Goal: Task Accomplishment & Management: Complete application form

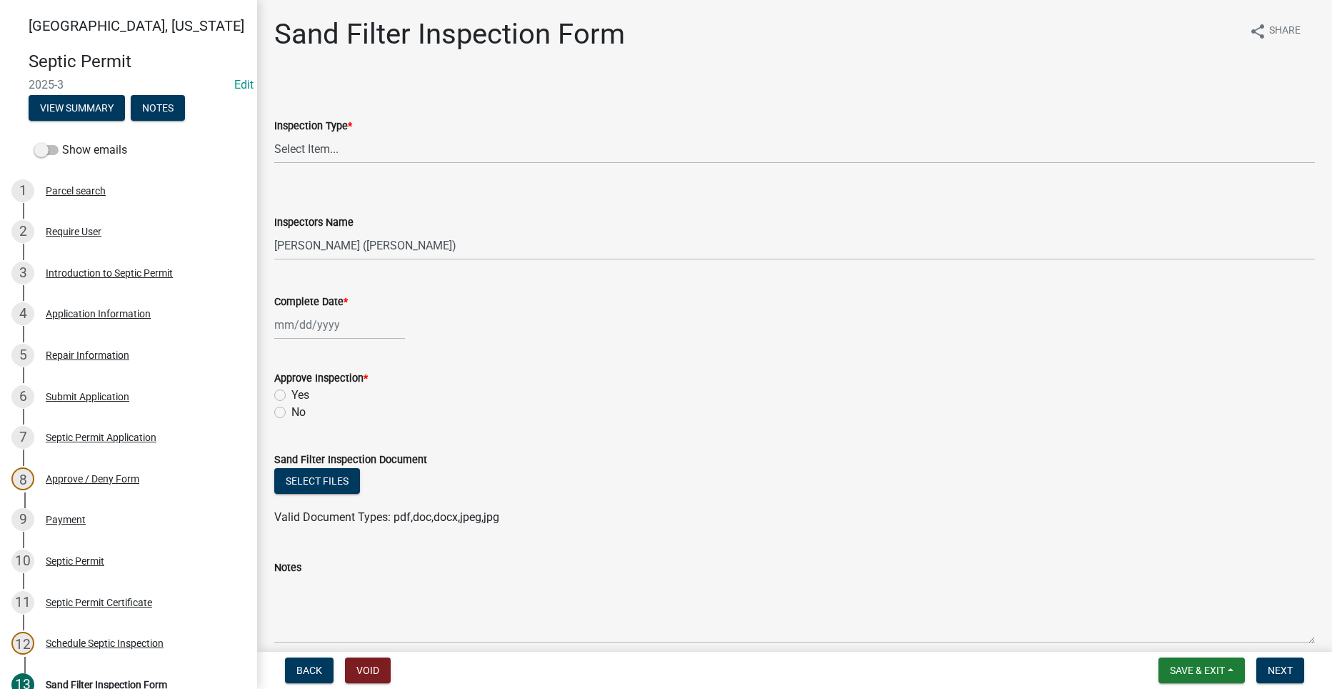
select select "dbe3a1b9-a4b3-48fa-b9c0-fee70399abae"
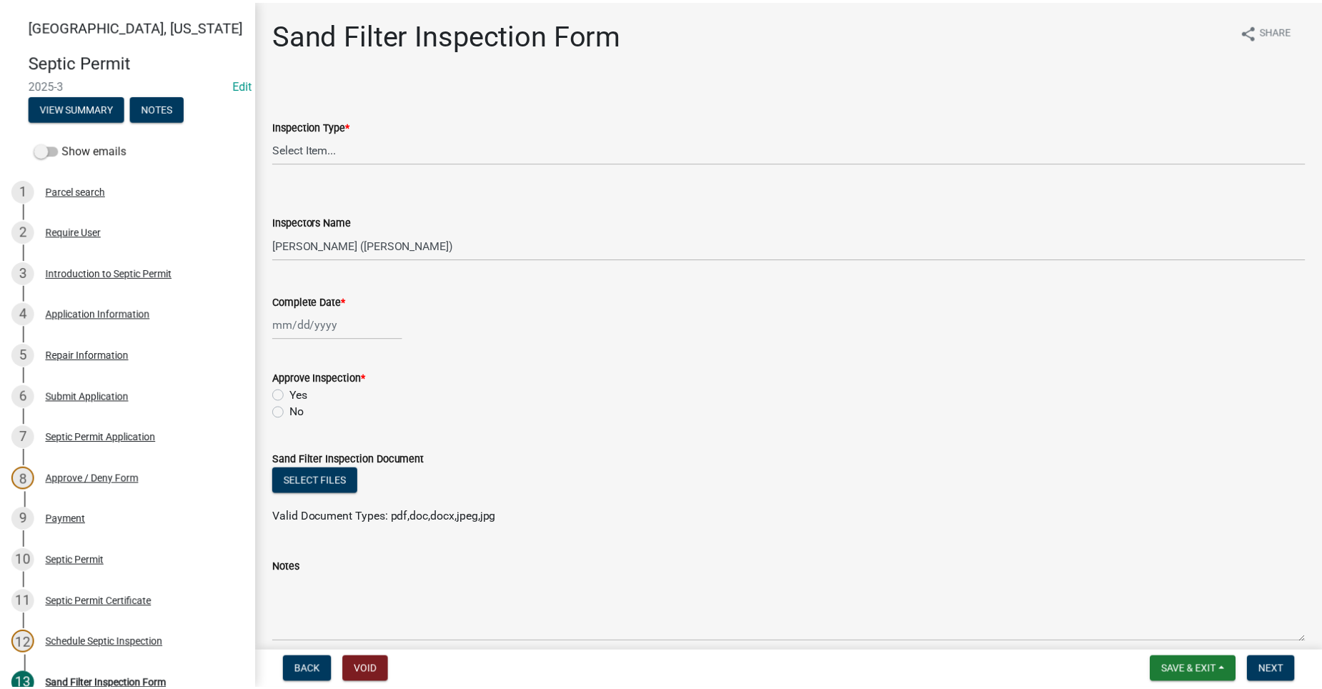
scroll to position [214, 0]
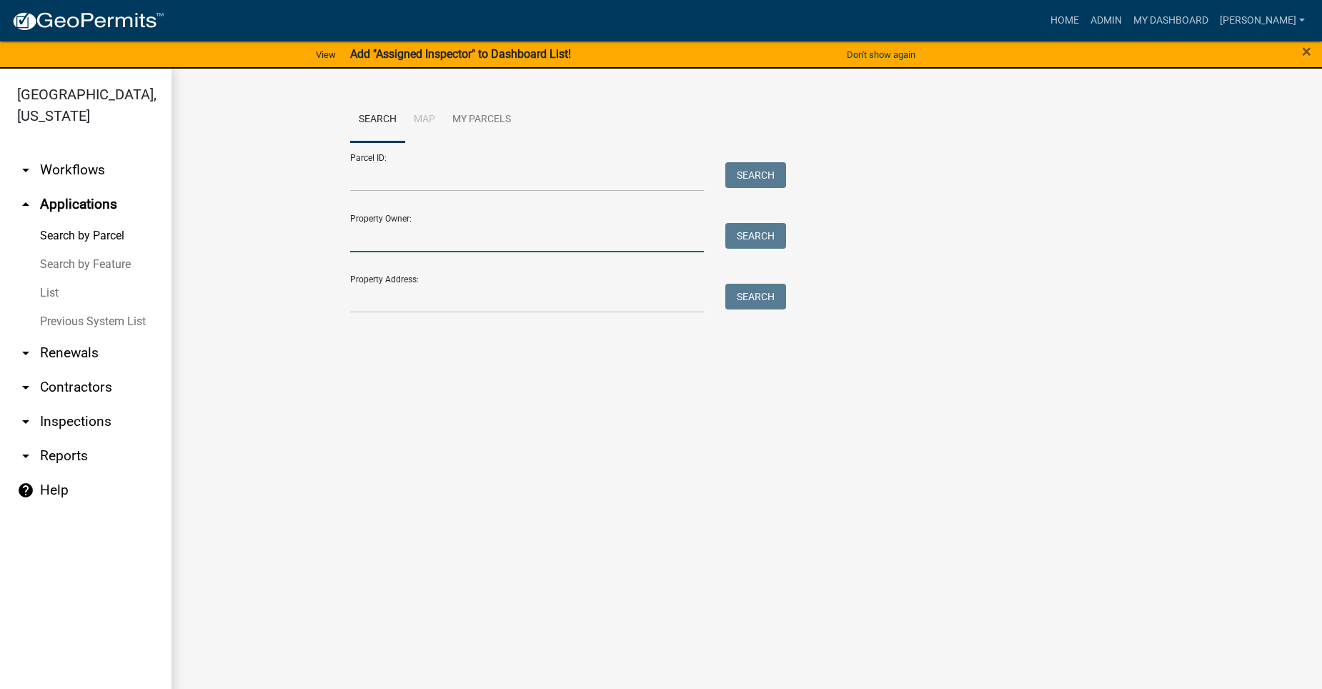
click at [482, 244] on input "Property Owner:" at bounding box center [527, 237] width 354 height 29
type input "A"
type input "l"
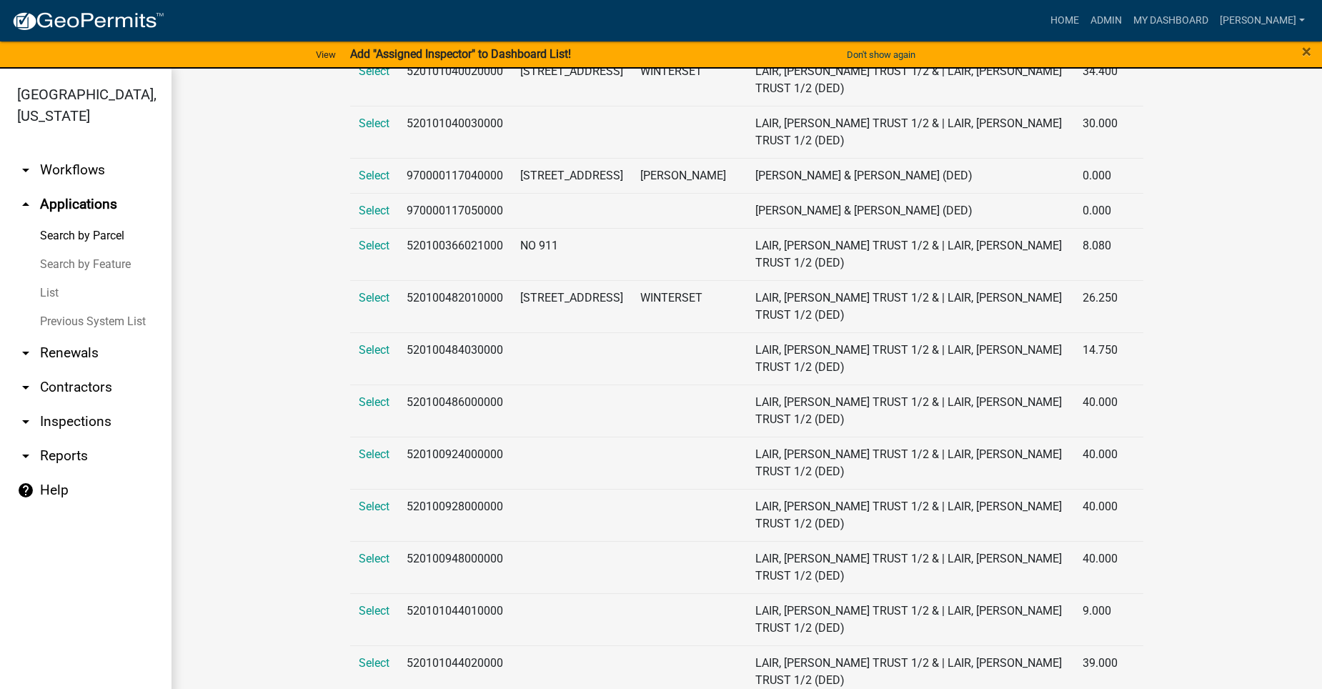
scroll to position [714, 0]
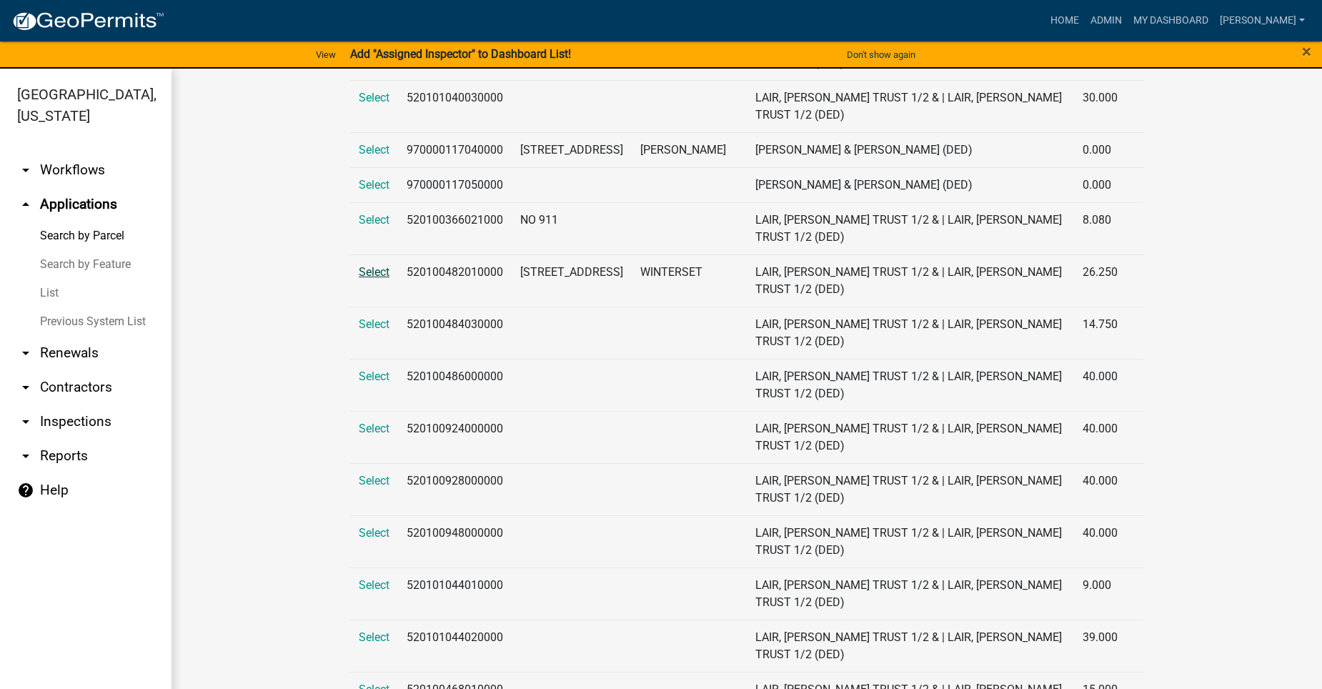
type input "Lair"
click at [372, 272] on span "Select" at bounding box center [374, 272] width 31 height 14
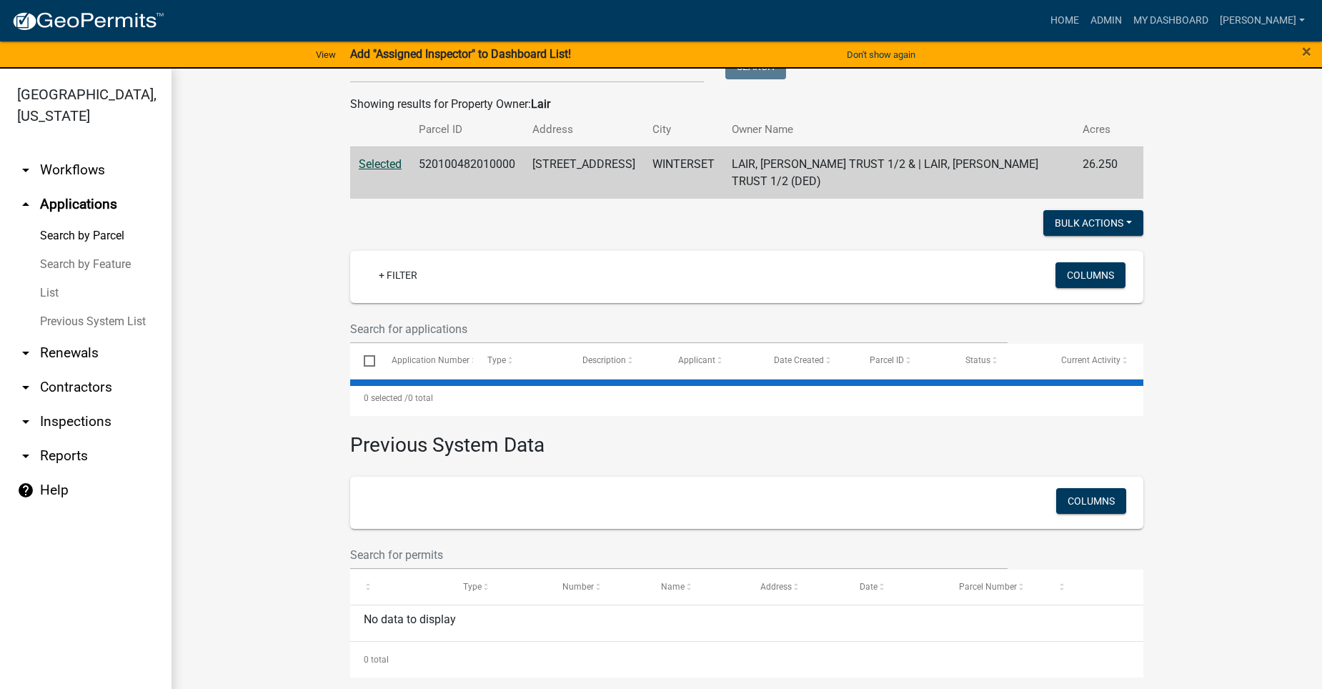
scroll to position [122, 0]
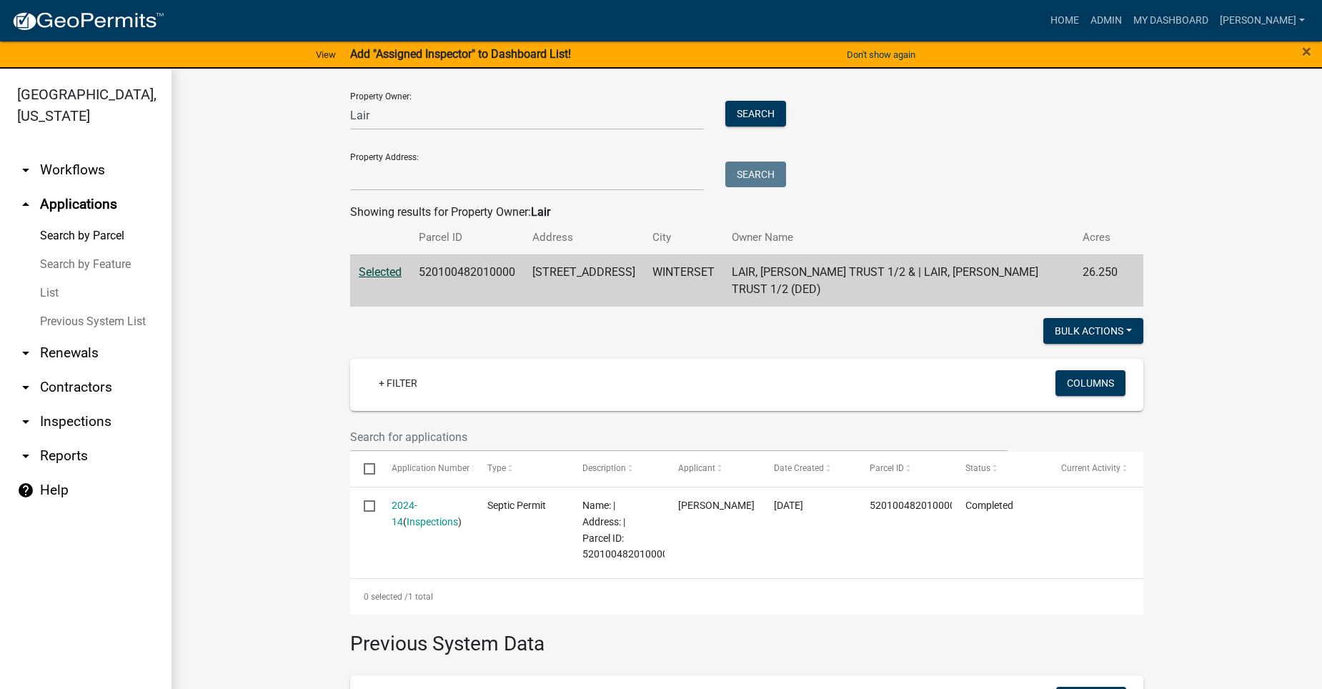
scroll to position [194, 0]
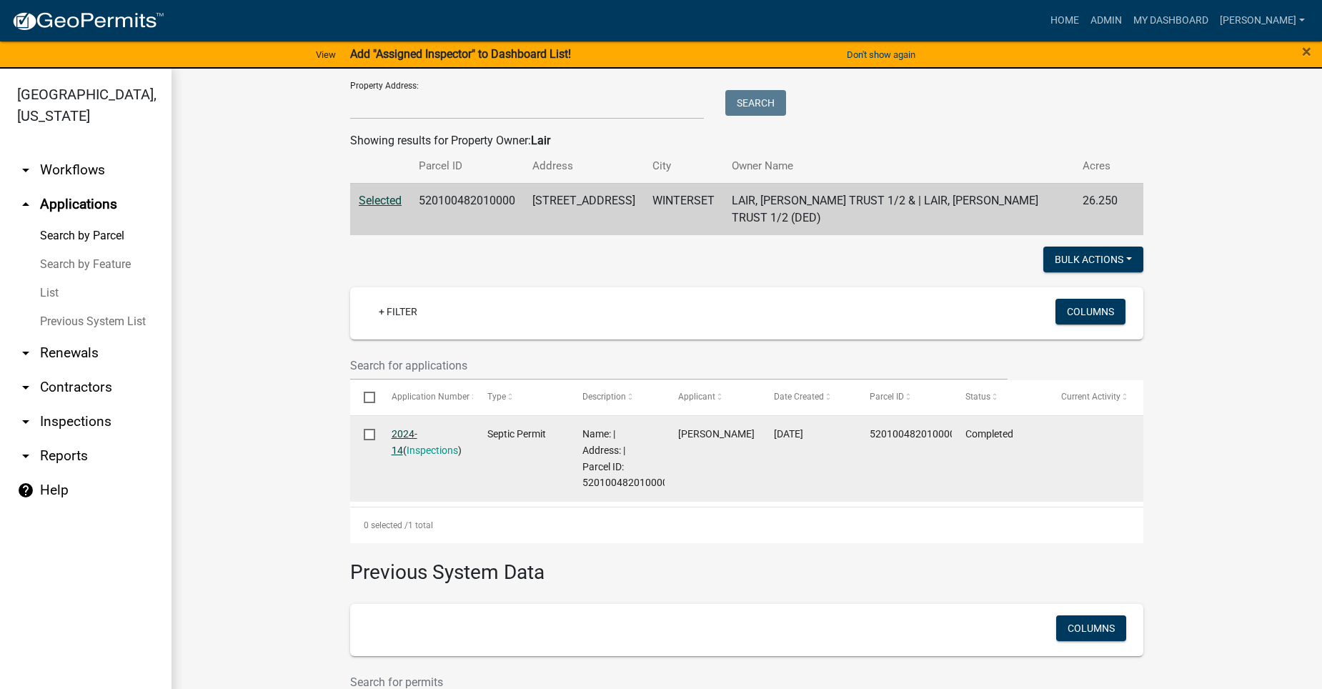
click at [417, 429] on link "2024-14" at bounding box center [405, 442] width 26 height 28
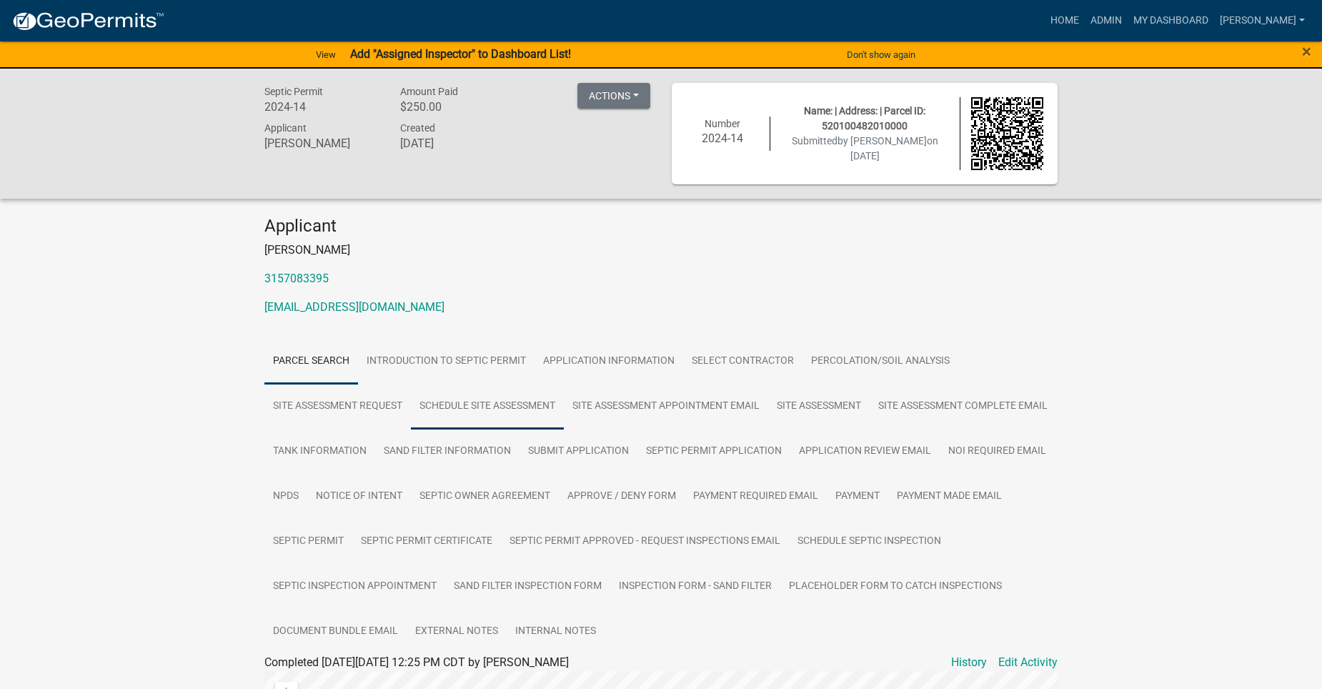
scroll to position [143, 0]
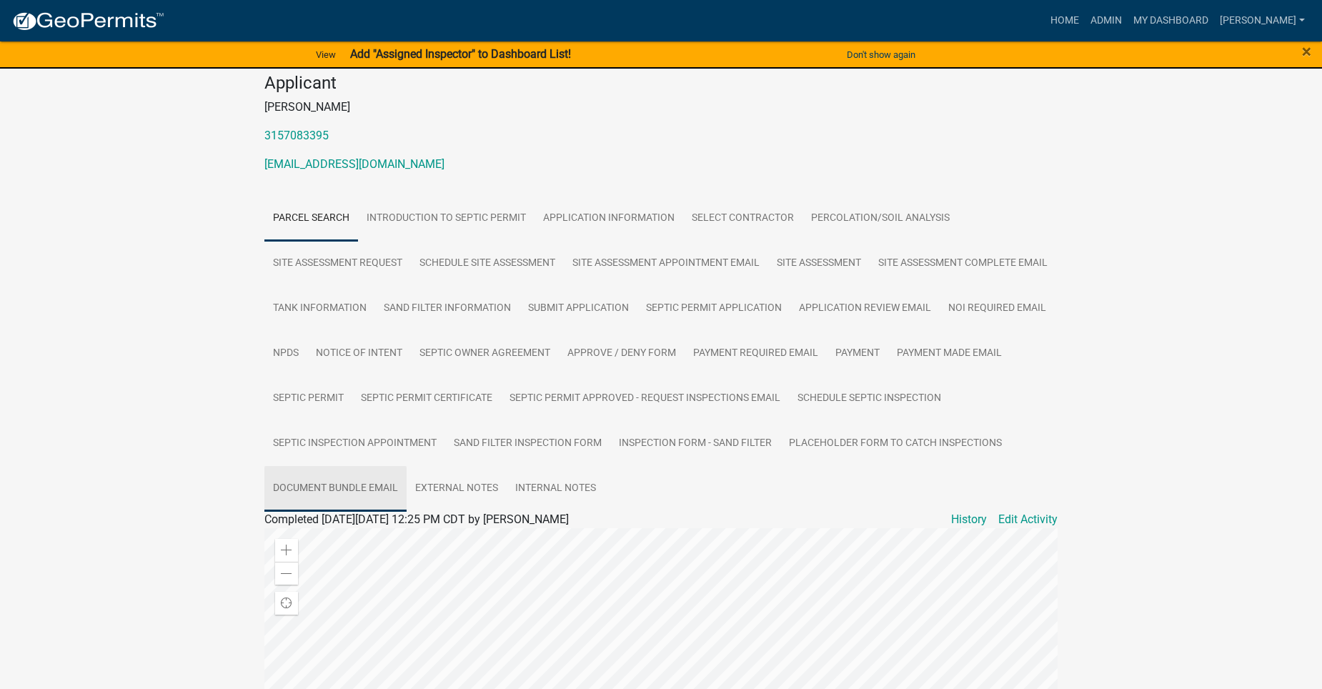
click at [407, 483] on link "Document Bundle Email" at bounding box center [335, 489] width 142 height 46
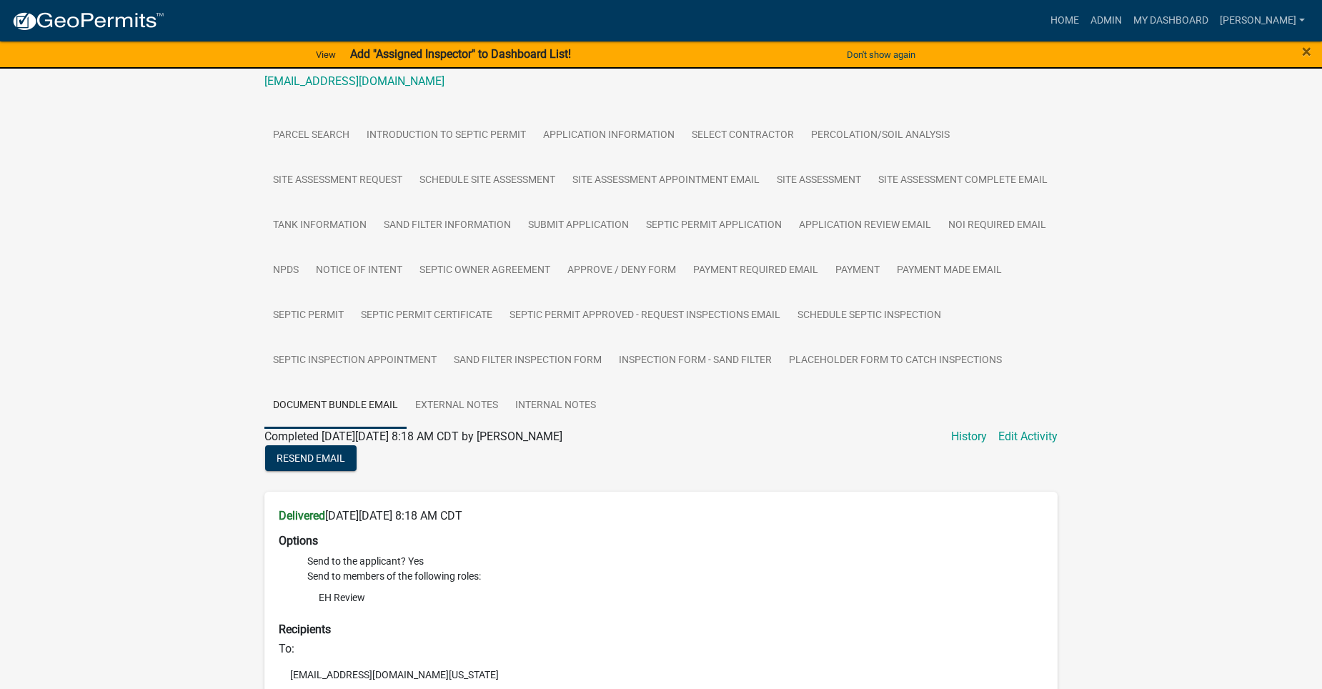
scroll to position [200, 0]
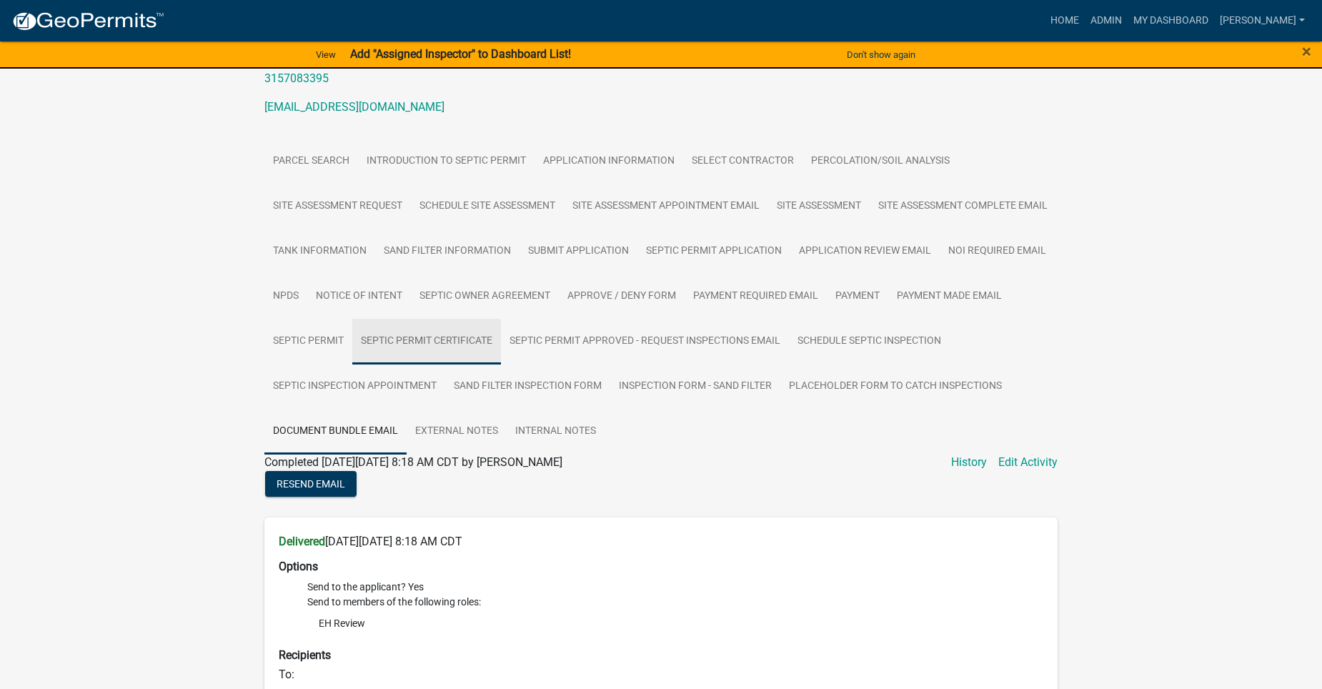
click at [501, 332] on link "Septic Permit Certificate" at bounding box center [426, 342] width 149 height 46
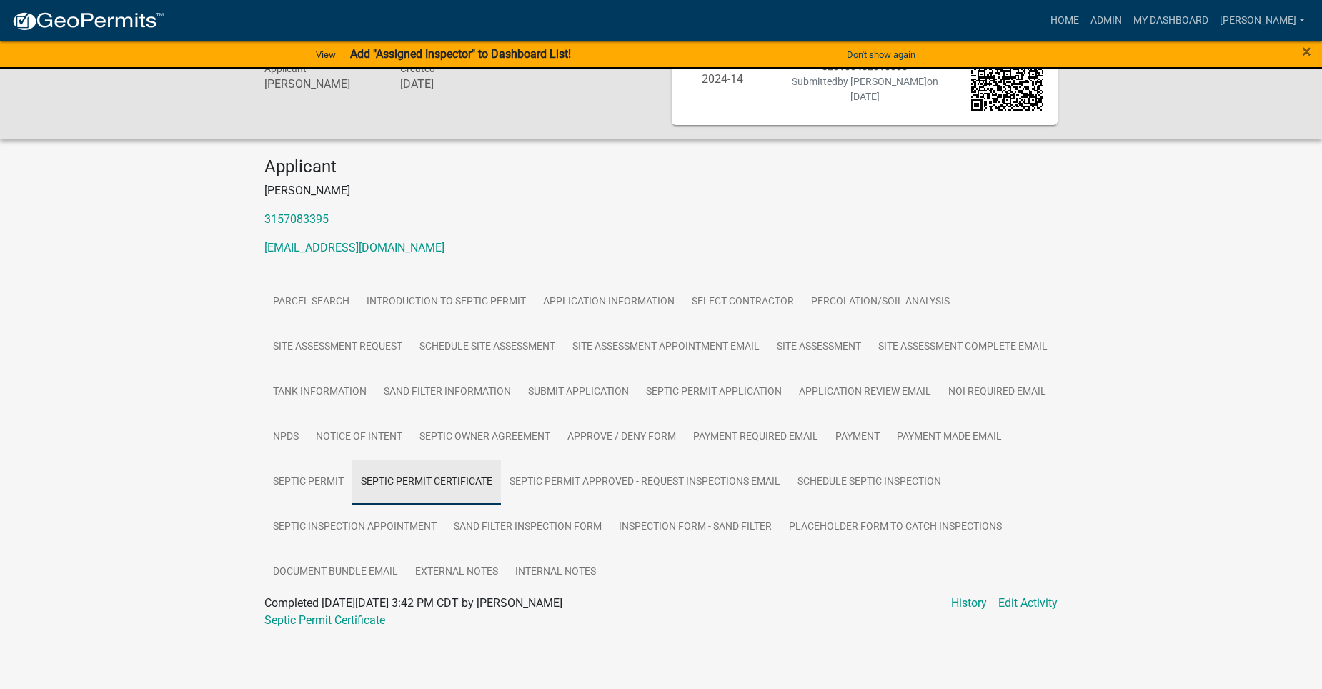
scroll to position [104, 0]
click at [346, 619] on link "Septic Permit Certificate" at bounding box center [324, 620] width 121 height 14
click at [1120, 17] on link "Admin" at bounding box center [1106, 20] width 43 height 27
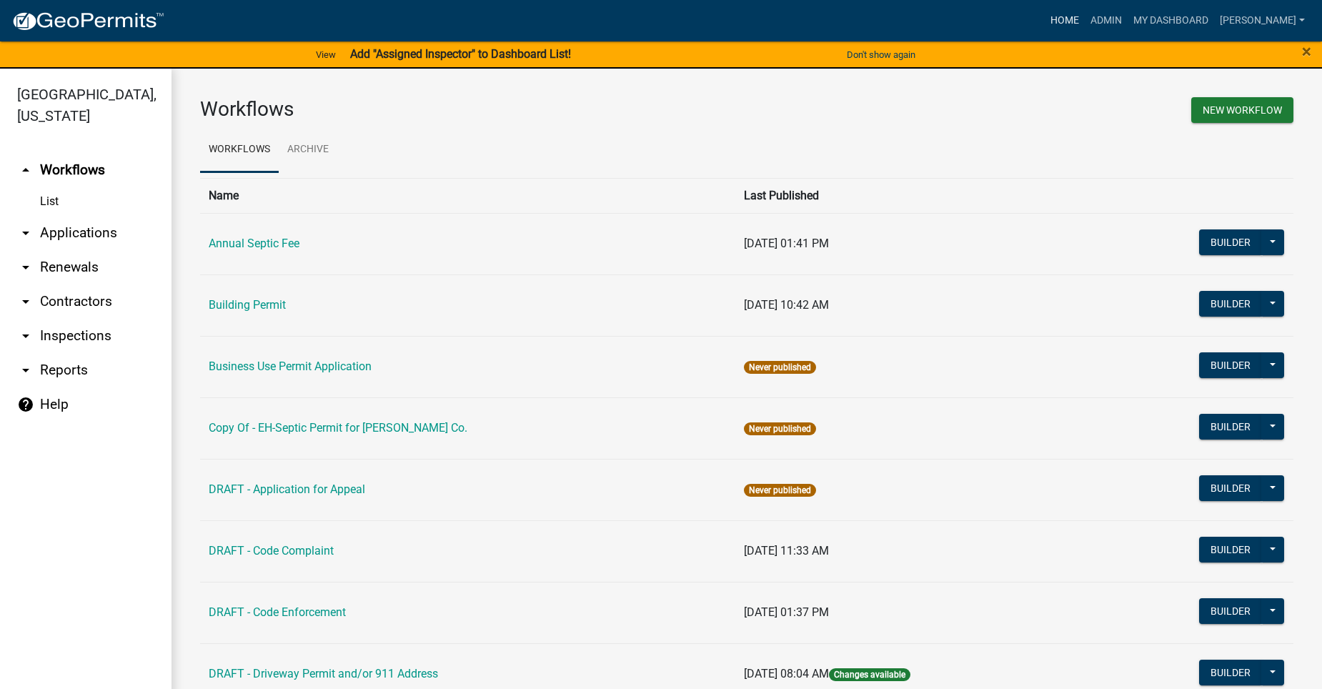
click at [1085, 15] on link "Home" at bounding box center [1065, 20] width 40 height 27
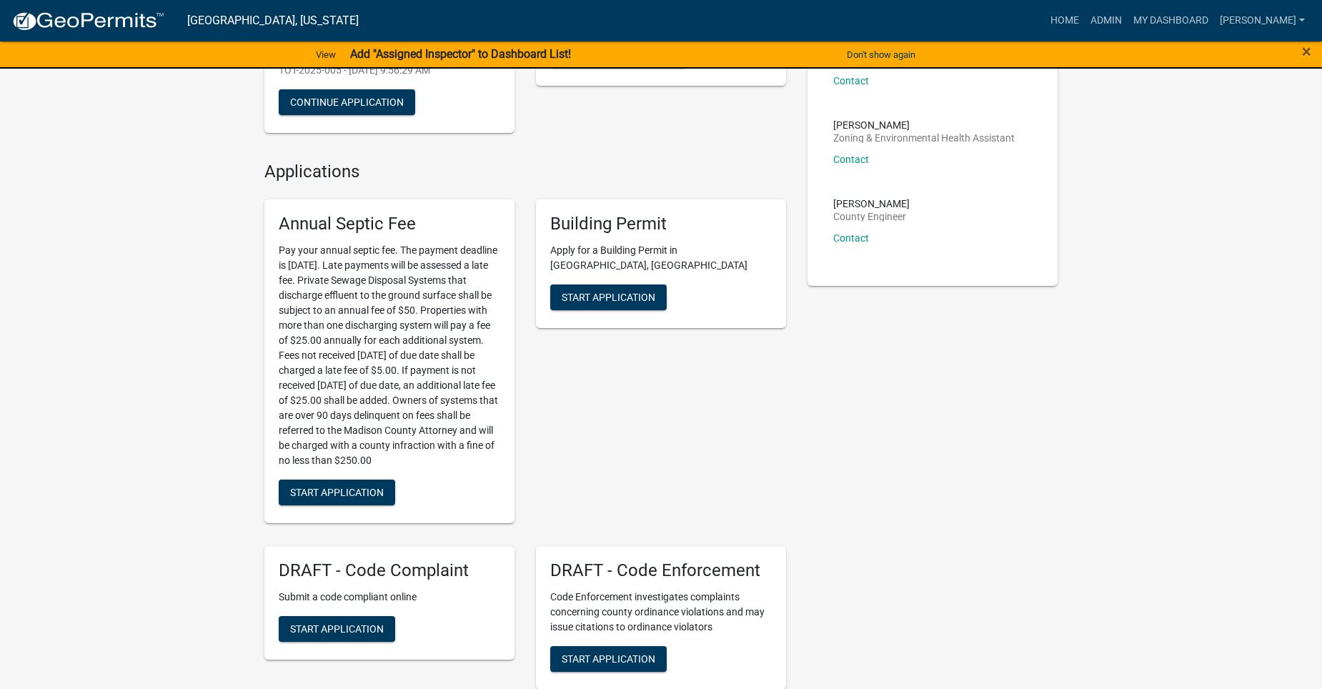
scroll to position [214, 0]
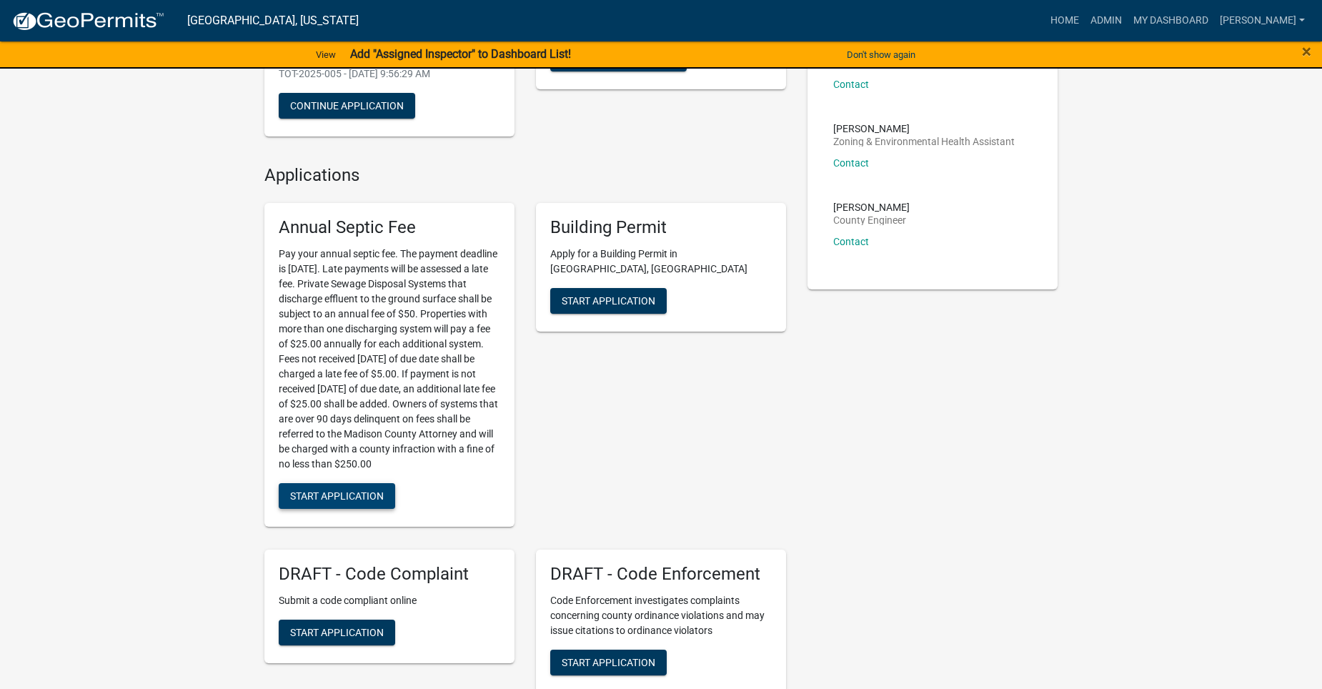
click at [352, 495] on span "Start Application" at bounding box center [337, 494] width 94 height 11
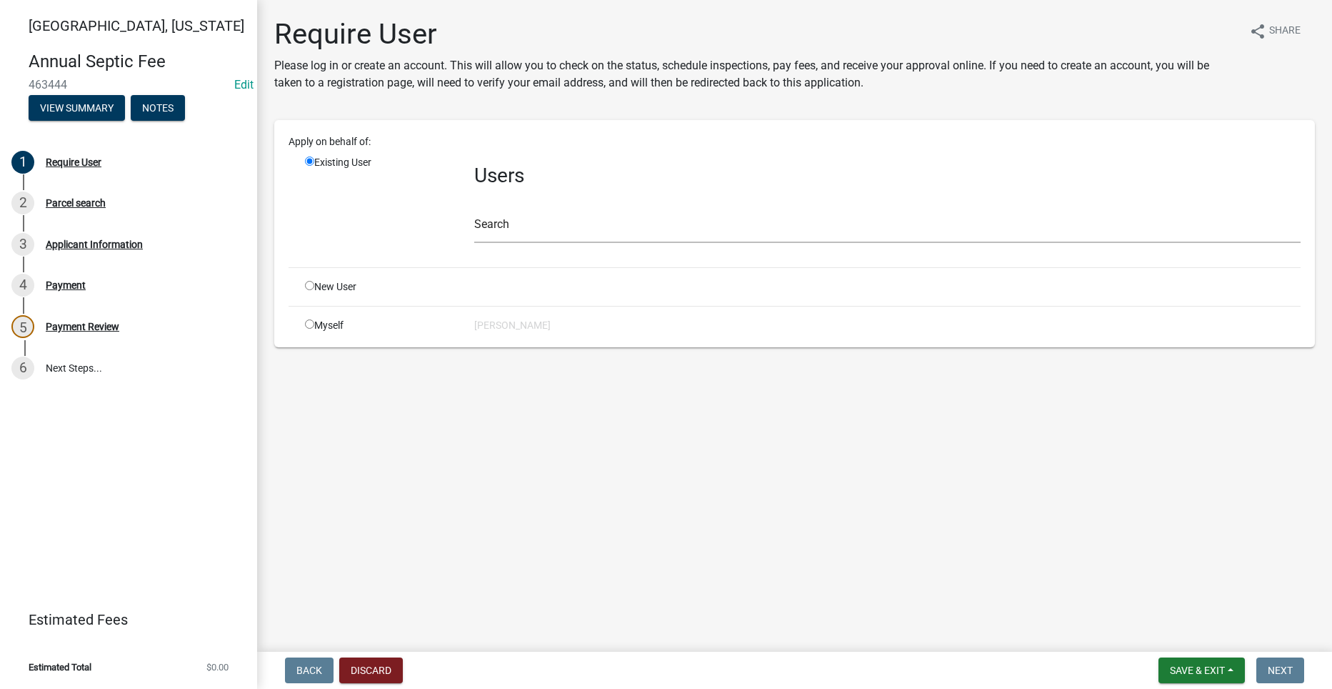
click at [311, 326] on input "radio" at bounding box center [309, 323] width 9 height 9
radio input "true"
radio input "false"
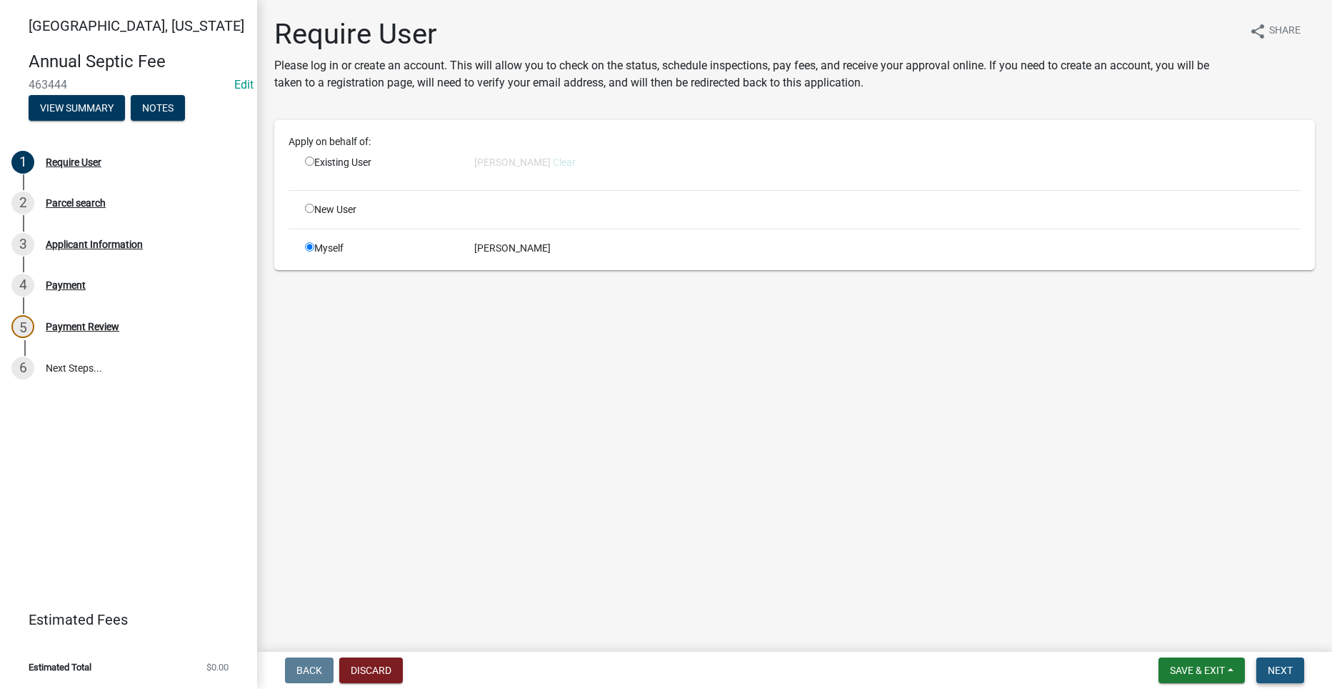
click at [1288, 669] on span "Next" at bounding box center [1280, 669] width 25 height 11
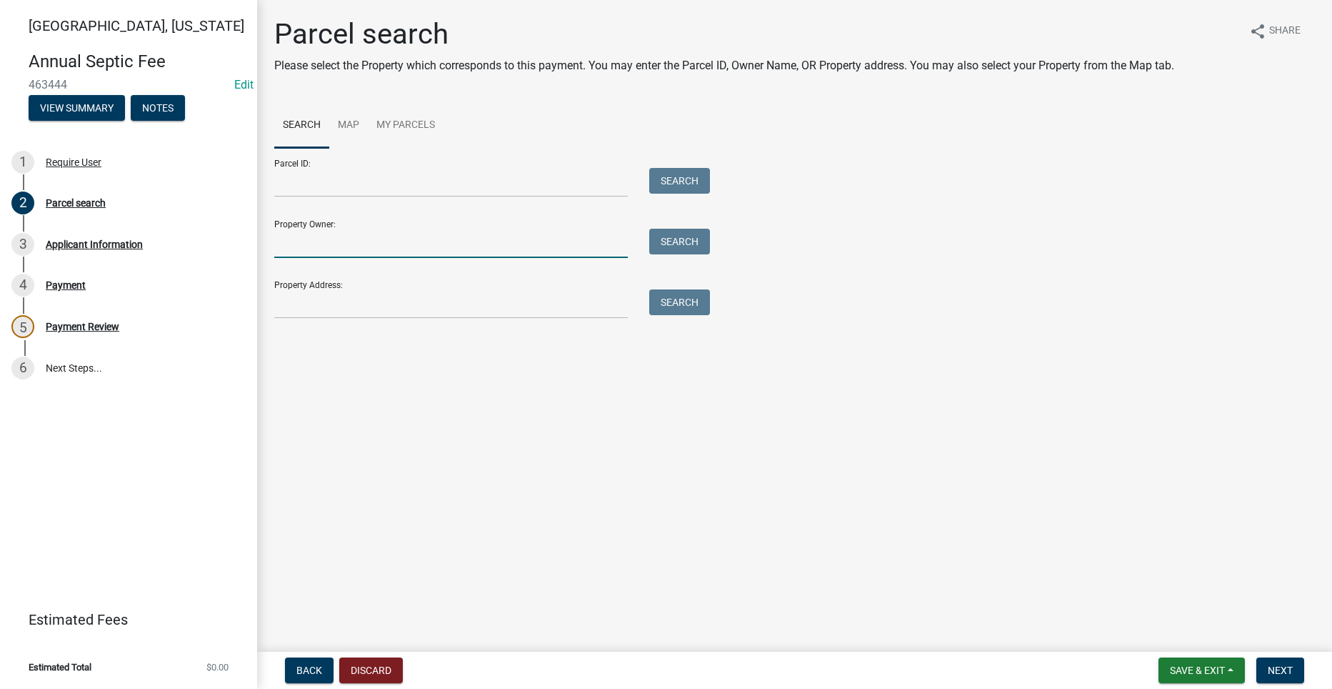
click at [352, 244] on input "Property Owner:" at bounding box center [451, 243] width 354 height 29
type input "S"
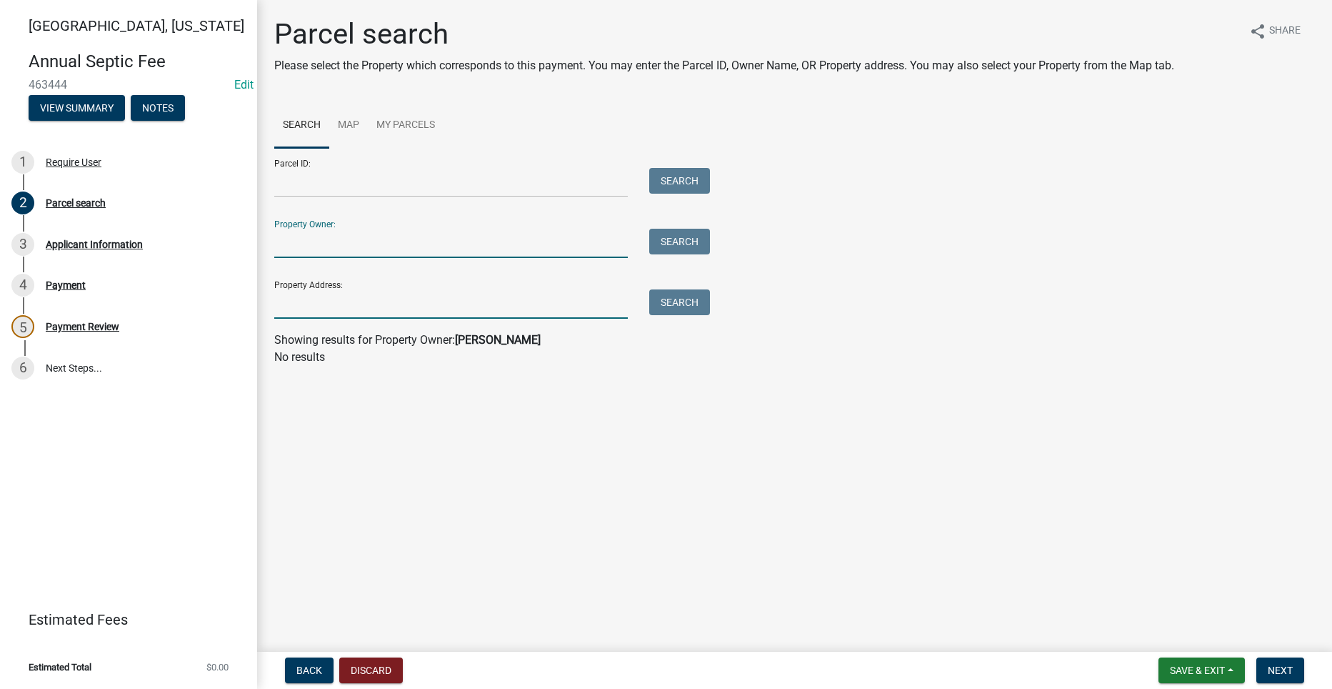
click at [433, 298] on input "Property Address:" at bounding box center [451, 303] width 354 height 29
type input "2500 260th Ln"
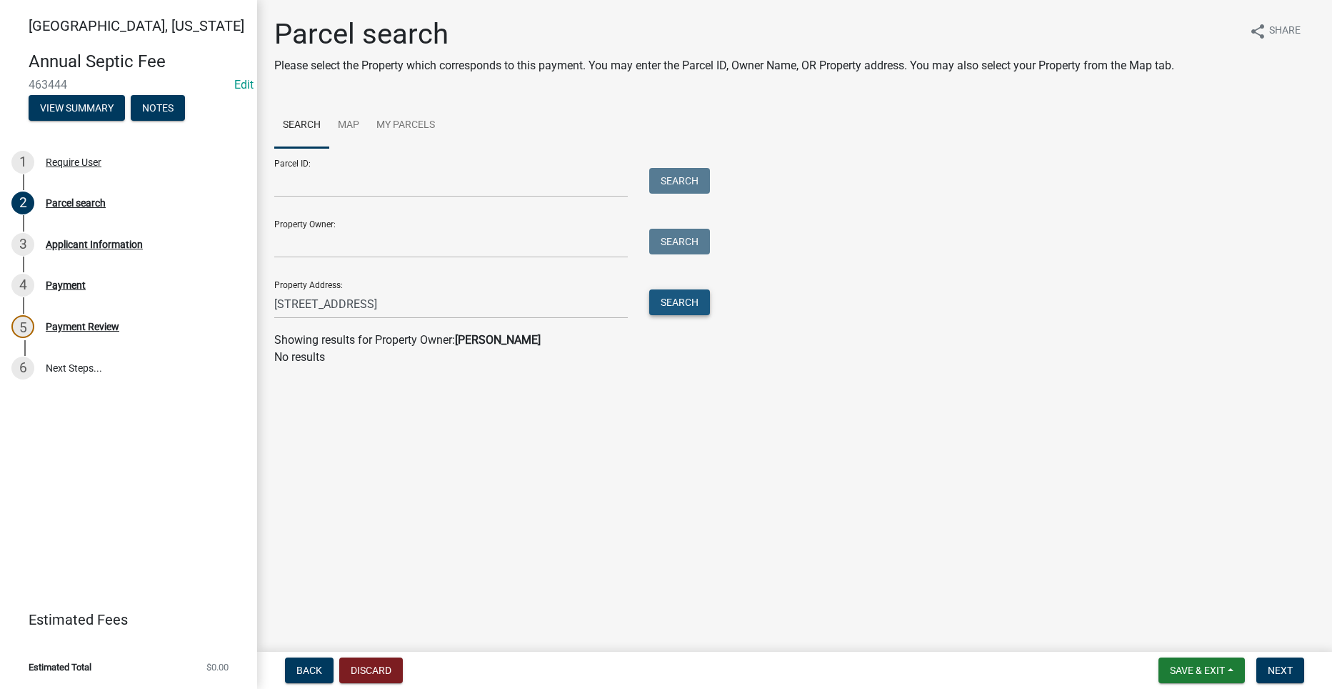
click at [682, 298] on button "Search" at bounding box center [679, 302] width 61 height 26
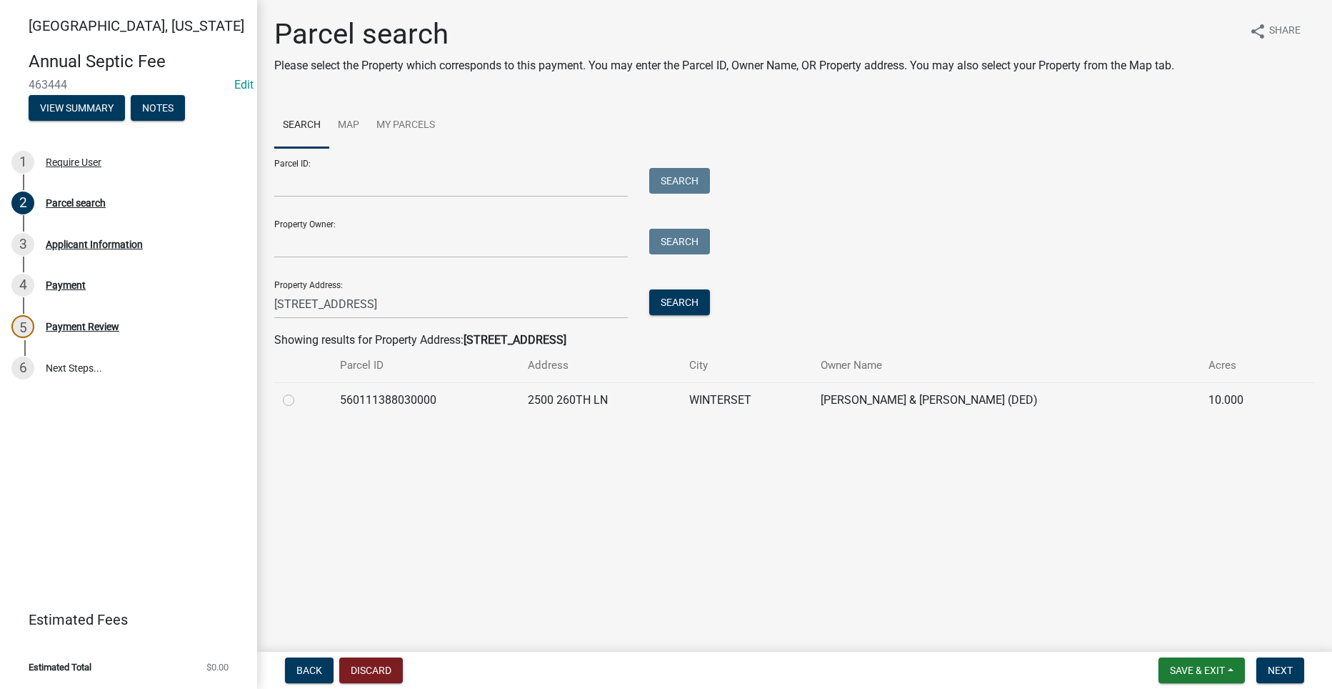
click at [300, 392] on label at bounding box center [300, 392] width 0 height 0
click at [300, 399] on input "radio" at bounding box center [304, 396] width 9 height 9
radio input "true"
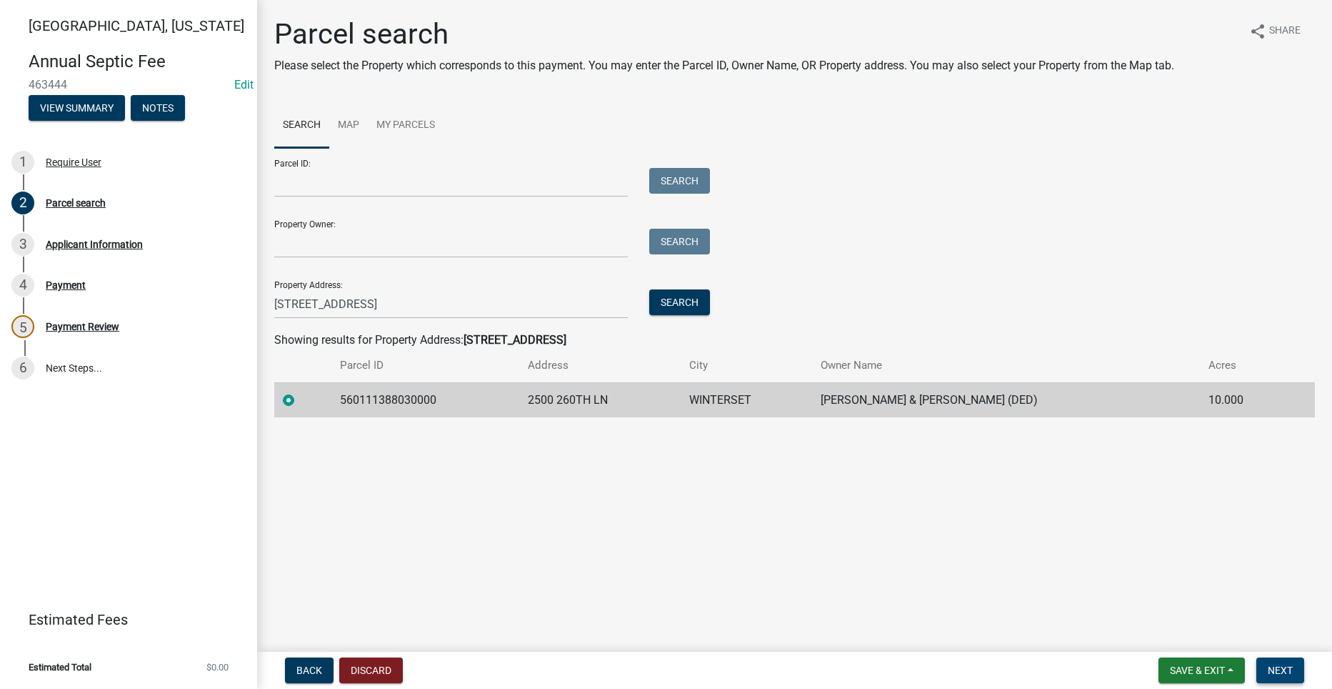
click at [1280, 670] on span "Next" at bounding box center [1280, 669] width 25 height 11
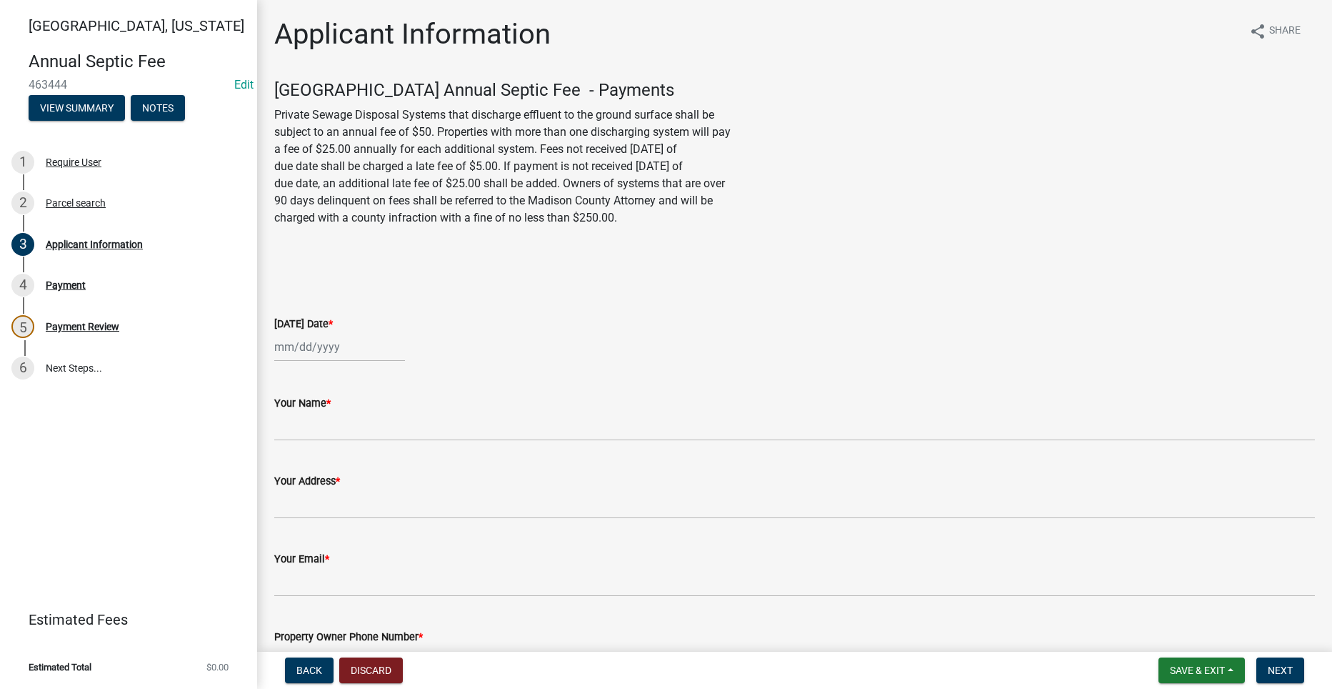
click at [308, 351] on div at bounding box center [339, 346] width 131 height 29
select select "8"
select select "2025"
click at [338, 464] on div "13" at bounding box center [334, 468] width 23 height 23
type input "[DATE]"
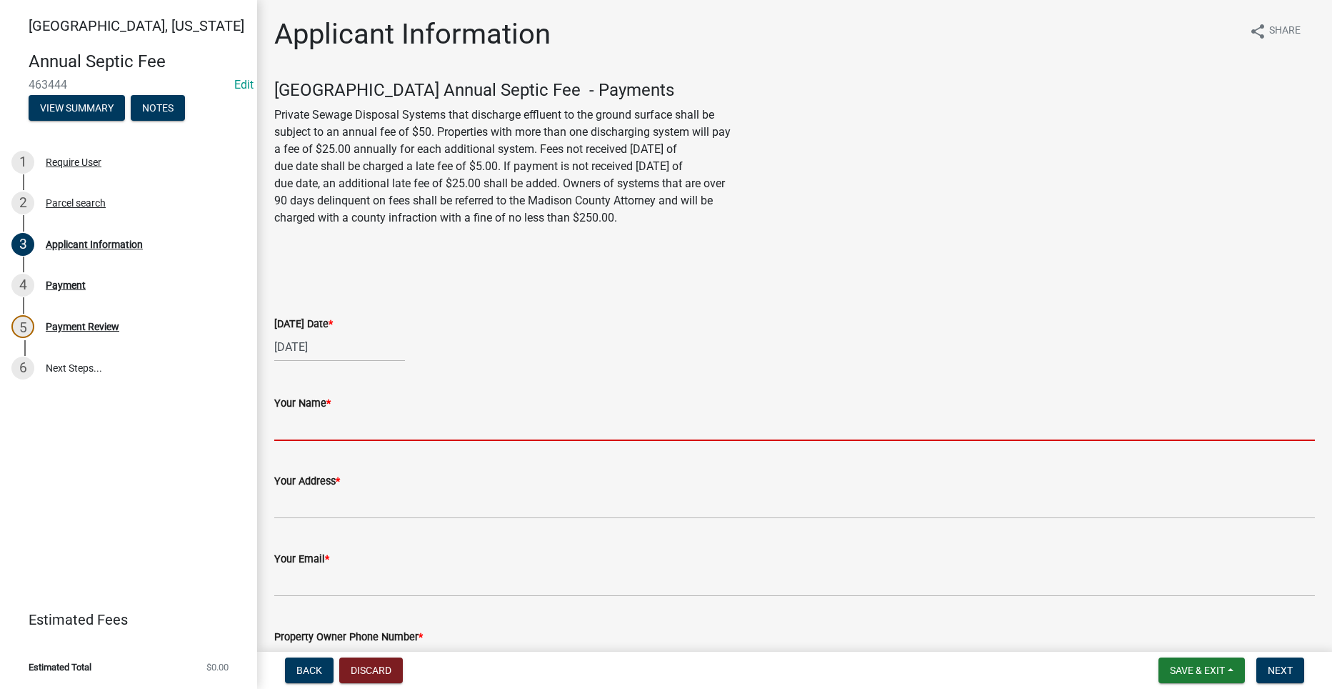
click at [333, 427] on input "Your Name *" at bounding box center [794, 426] width 1041 height 29
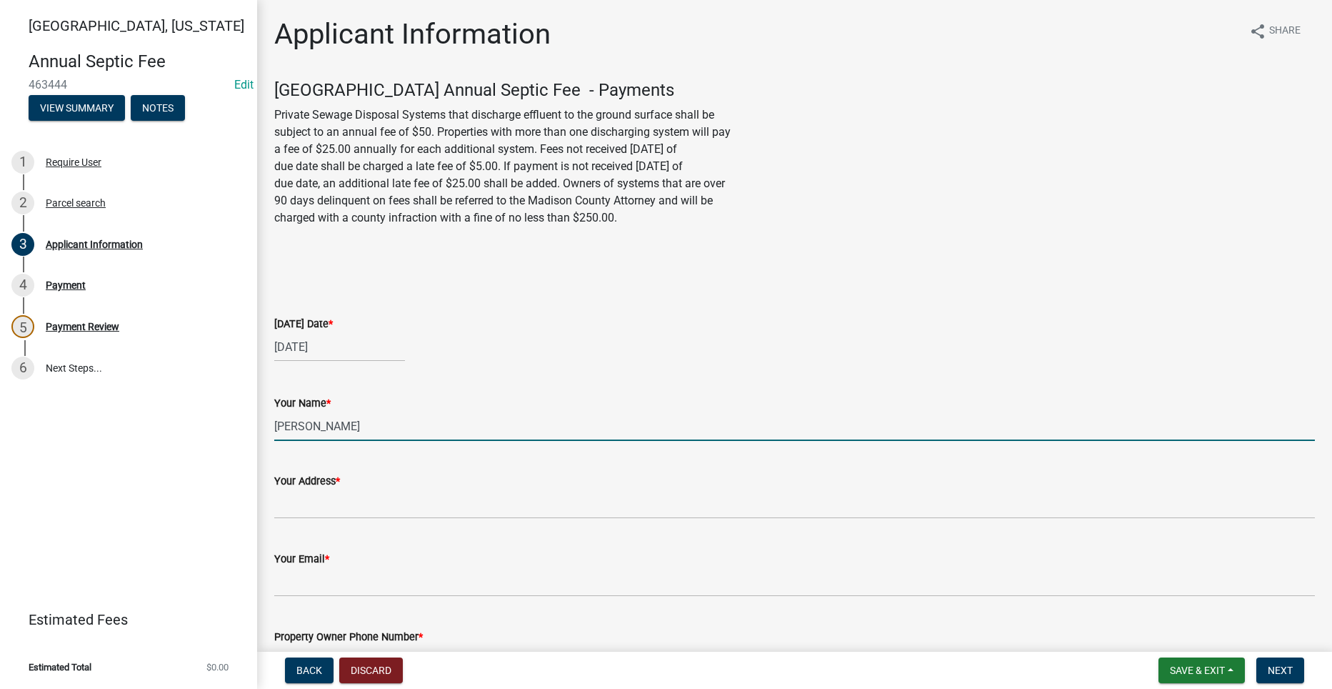
type input "Sherry Hanna"
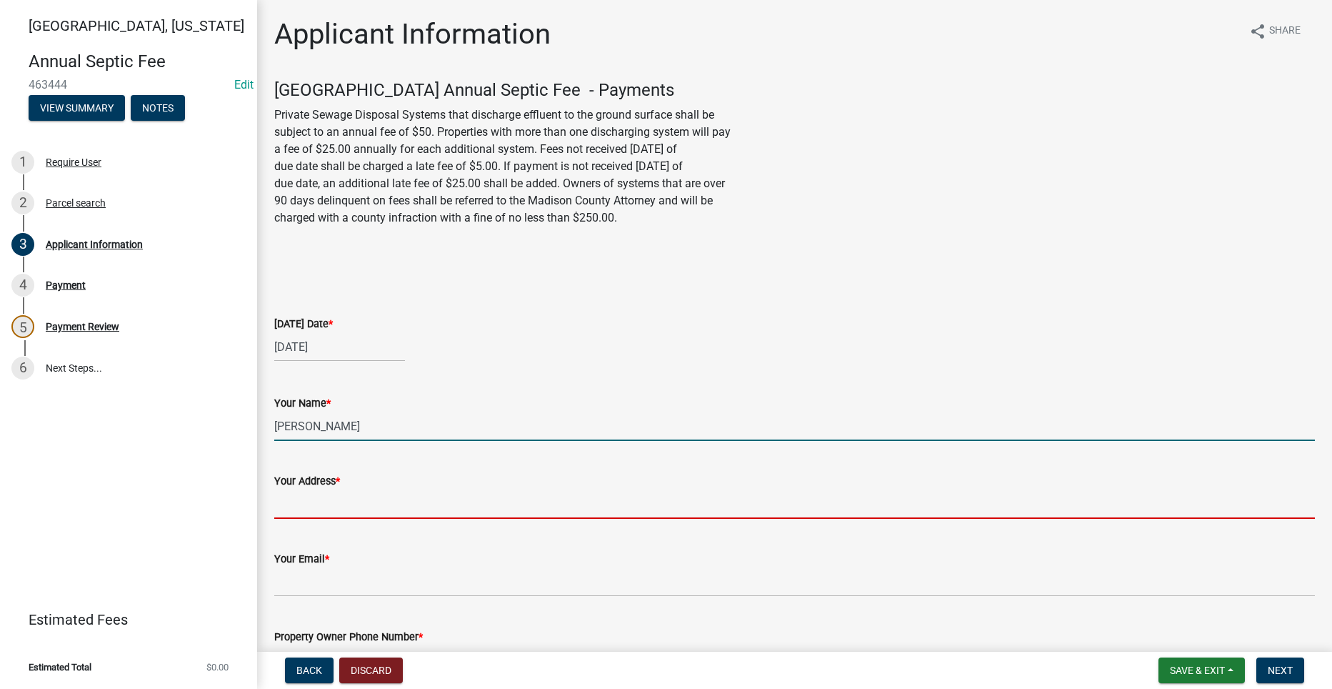
click at [379, 504] on input "Your Address *" at bounding box center [794, 503] width 1041 height 29
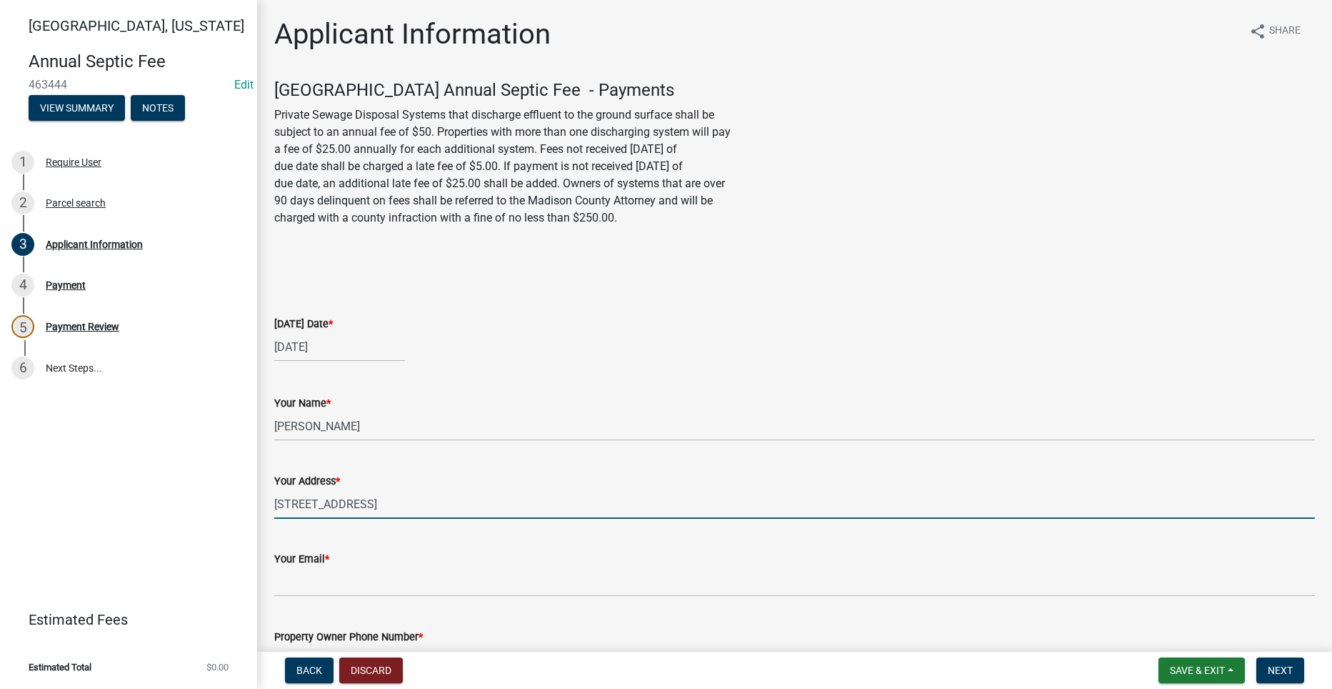
type input "2500 260th Ln"
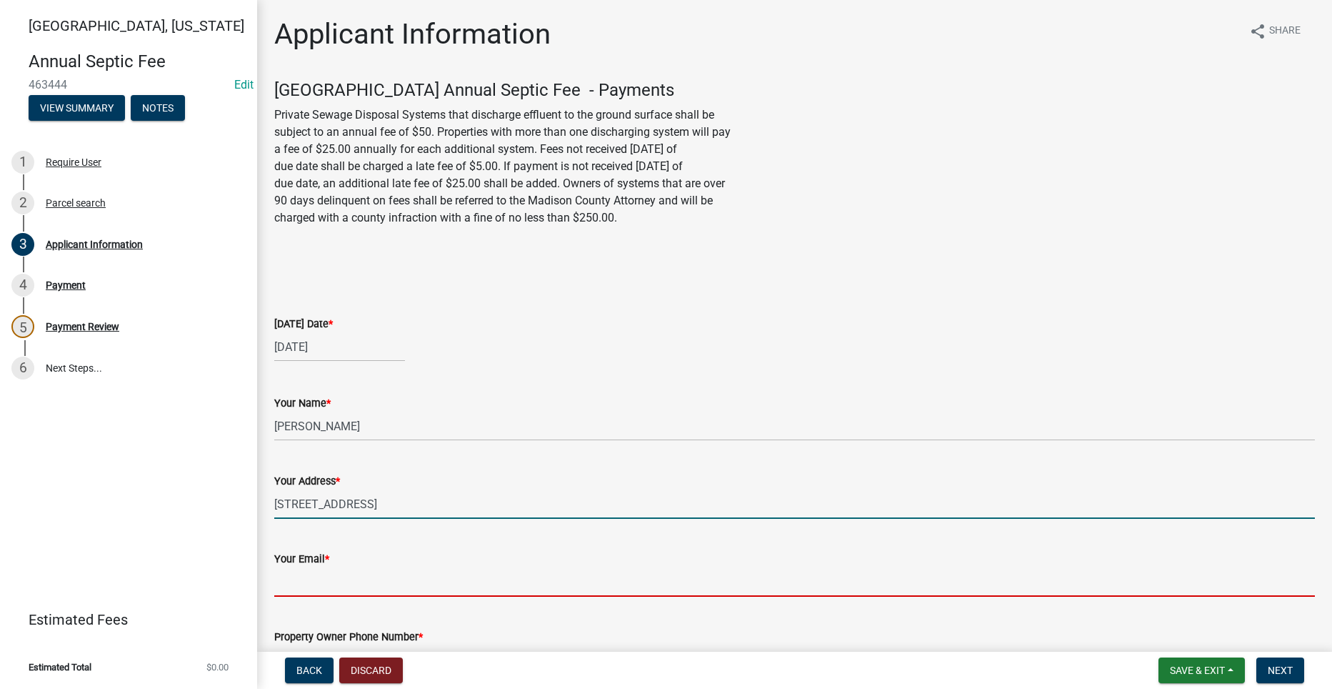
click at [345, 582] on input "Your Email *" at bounding box center [794, 581] width 1041 height 29
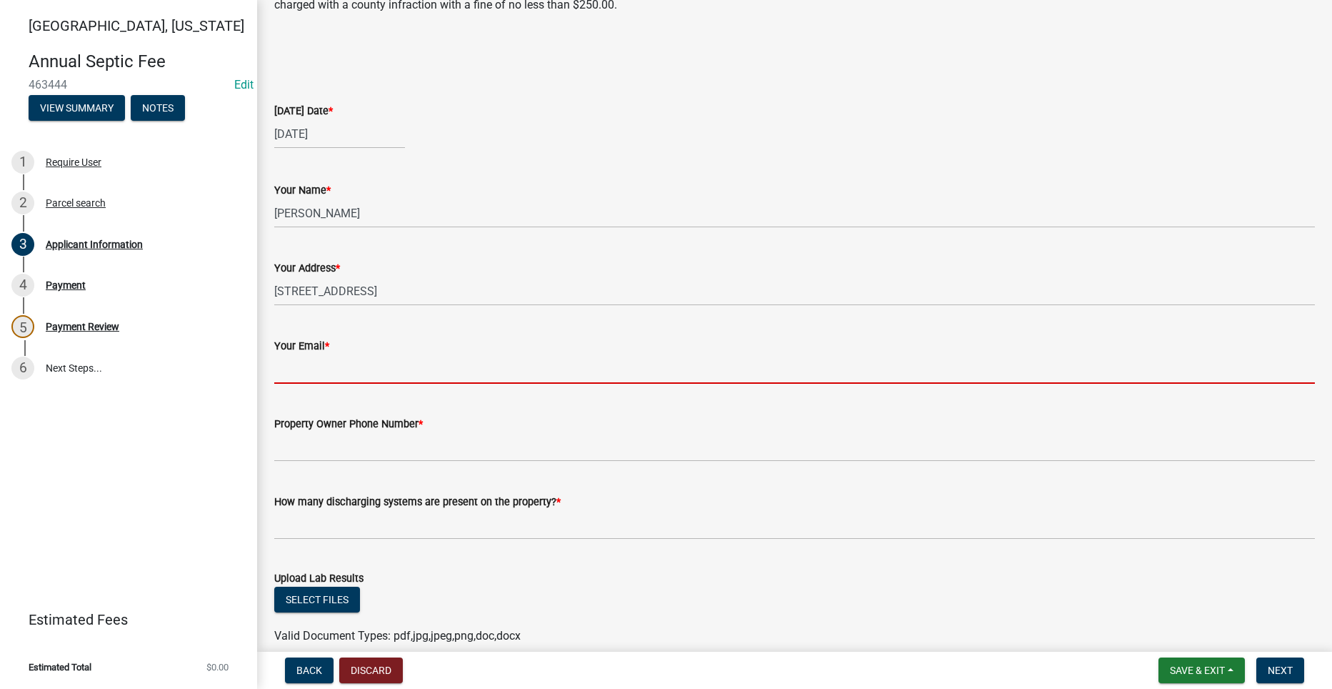
scroll to position [214, 0]
click at [946, 604] on div "Select files" at bounding box center [794, 599] width 1041 height 29
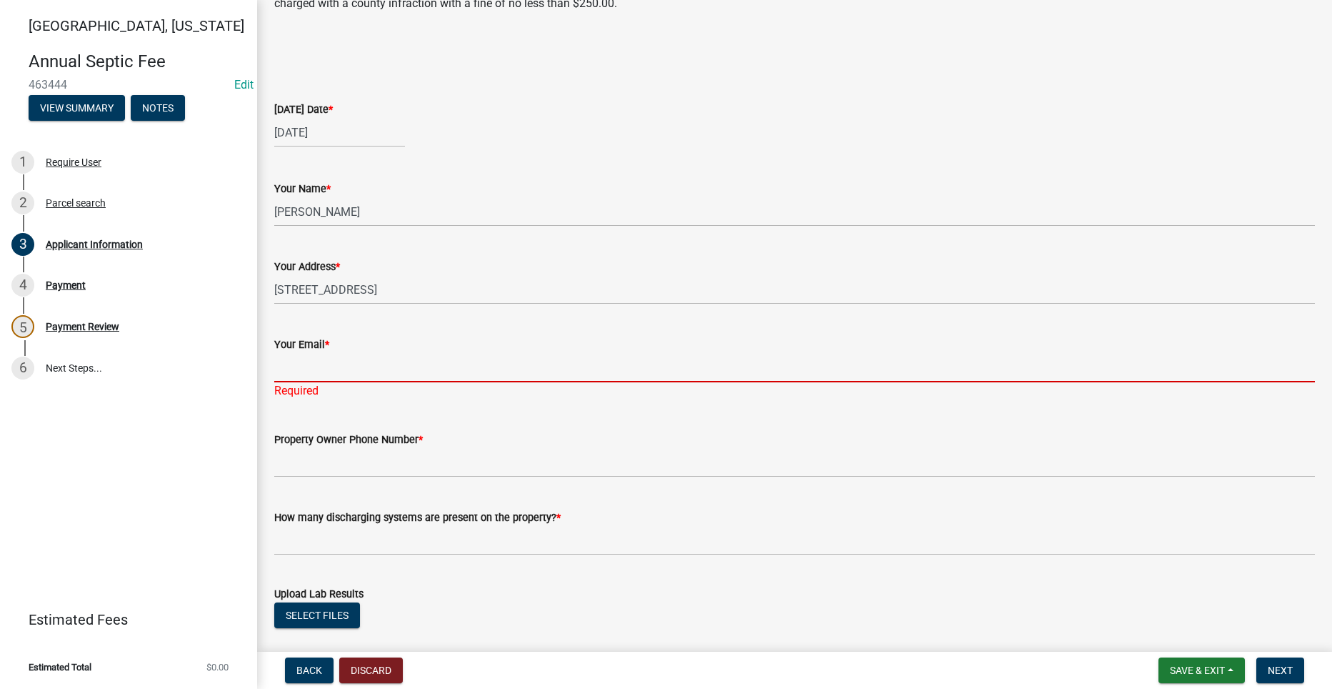
click at [298, 369] on input "Your Email *" at bounding box center [794, 367] width 1041 height 29
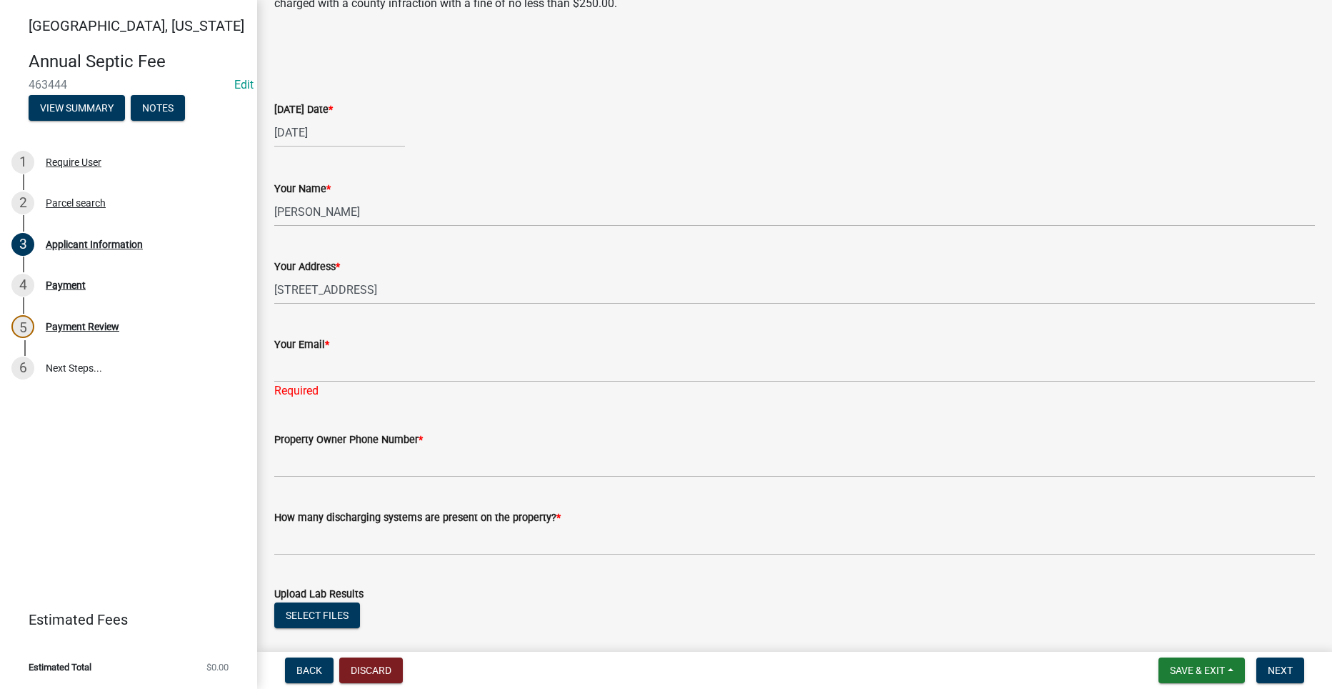
click at [728, 436] on div "Property Owner Phone Number *" at bounding box center [794, 439] width 1041 height 17
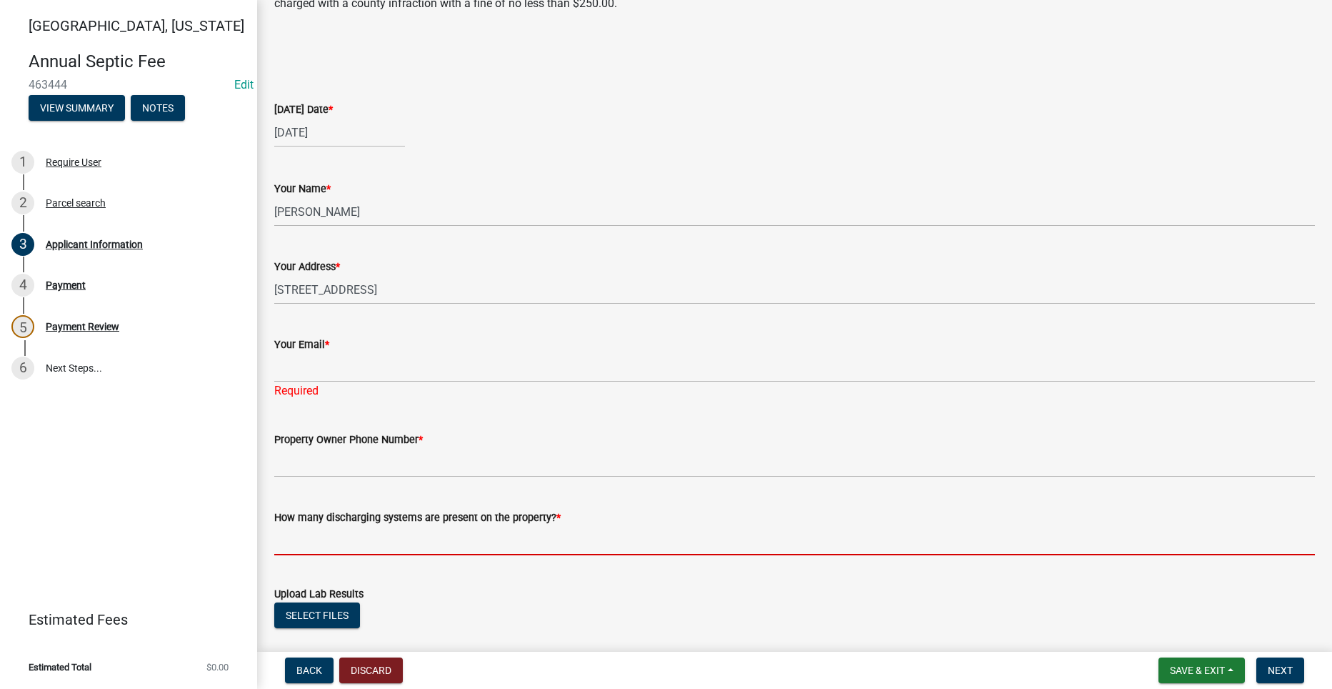
click at [383, 533] on input "text" at bounding box center [794, 540] width 1041 height 29
type input "1"
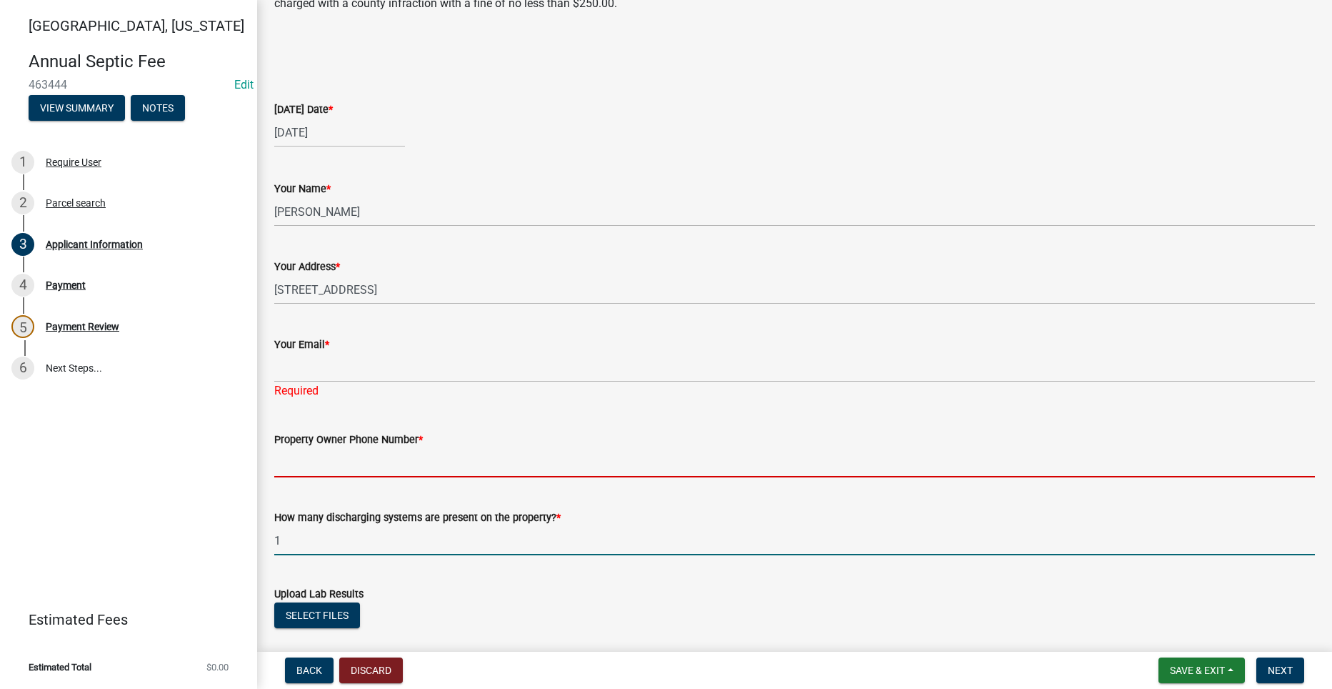
click at [317, 464] on input "Property Owner Phone Number *" at bounding box center [794, 462] width 1041 height 29
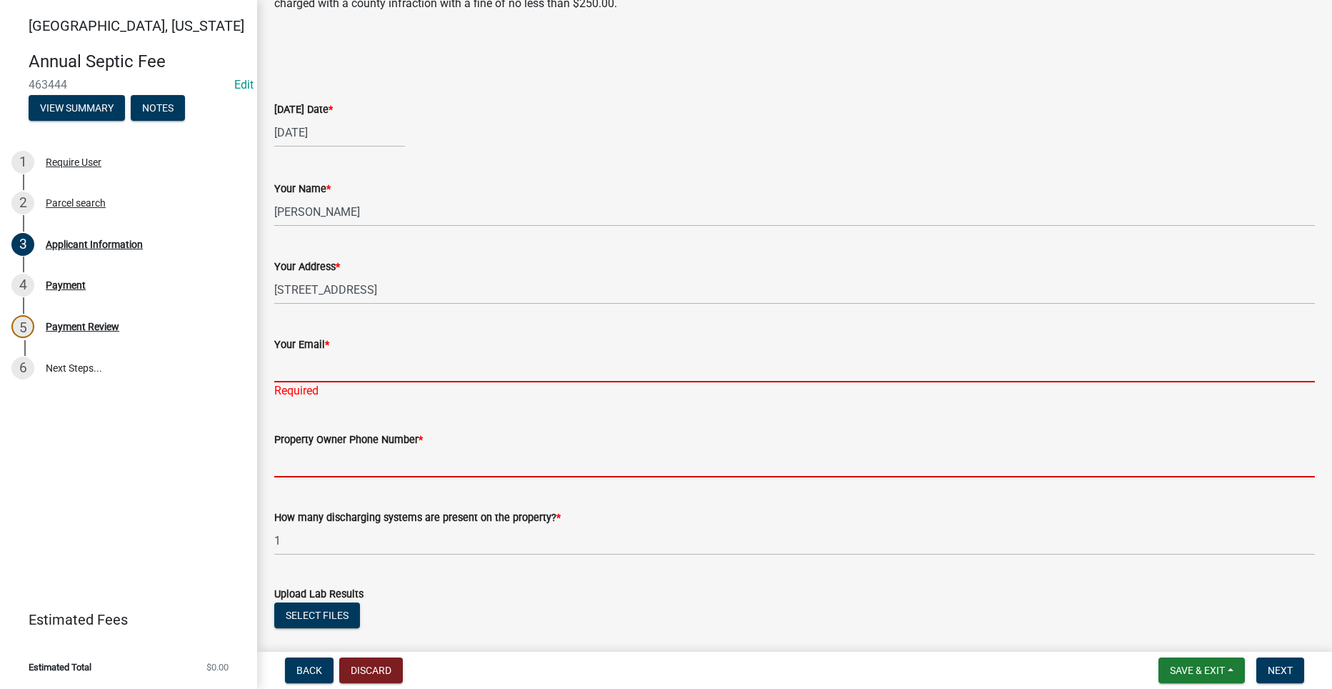
click at [299, 354] on input "Your Email *" at bounding box center [794, 367] width 1041 height 29
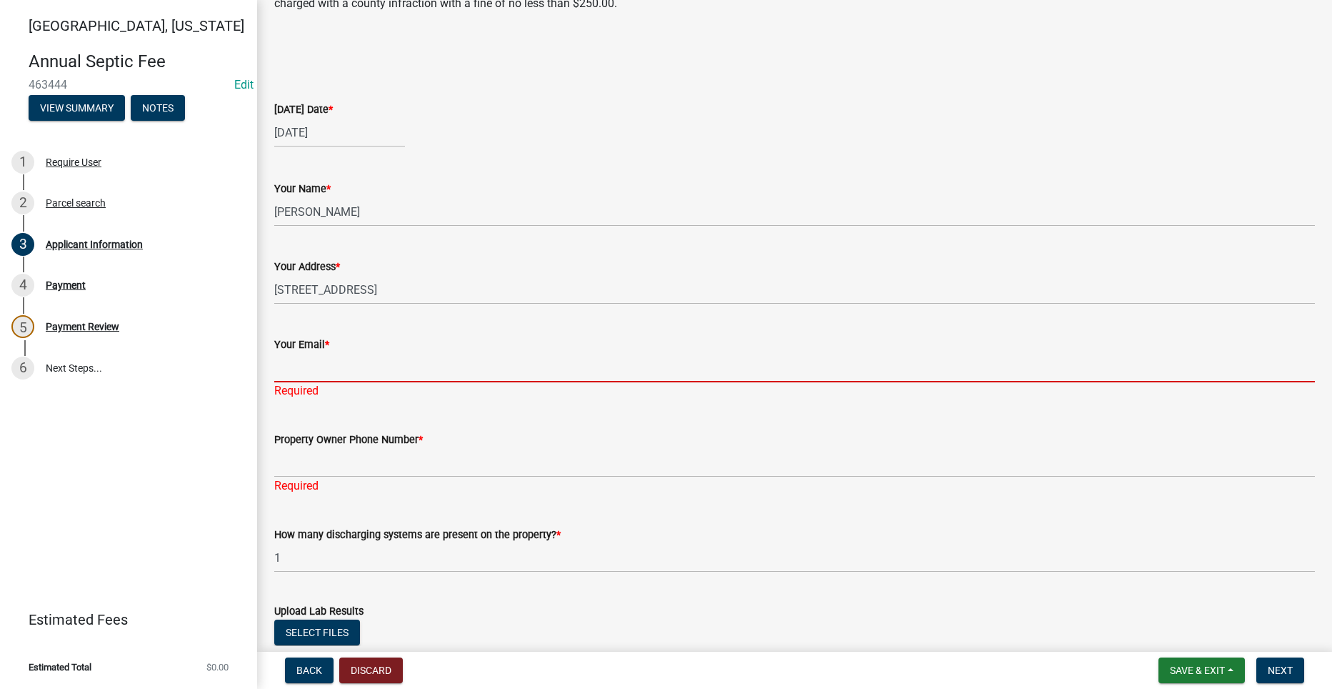
click at [733, 523] on div "How many discharging systems are present on the property? * 1" at bounding box center [794, 539] width 1041 height 66
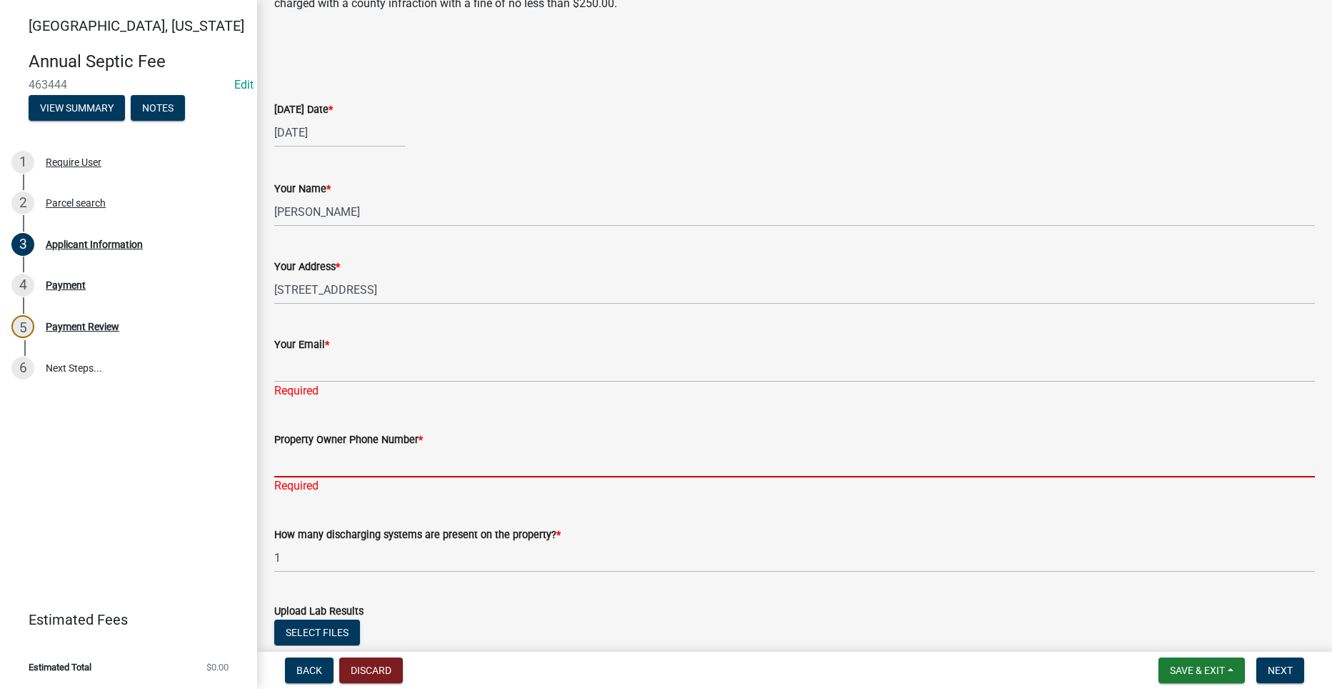
click at [330, 454] on input "Property Owner Phone Number *" at bounding box center [794, 462] width 1041 height 29
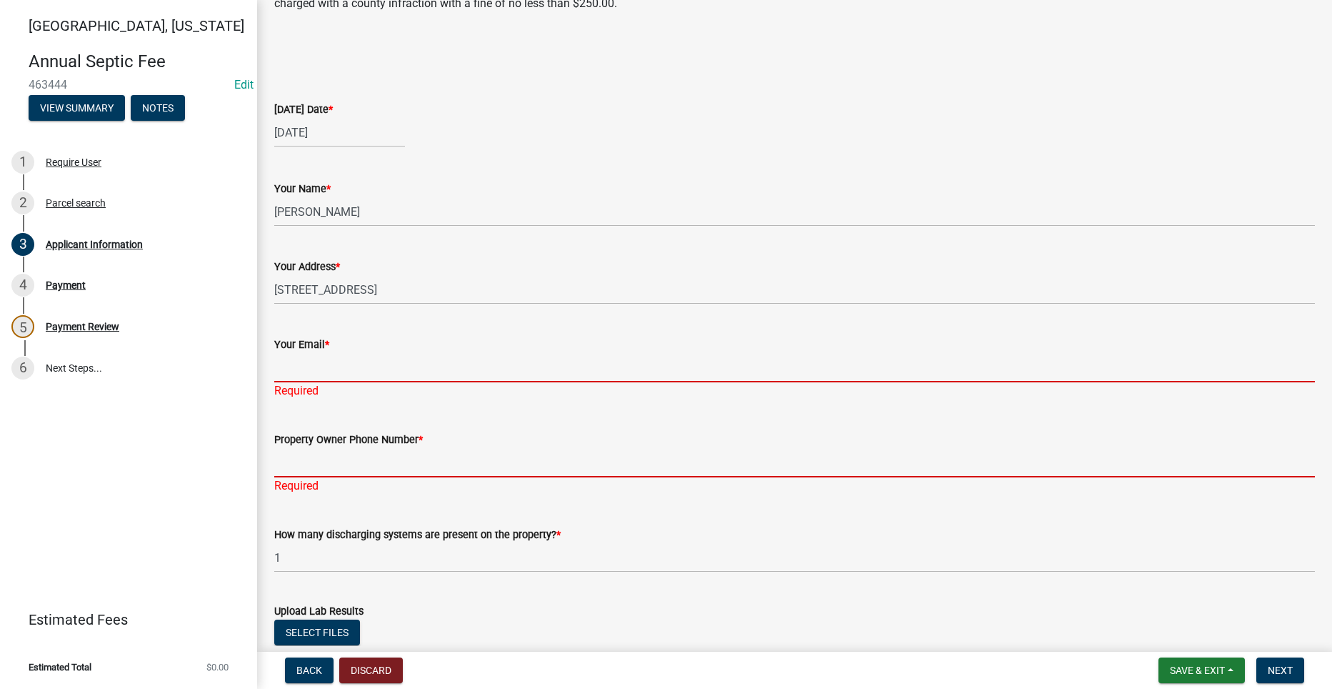
click at [291, 371] on input "Your Email *" at bounding box center [794, 367] width 1041 height 29
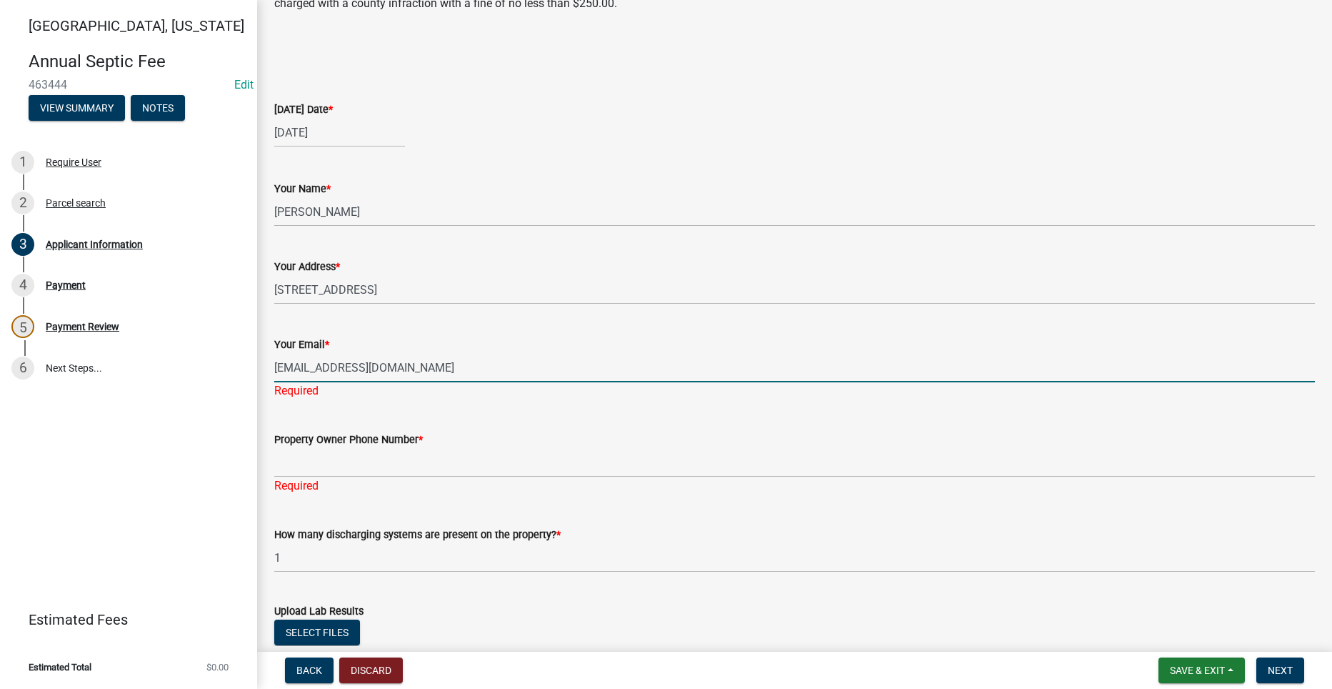
type input "sherrilockmanhanna@gmail.com"
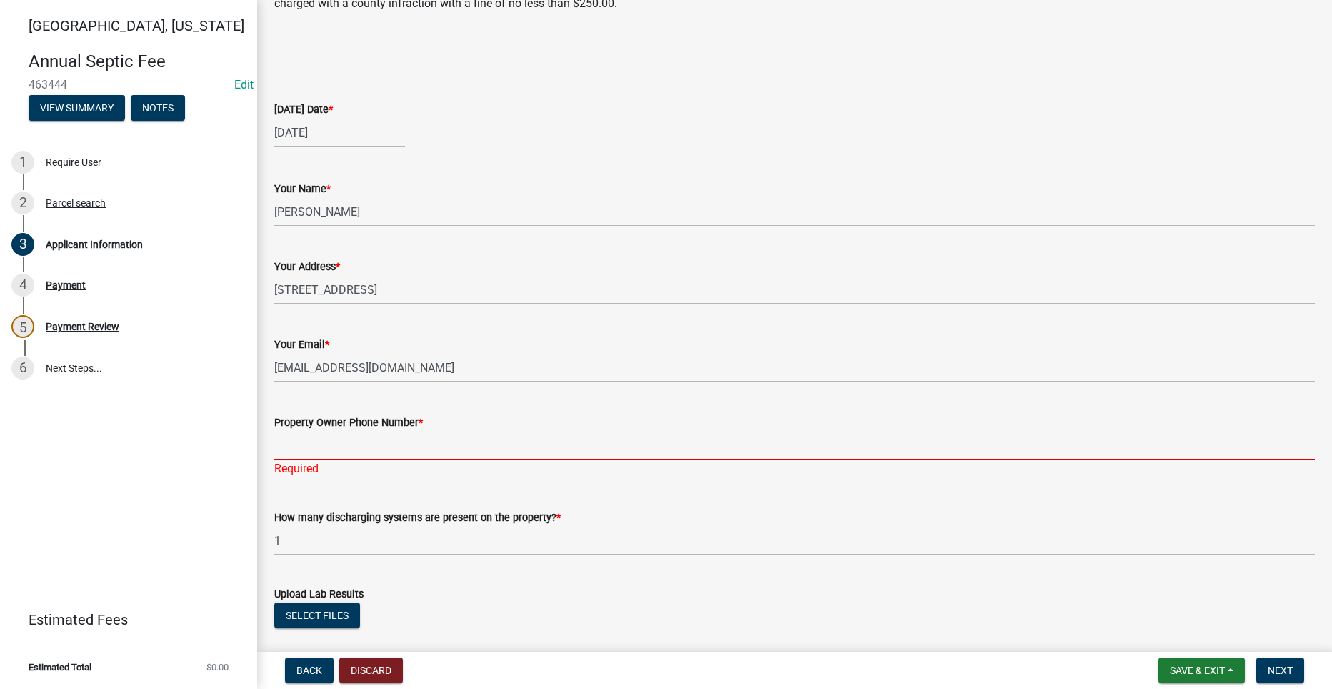
click at [451, 468] on div "Property Owner Phone Number * Required" at bounding box center [794, 436] width 1041 height 84
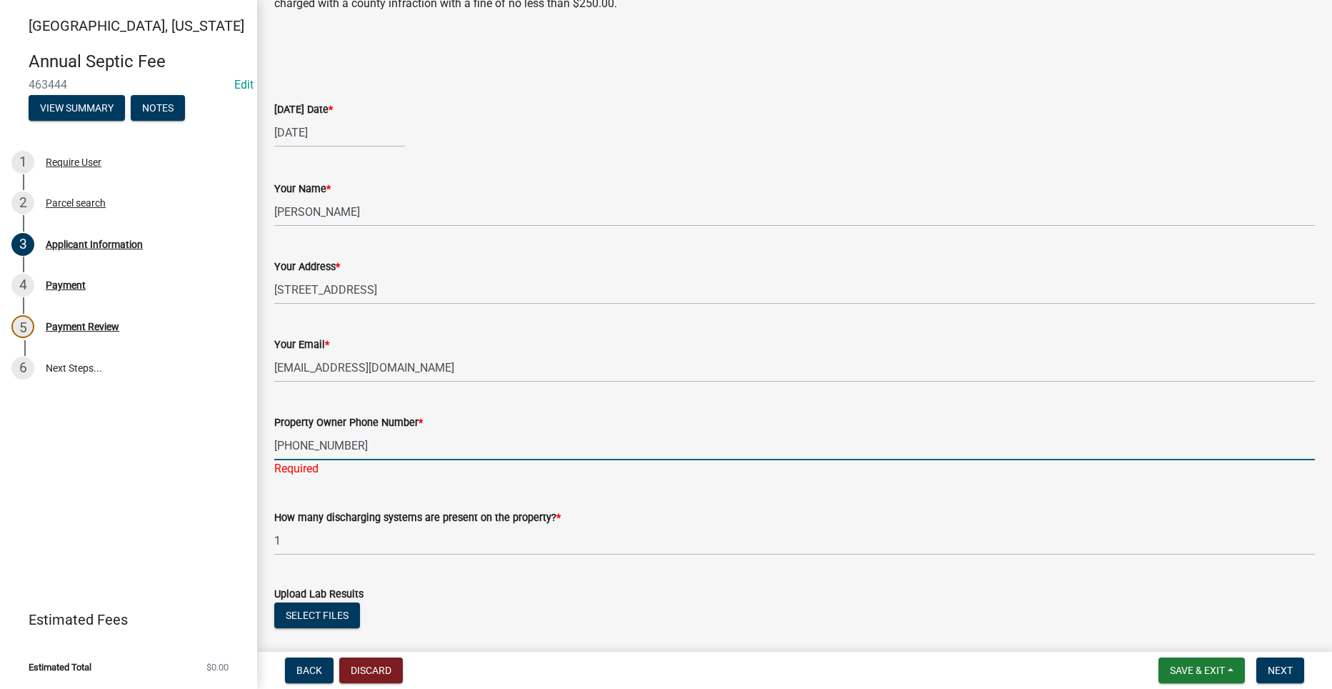
drag, startPoint x: 302, startPoint y: 446, endPoint x: 323, endPoint y: 446, distance: 20.7
click at [304, 446] on input "(515)3068994" at bounding box center [794, 445] width 1041 height 29
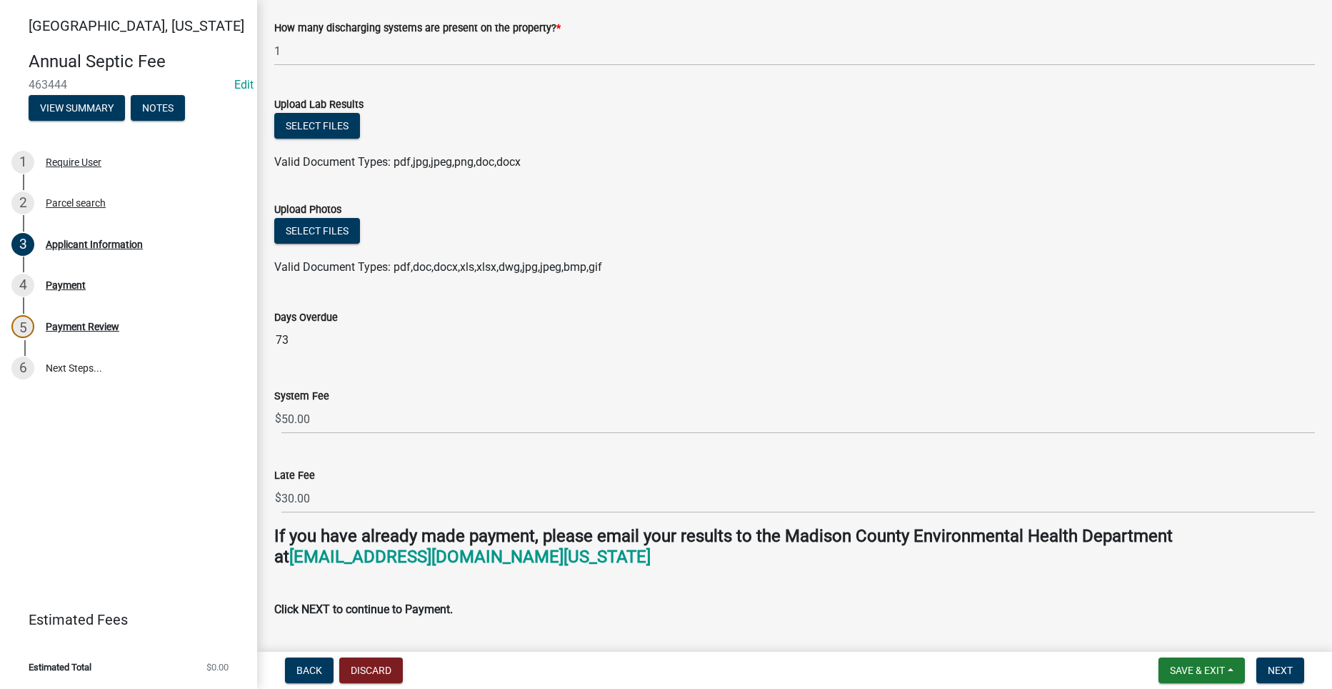
scroll to position [714, 0]
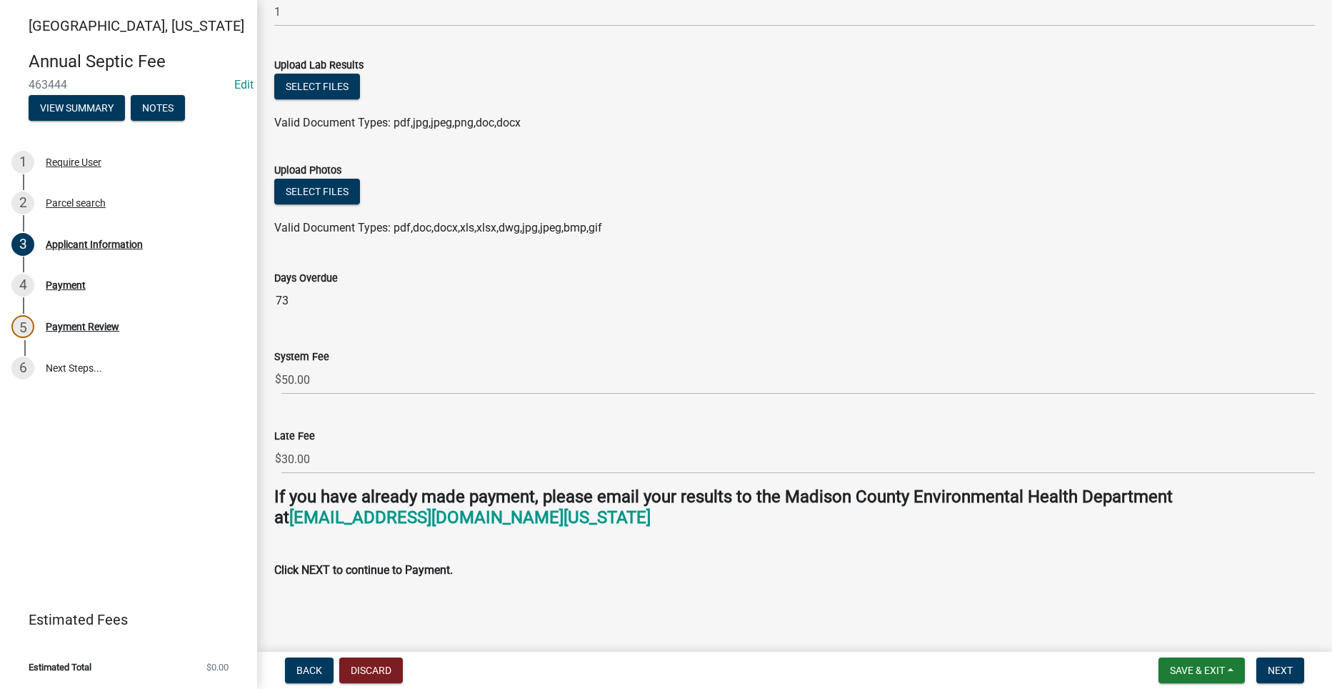
type input "5153068994"
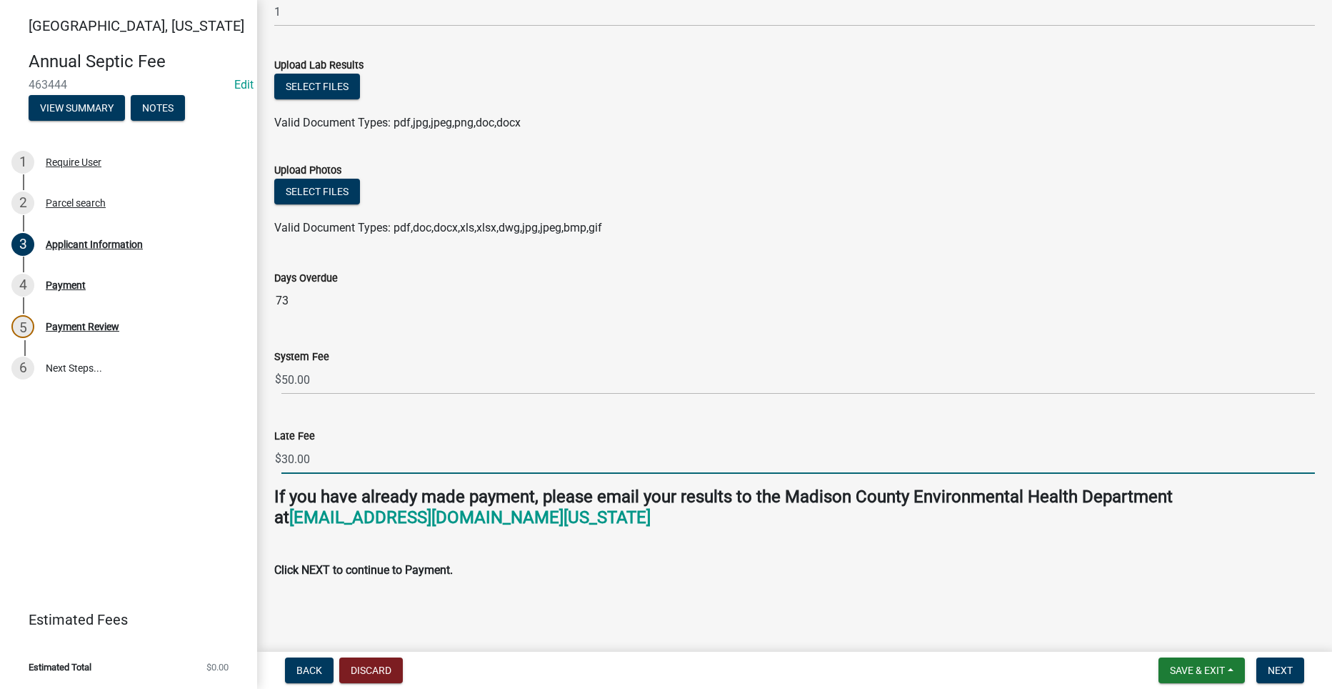
scroll to position [726, 0]
drag, startPoint x: 319, startPoint y: 460, endPoint x: 277, endPoint y: 461, distance: 42.2
click at [277, 461] on div "$ 30.00" at bounding box center [794, 458] width 1041 height 29
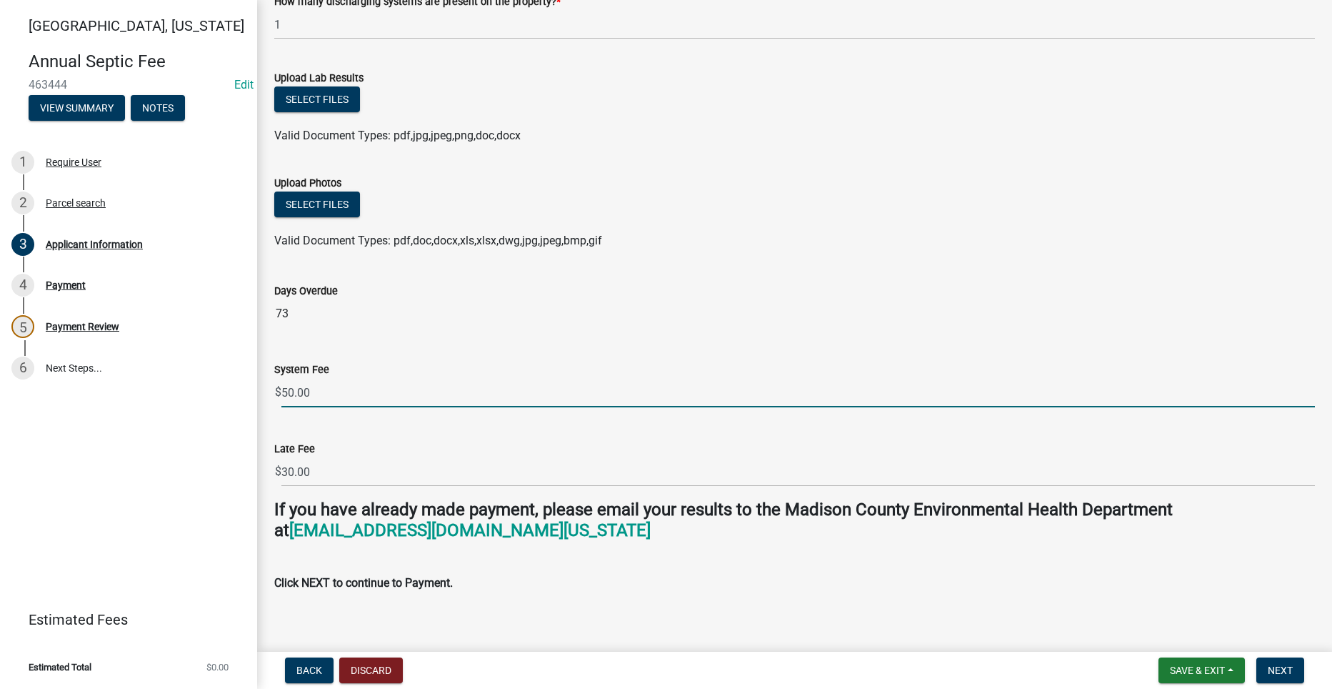
scroll to position [714, 0]
click at [292, 389] on input "50.00" at bounding box center [798, 391] width 1034 height 29
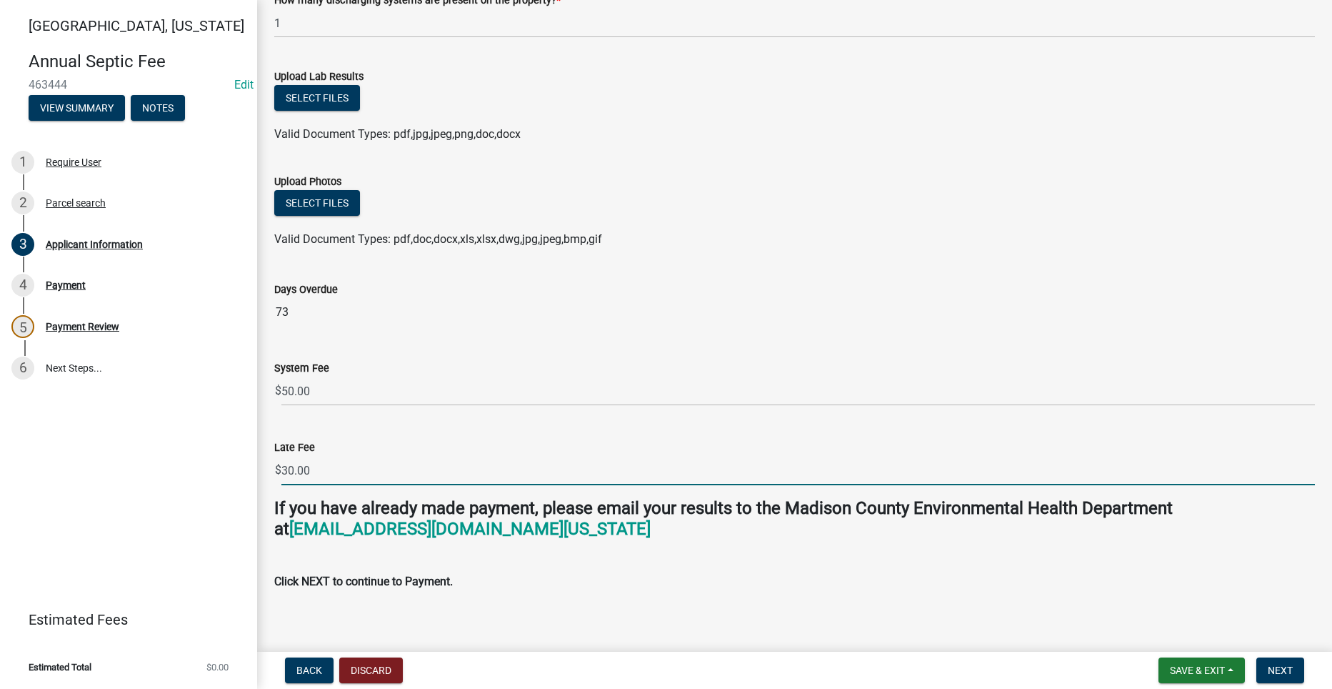
click at [291, 470] on input "30.00" at bounding box center [798, 470] width 1034 height 29
type input "5.00"
click at [1167, 574] on p "Click NEXT to continue to Payment." at bounding box center [794, 581] width 1041 height 17
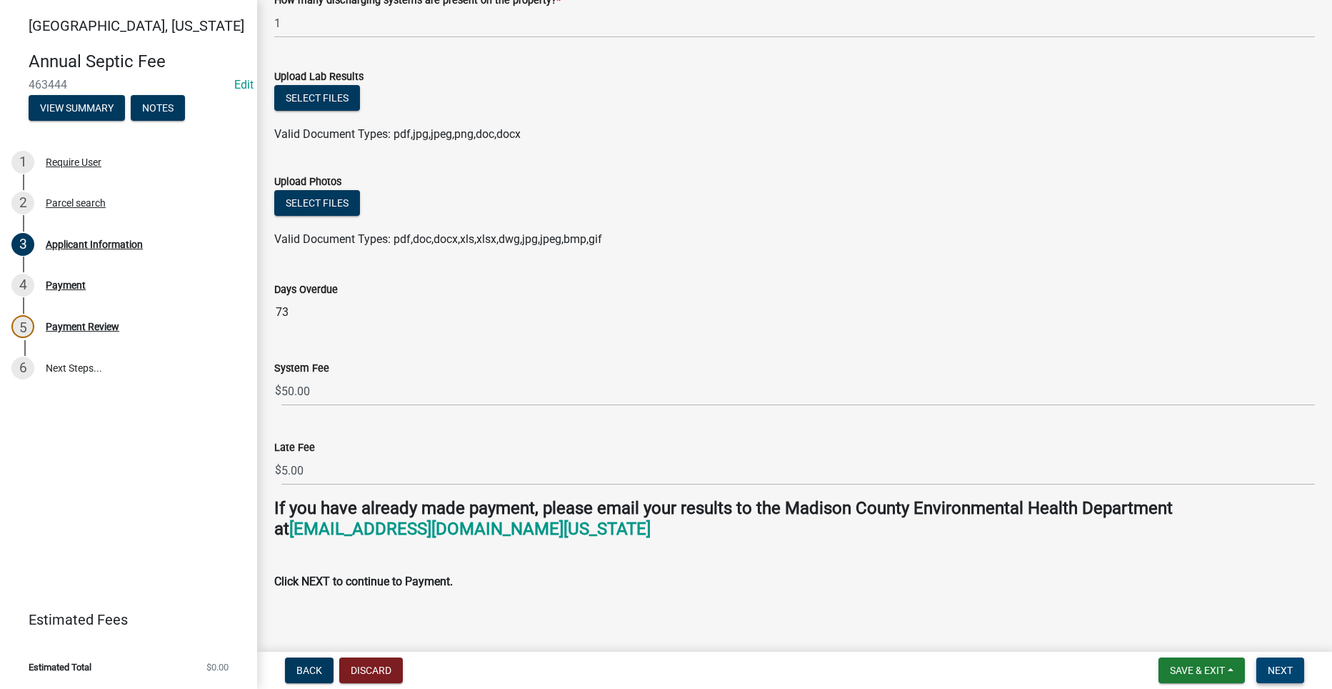
click at [1285, 667] on span "Next" at bounding box center [1280, 669] width 25 height 11
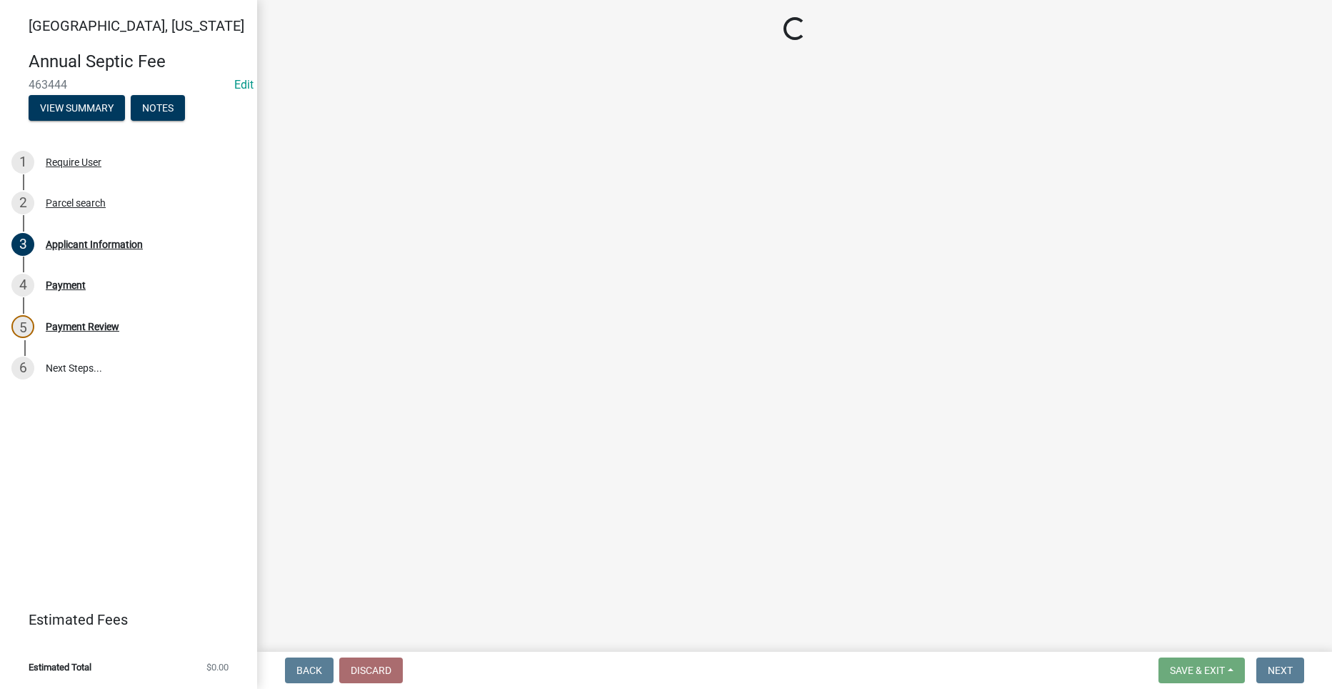
select select "3: 3"
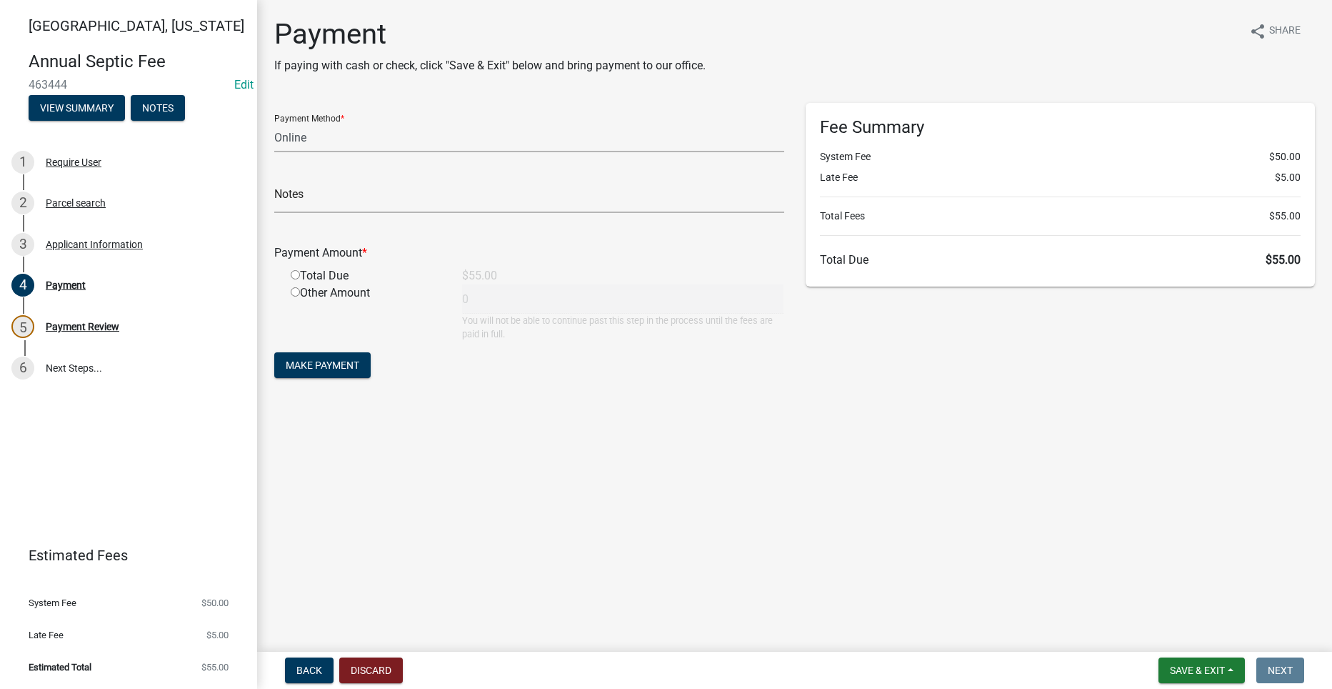
click at [294, 275] on input "radio" at bounding box center [295, 274] width 9 height 9
radio input "true"
type input "55"
click at [359, 361] on span "Make Payment" at bounding box center [323, 364] width 74 height 11
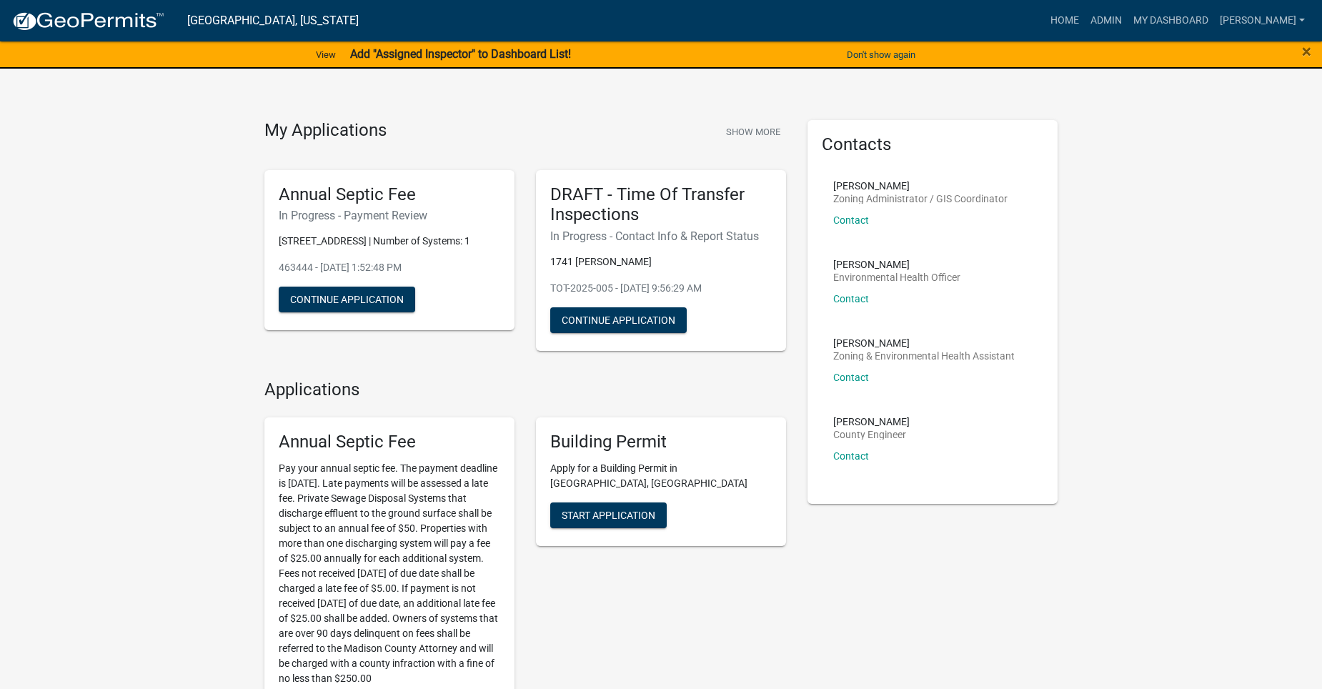
click at [1113, 19] on link "Admin" at bounding box center [1106, 20] width 43 height 27
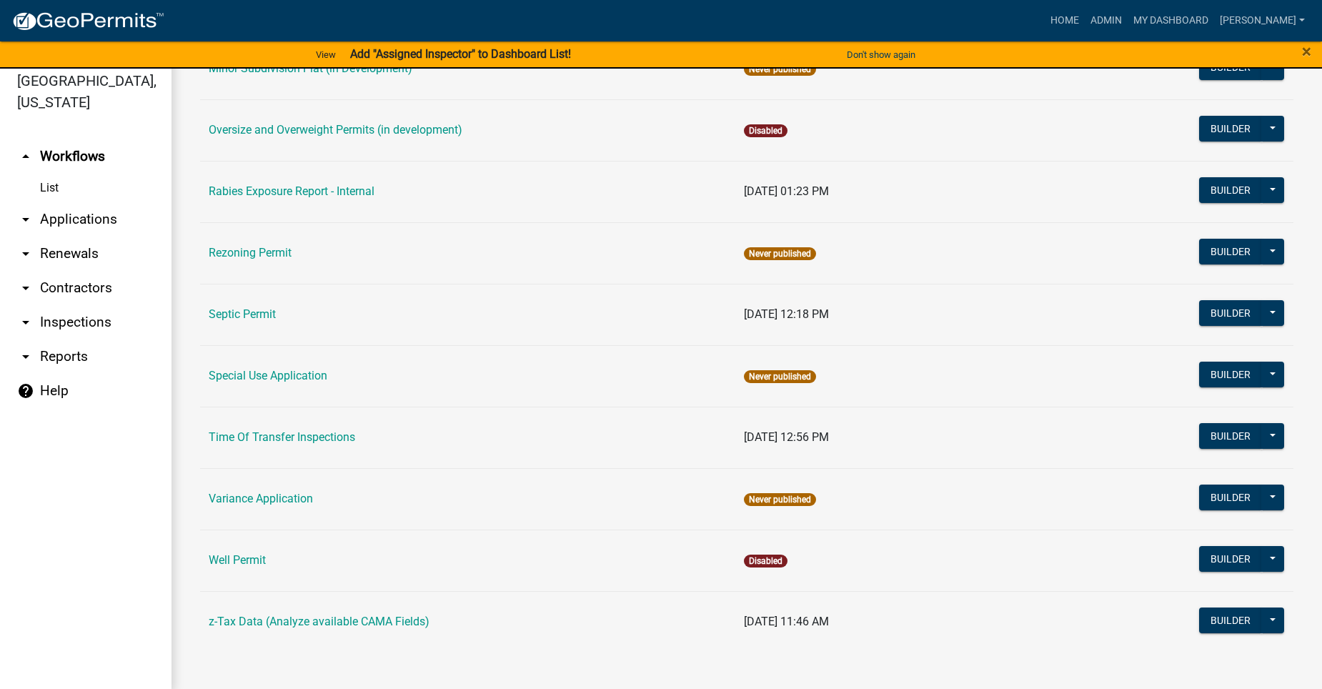
scroll to position [17, 0]
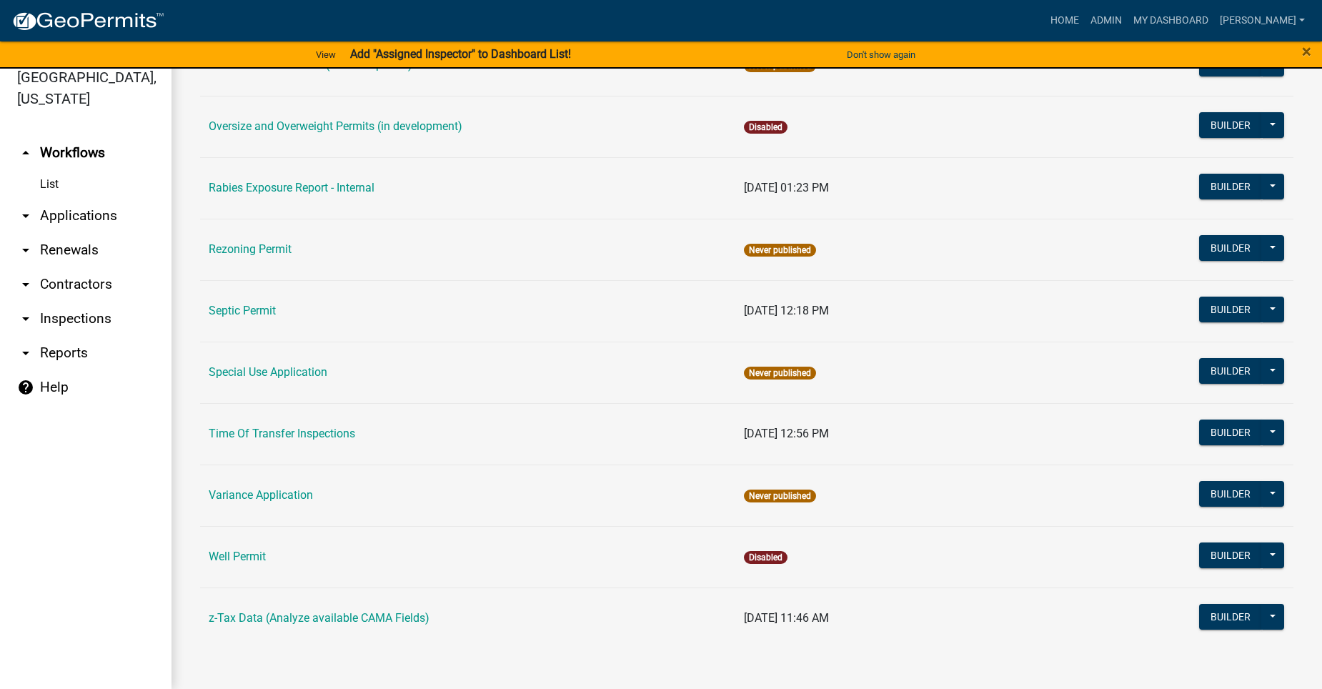
click at [252, 302] on td "Septic Permit" at bounding box center [467, 310] width 535 height 61
click at [252, 304] on td "Septic Permit" at bounding box center [467, 310] width 535 height 61
click at [249, 307] on link "Septic Permit" at bounding box center [242, 311] width 67 height 14
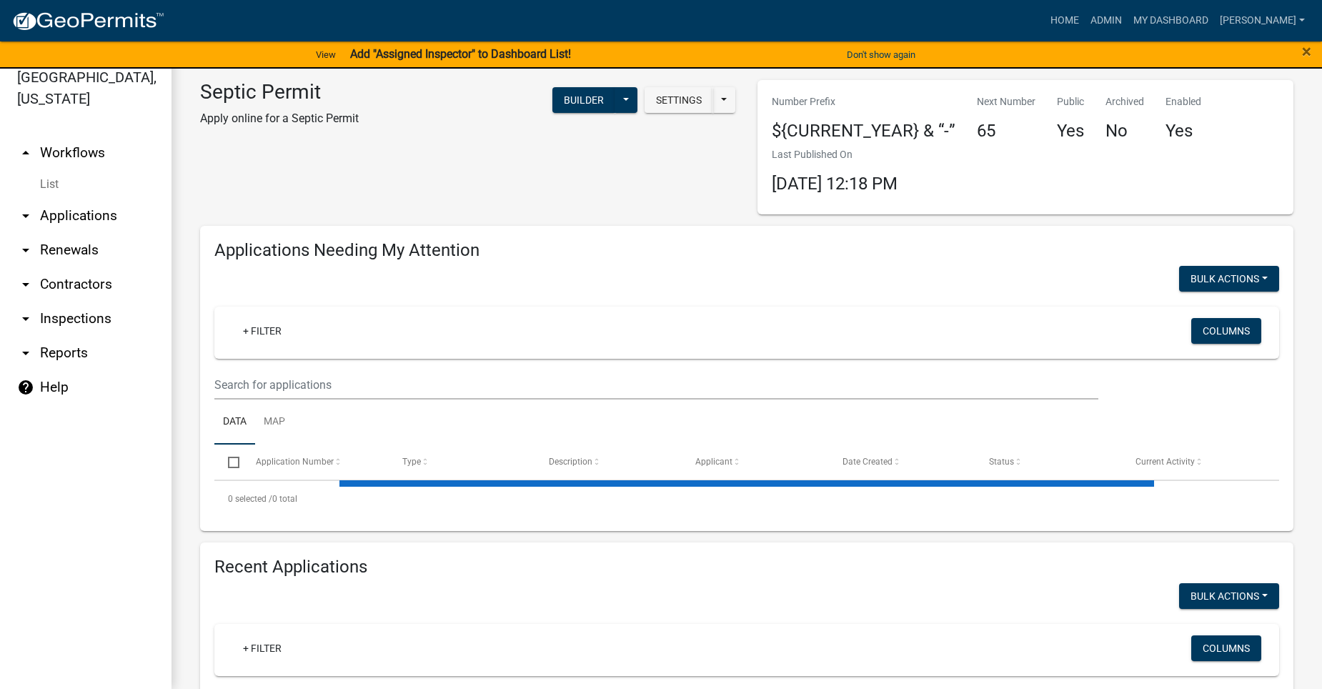
select select "2: 50"
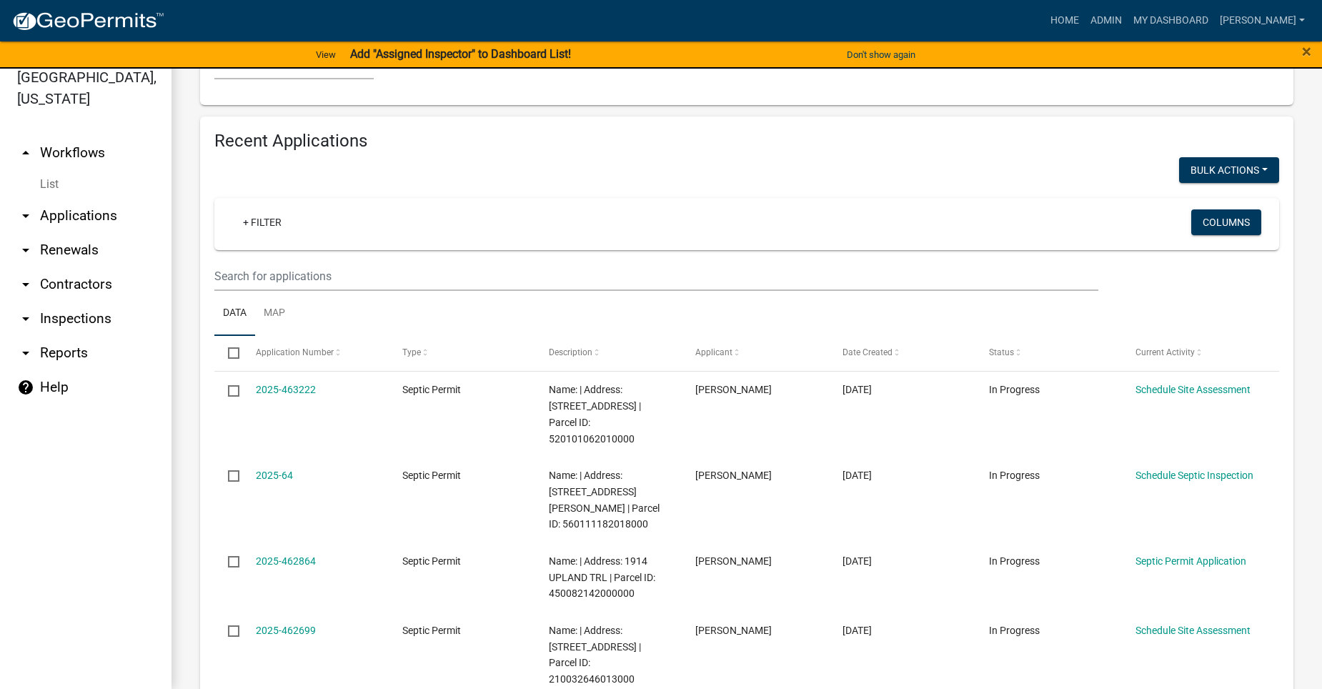
scroll to position [1327, 0]
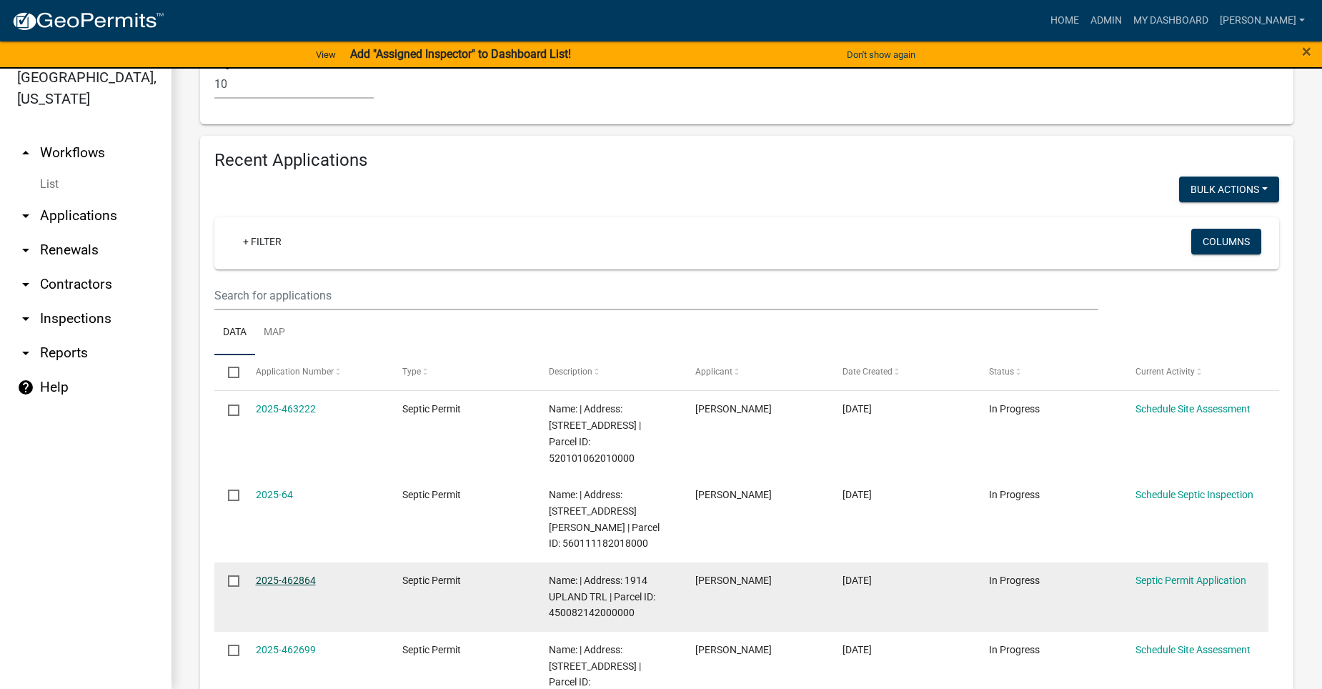
click at [277, 574] on link "2025-462864" at bounding box center [286, 579] width 60 height 11
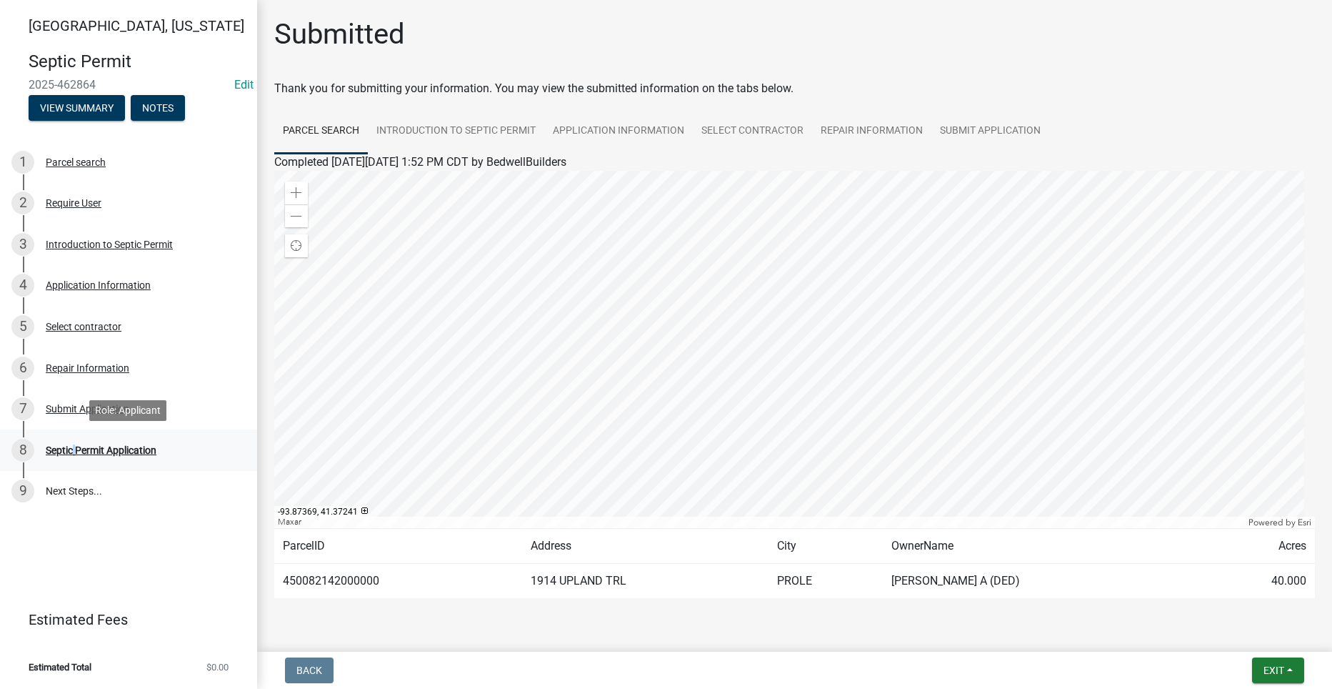
click at [69, 447] on div "Septic Permit Application" at bounding box center [101, 450] width 111 height 10
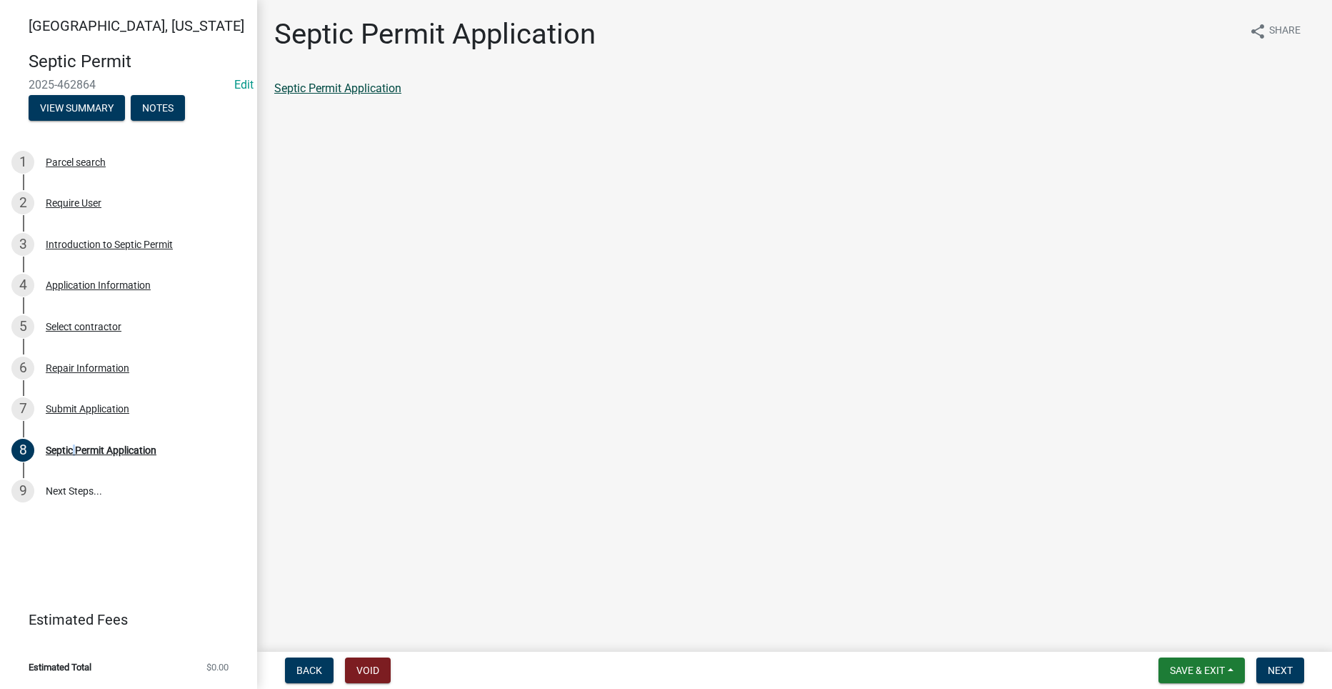
click at [345, 89] on link "Septic Permit Application" at bounding box center [337, 88] width 127 height 14
click at [1295, 665] on button "Next" at bounding box center [1281, 670] width 48 height 26
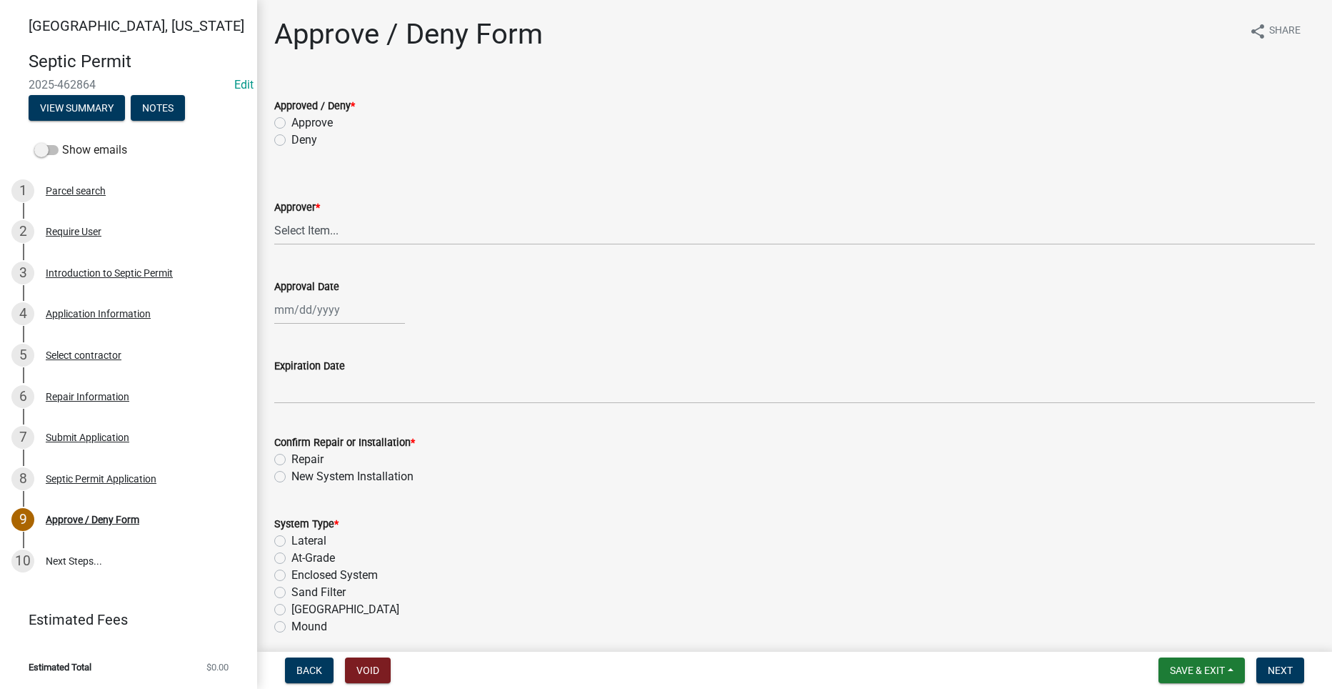
click at [292, 122] on label "Approve" at bounding box center [312, 122] width 41 height 17
click at [292, 122] on input "Approve" at bounding box center [296, 118] width 9 height 9
radio input "true"
click at [317, 231] on select "Select Item... [PERSON_NAME] [PERSON_NAME] [PERSON_NAME]" at bounding box center [794, 230] width 1041 height 29
click at [274, 216] on select "Select Item... [PERSON_NAME] [PERSON_NAME] [PERSON_NAME]" at bounding box center [794, 230] width 1041 height 29
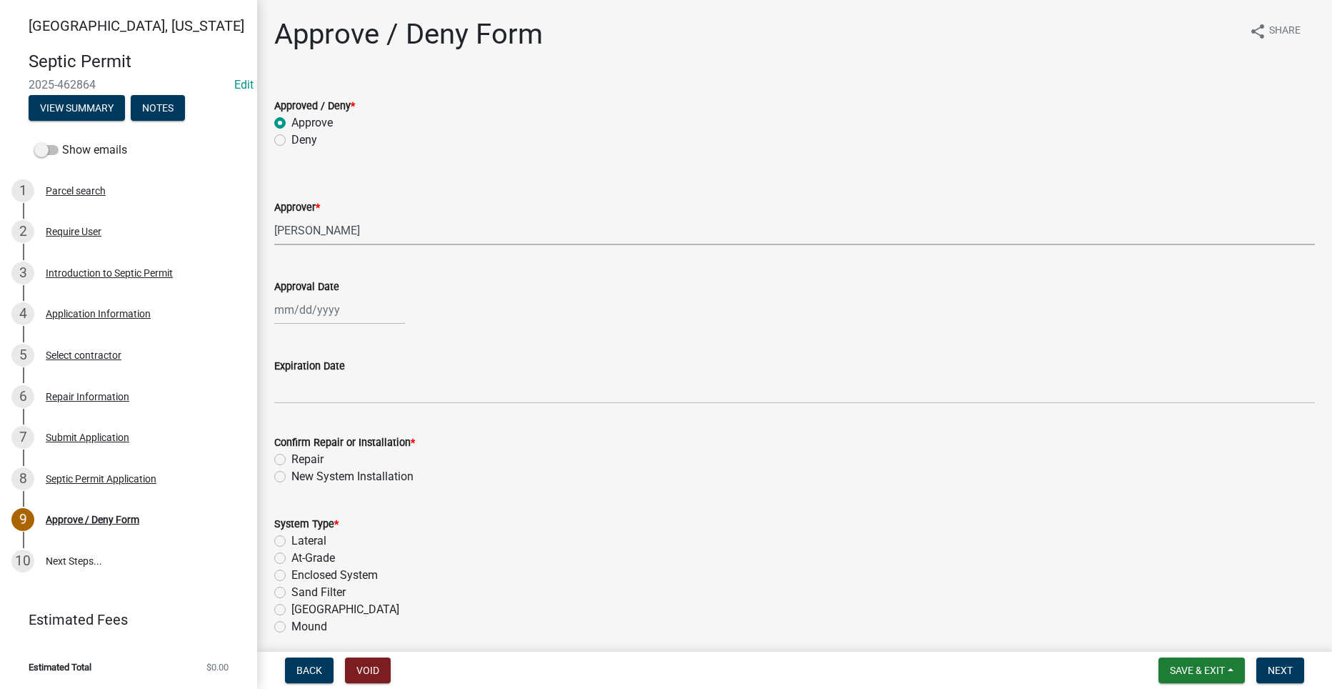
select select "2a766554-95f9-4f5e-8bc4-c4203ac60b7b"
click at [292, 459] on label "Repair" at bounding box center [308, 459] width 32 height 17
click at [292, 459] on input "Repair" at bounding box center [296, 455] width 9 height 9
radio input "true"
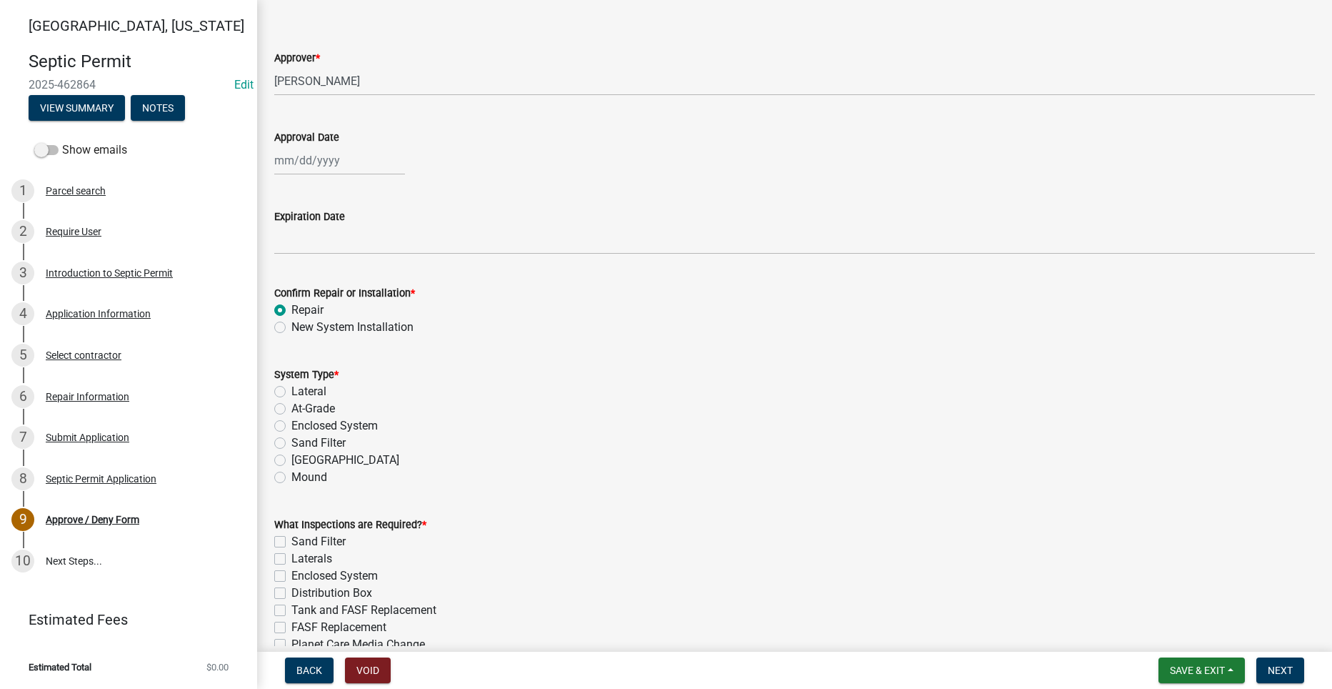
scroll to position [214, 0]
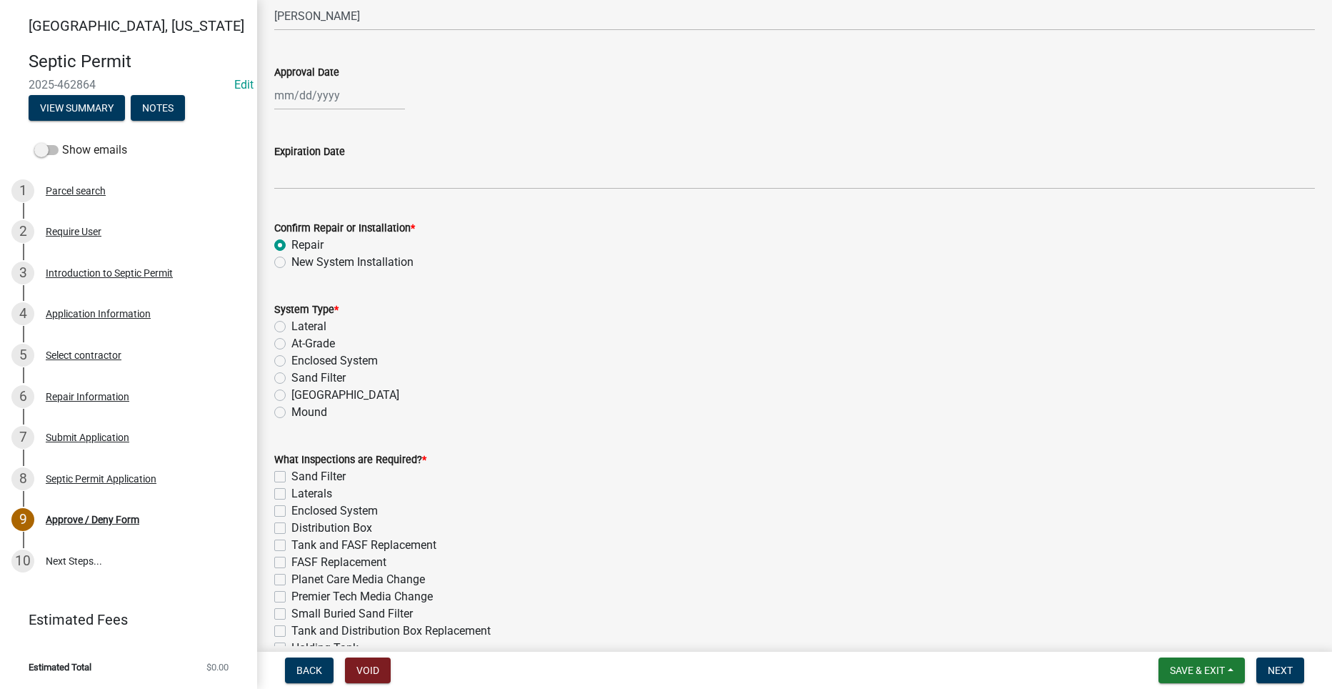
click at [292, 324] on label "Lateral" at bounding box center [309, 326] width 35 height 17
click at [292, 324] on input "Lateral" at bounding box center [296, 322] width 9 height 9
radio input "true"
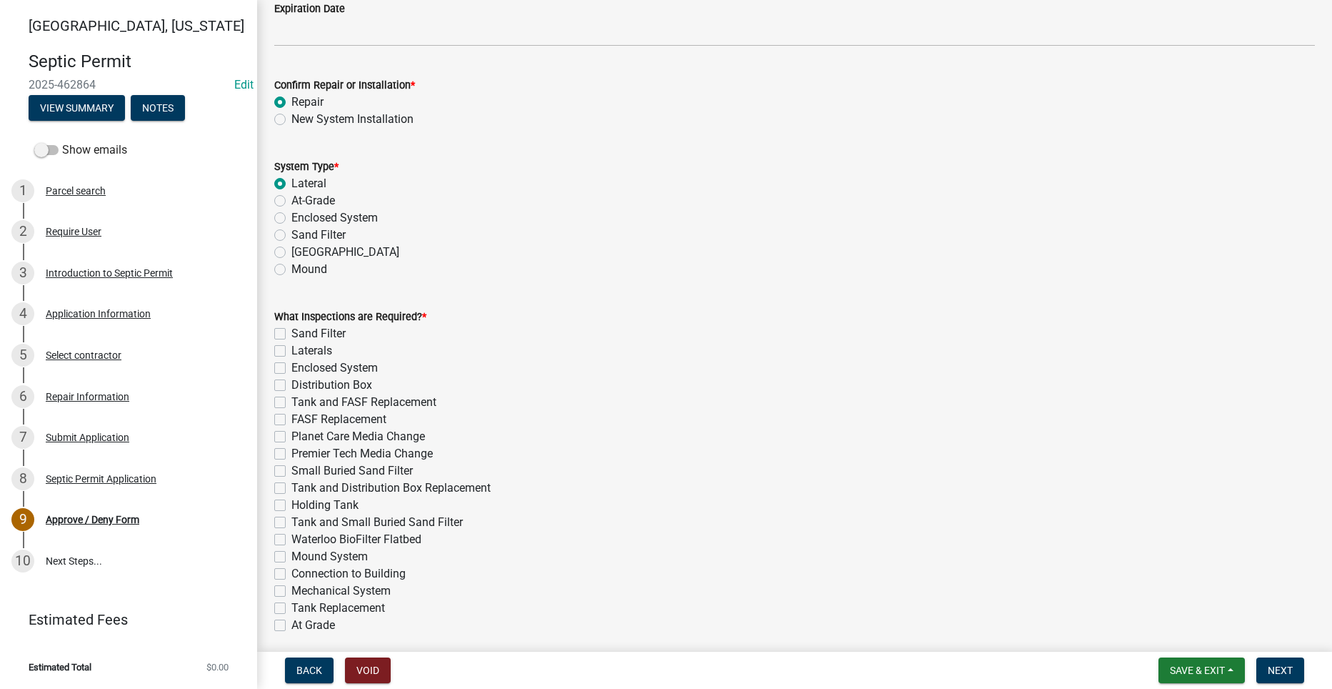
click at [292, 609] on label "Tank Replacement" at bounding box center [339, 607] width 94 height 17
click at [292, 609] on input "Tank Replacement" at bounding box center [296, 603] width 9 height 9
checkbox input "true"
checkbox input "false"
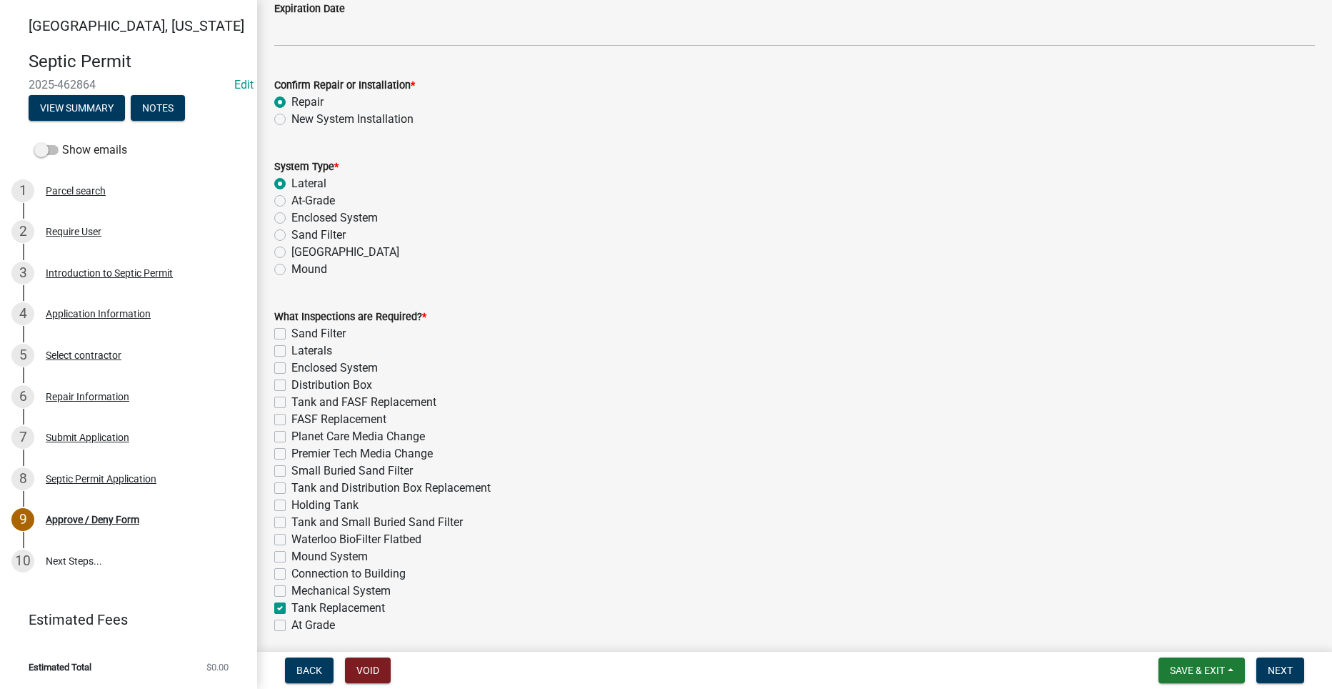
checkbox input "false"
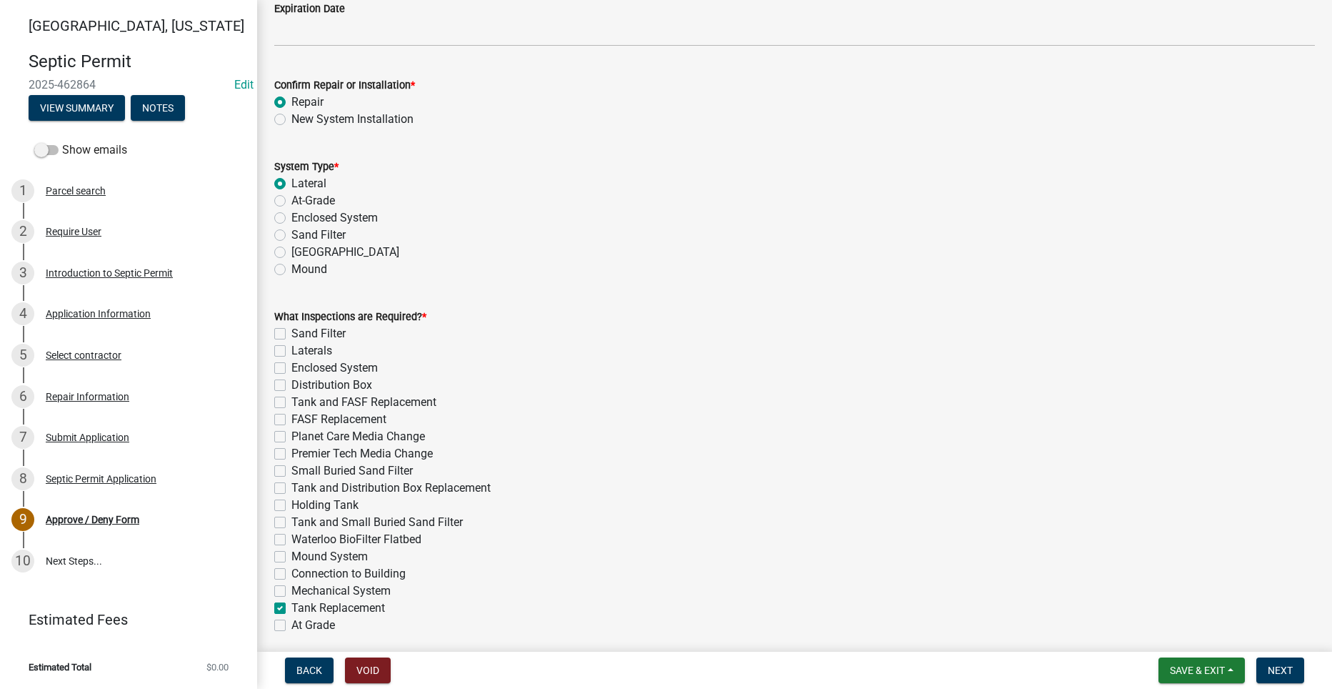
checkbox input "false"
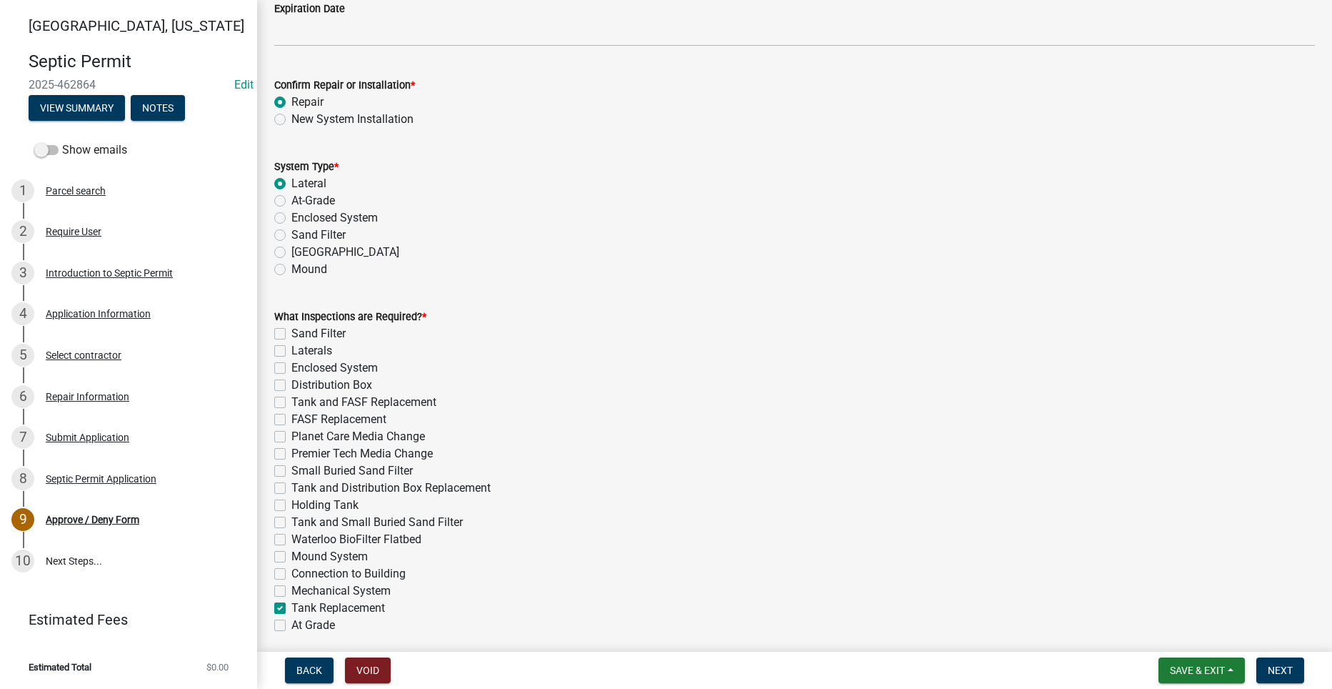
checkbox input "false"
checkbox input "true"
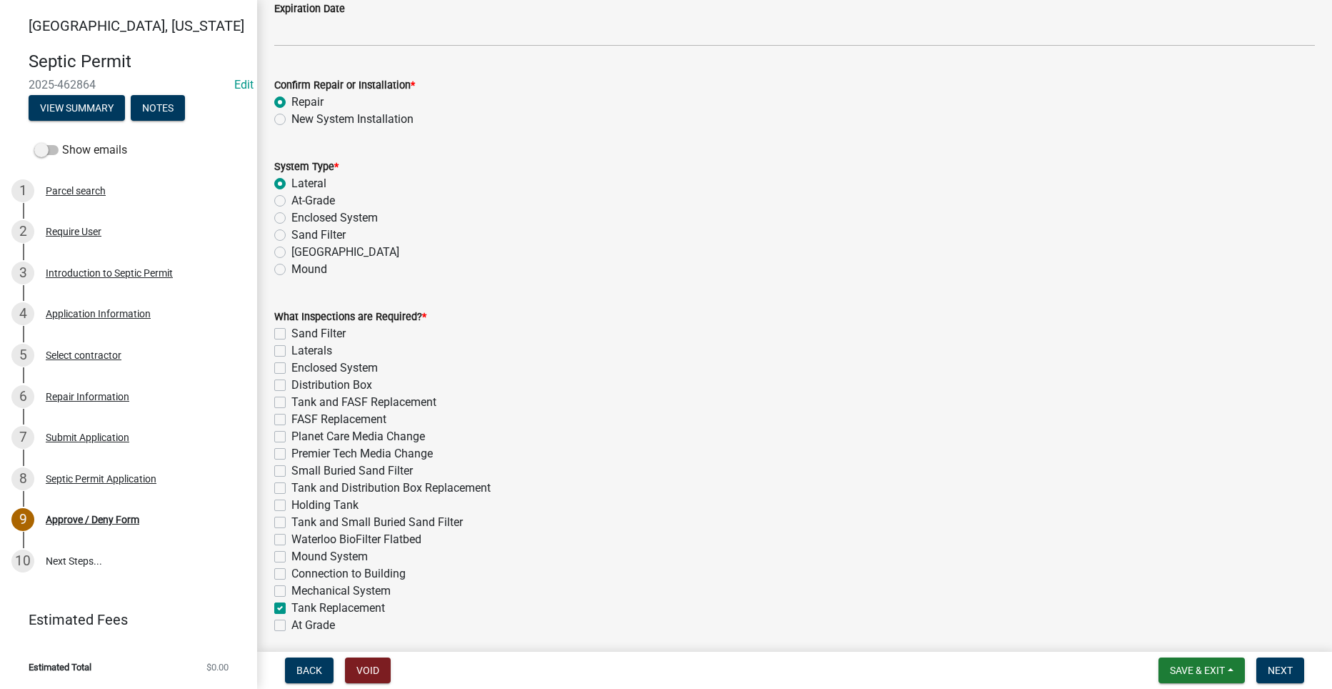
checkbox input "false"
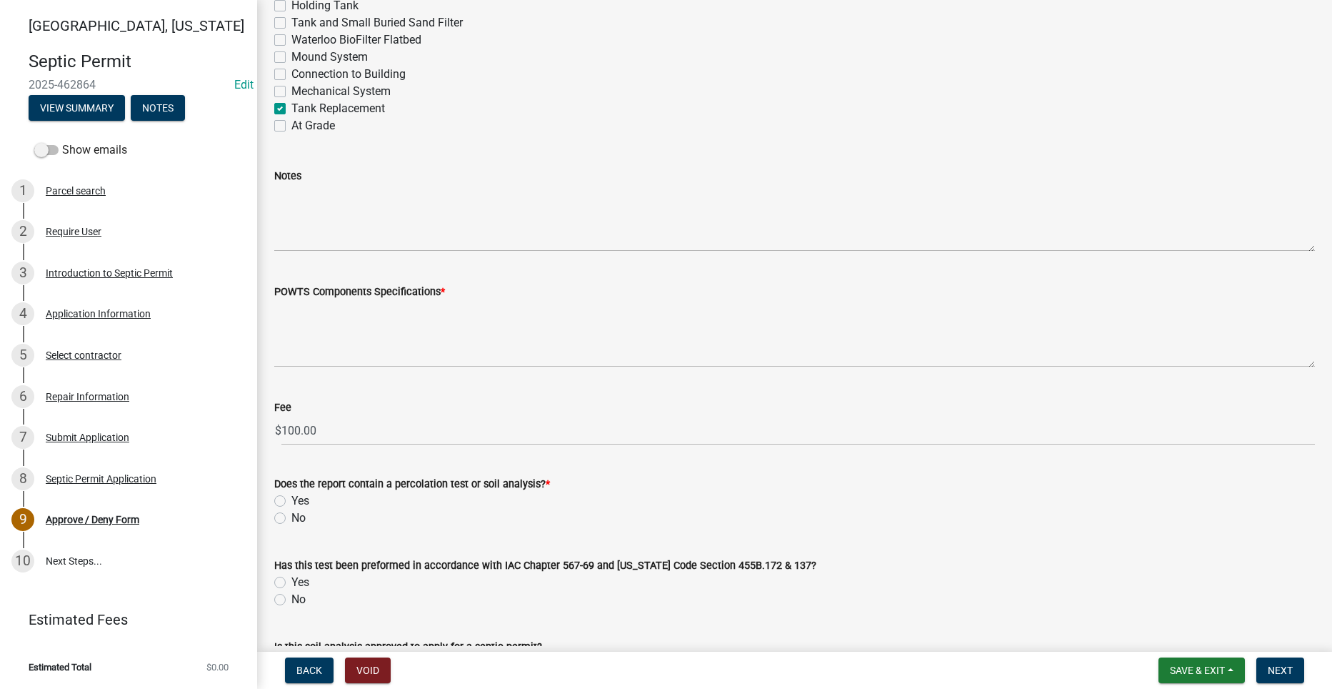
scroll to position [857, 0]
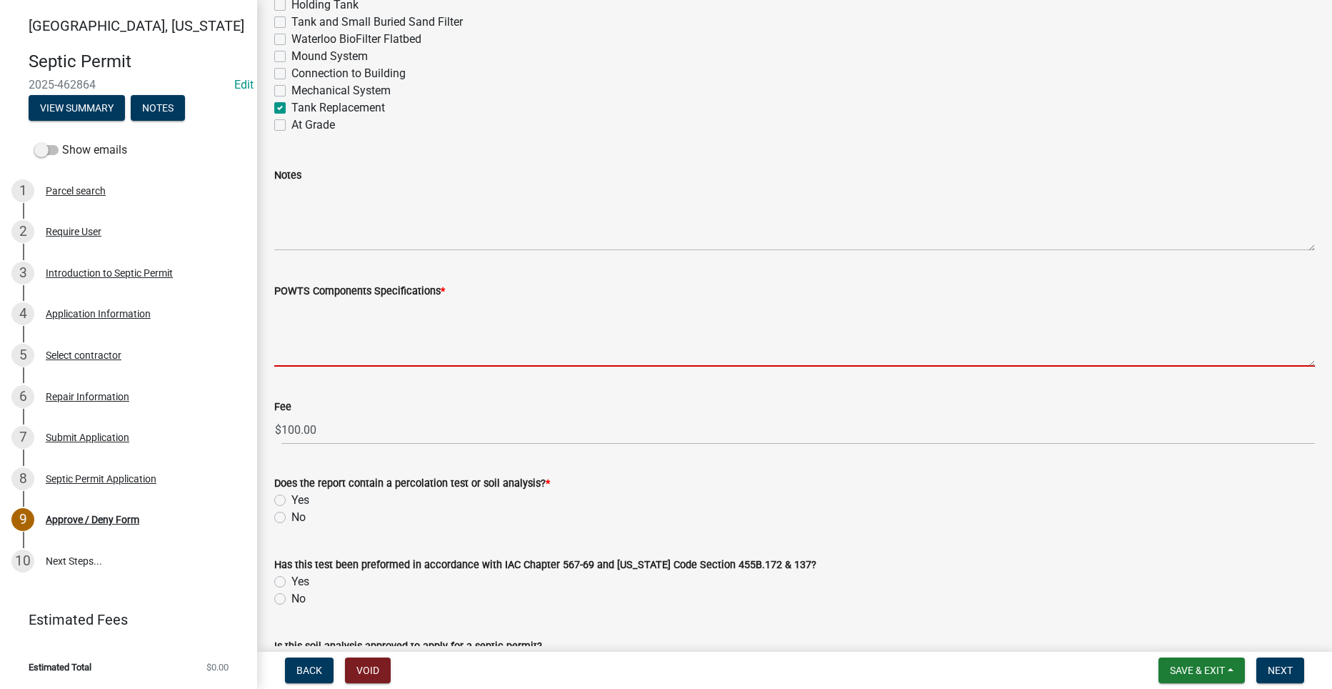
click at [404, 329] on textarea "POWTS Components Specifications *" at bounding box center [794, 332] width 1041 height 67
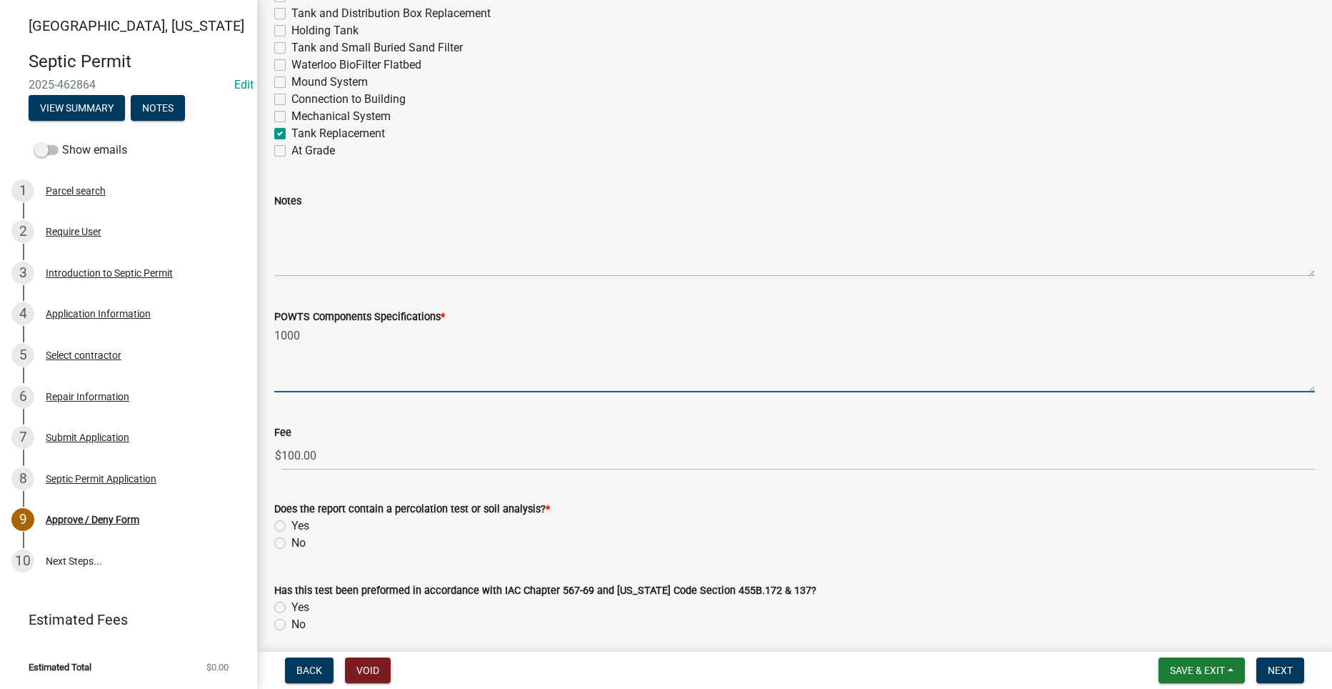
scroll to position [799, 0]
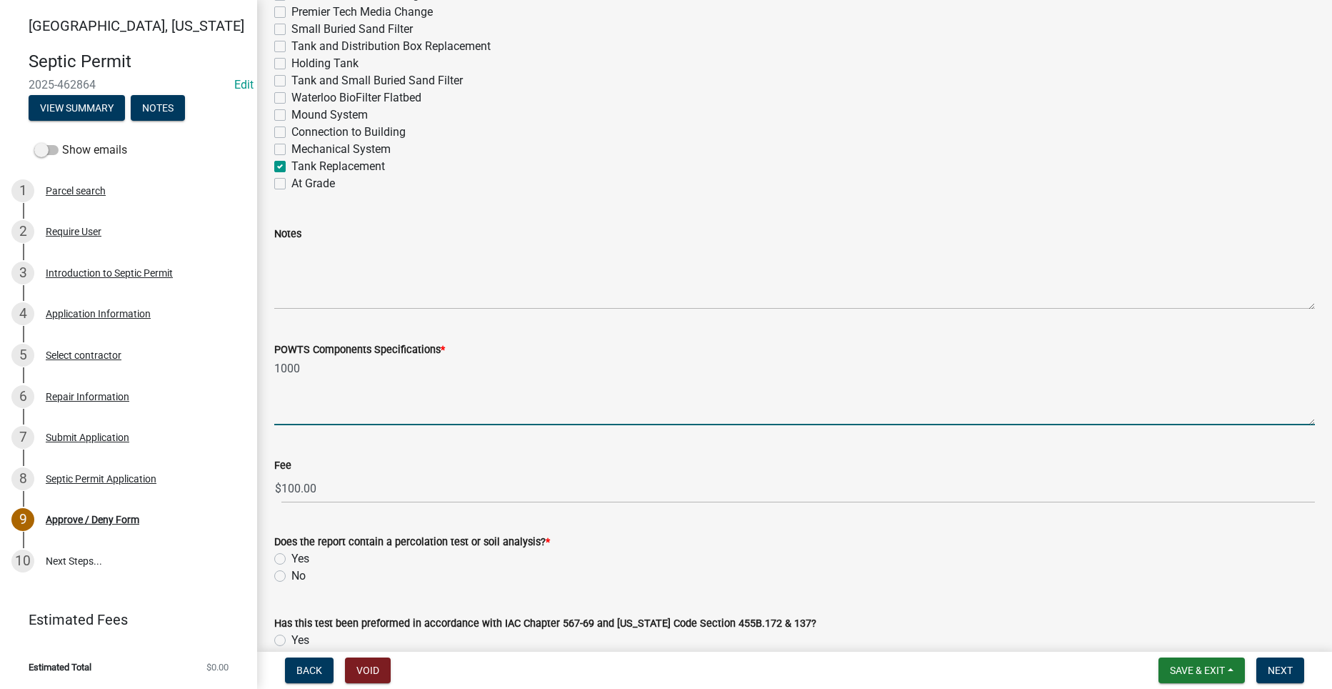
drag, startPoint x: 305, startPoint y: 367, endPoint x: 283, endPoint y: 363, distance: 22.4
click at [283, 363] on textarea "1000" at bounding box center [794, 391] width 1041 height 67
click at [612, 371] on textarea "Primary treatment 1500g Indianola precast, Secondary treatment" at bounding box center [794, 391] width 1041 height 67
type textarea "Primary treatment 1500g Indianola precast, Secondary treatment 300ft. of latera…"
click at [292, 572] on label "No" at bounding box center [299, 575] width 14 height 17
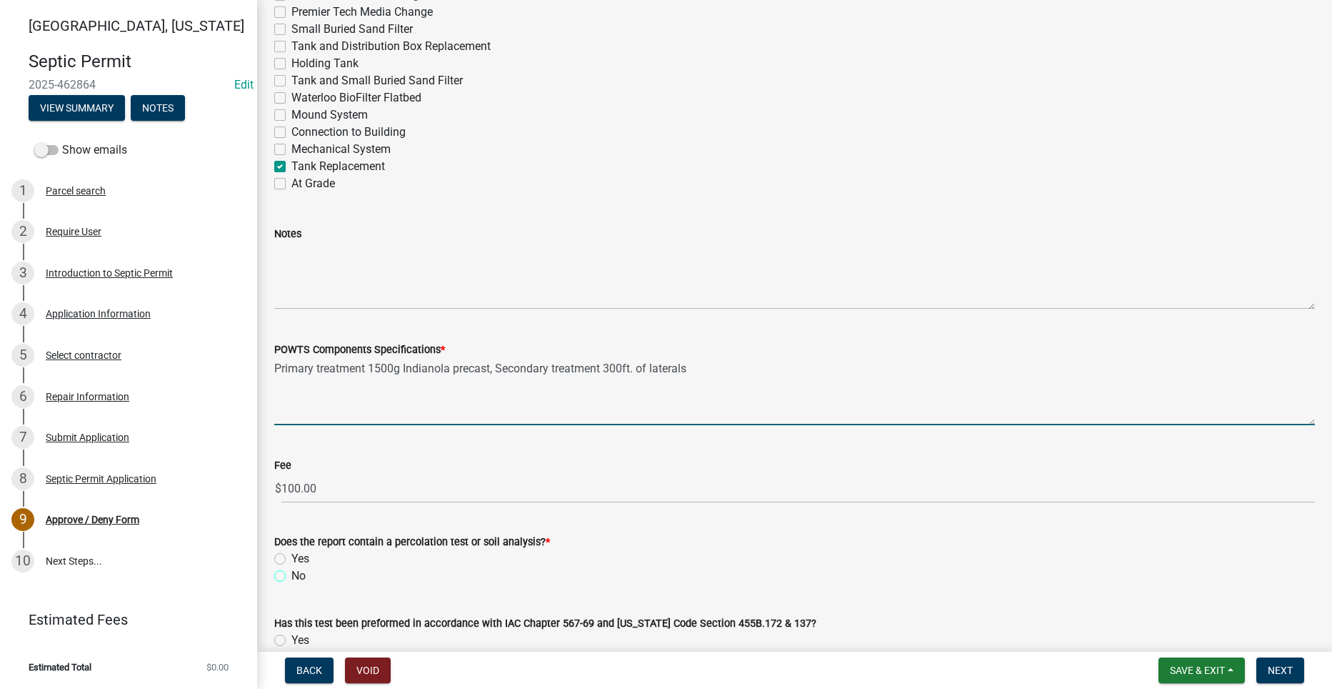
click at [292, 572] on input "No" at bounding box center [296, 571] width 9 height 9
radio input "true"
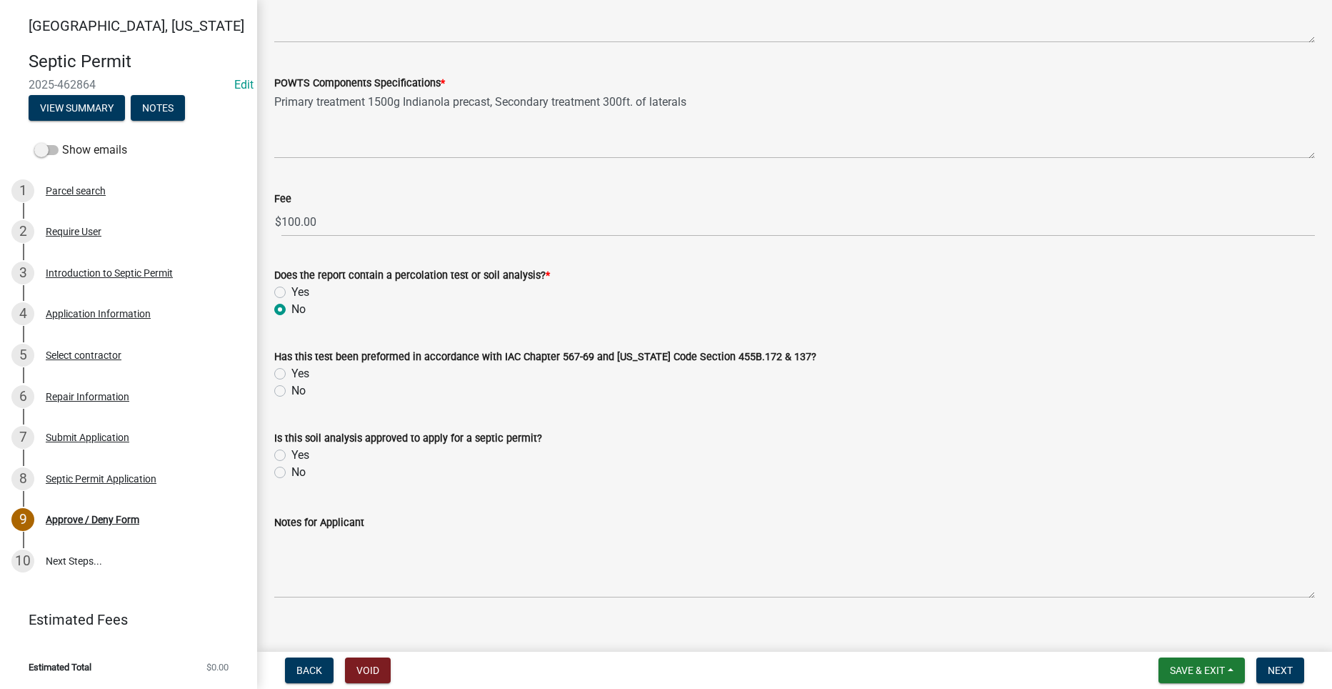
scroll to position [1085, 0]
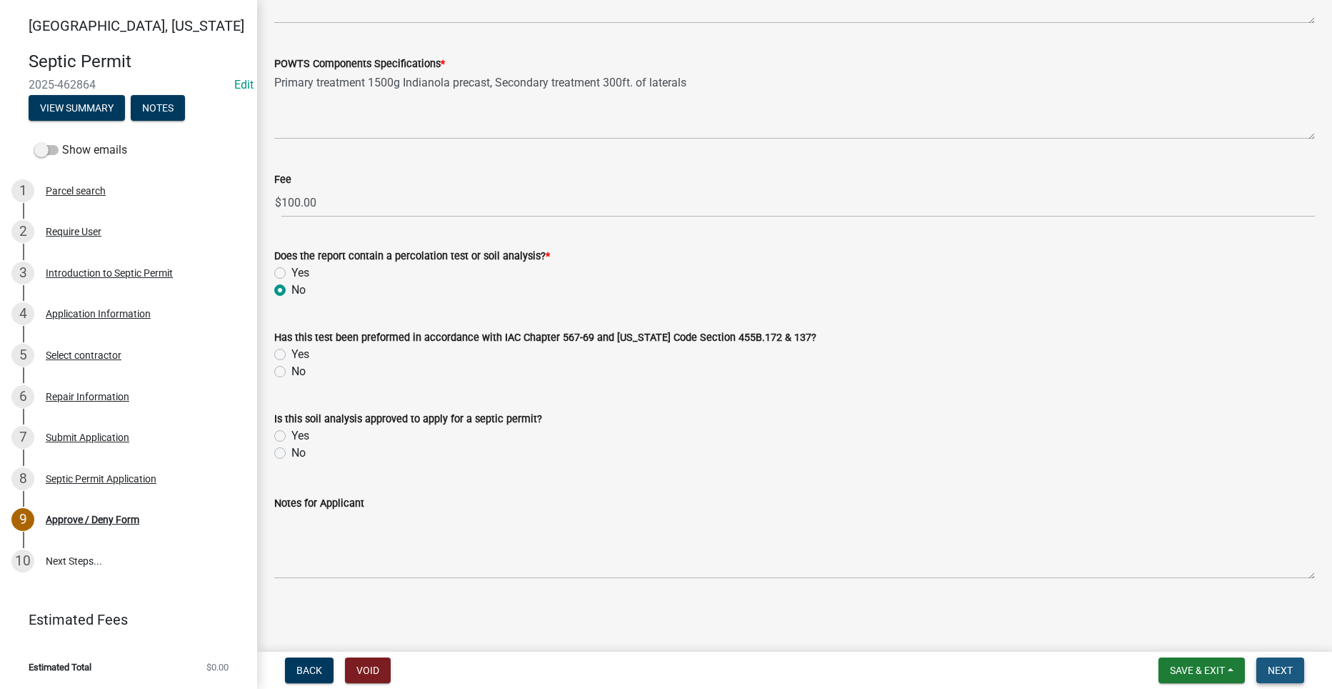
click at [1279, 669] on span "Next" at bounding box center [1280, 669] width 25 height 11
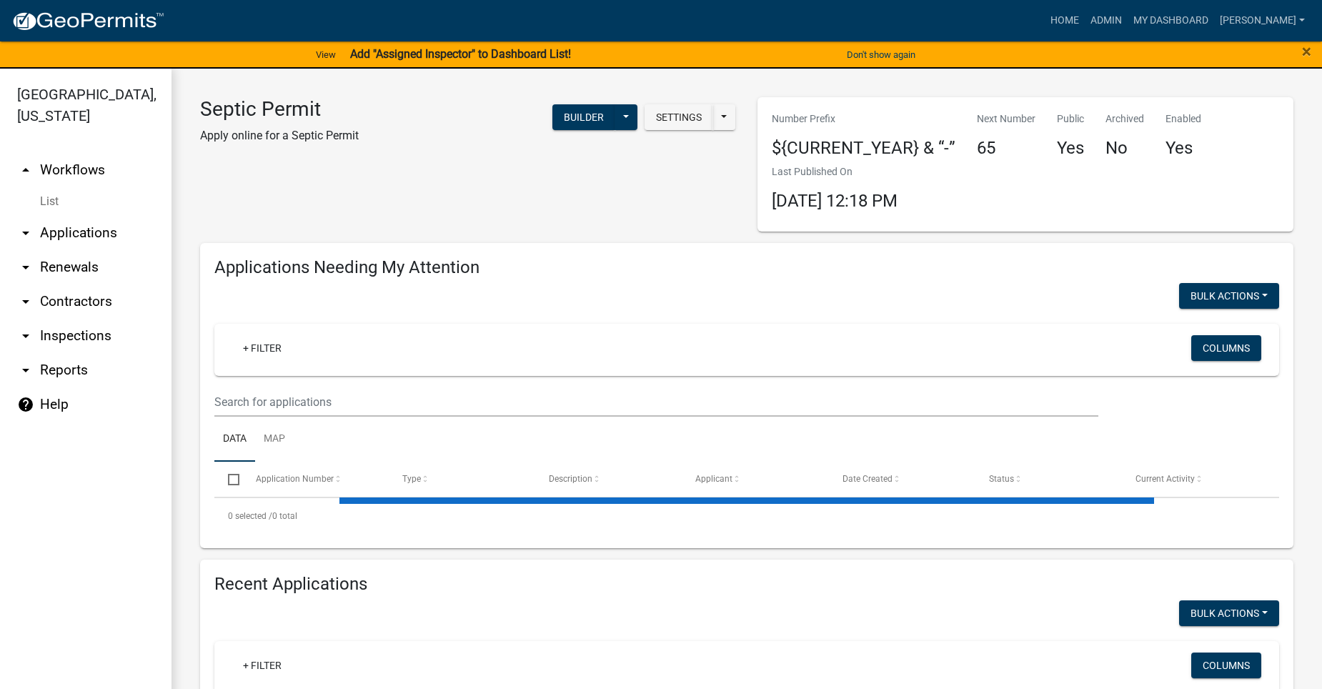
select select "2: 50"
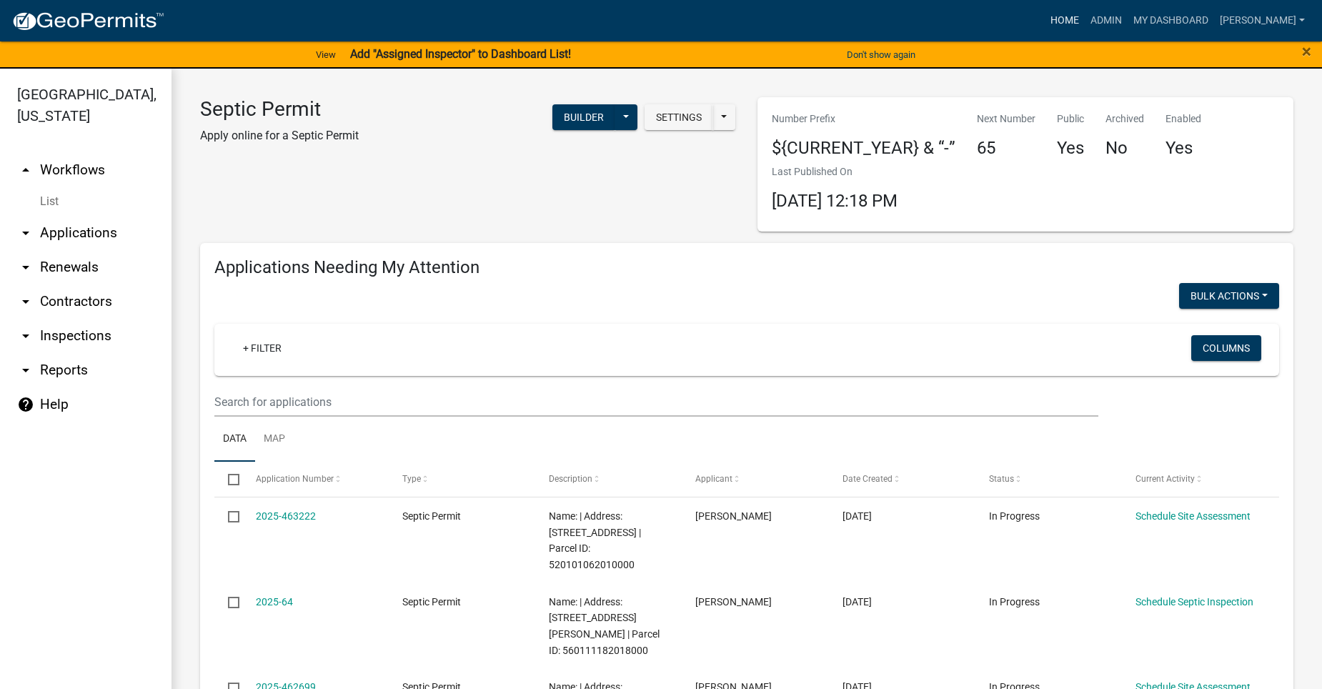
click at [1085, 14] on link "Home" at bounding box center [1065, 20] width 40 height 27
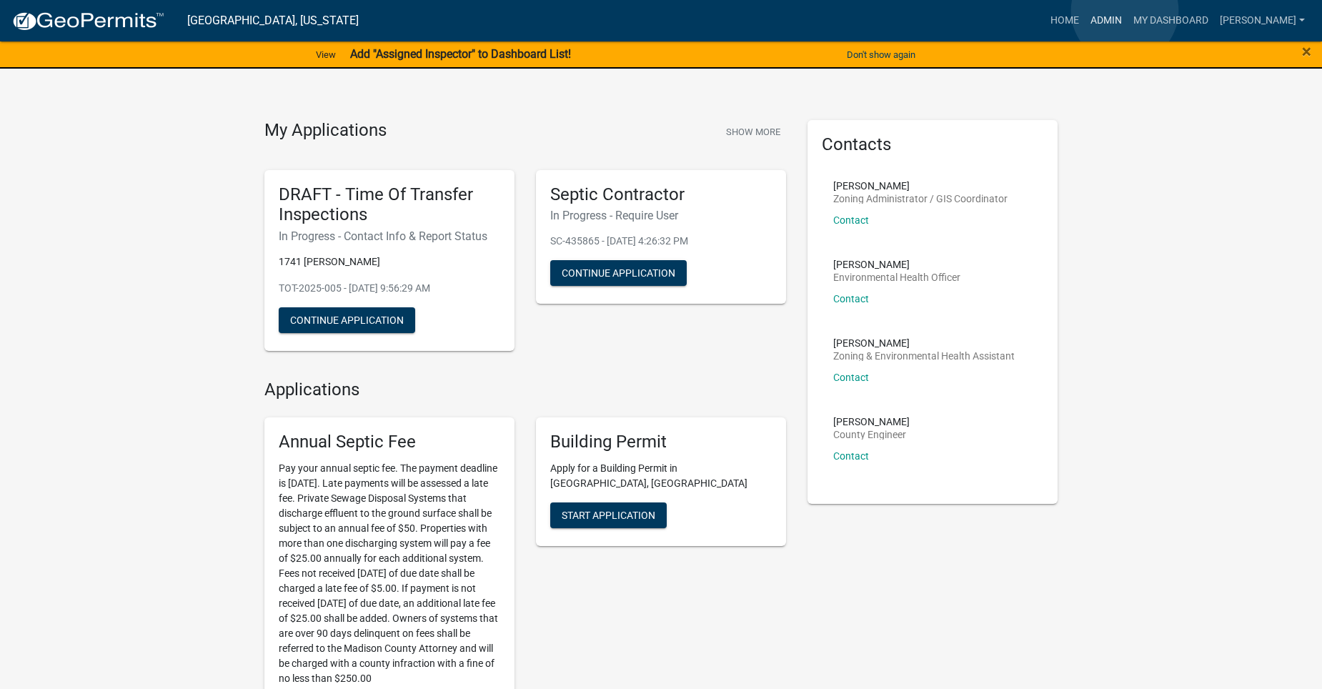
click at [1126, 12] on link "Admin" at bounding box center [1106, 20] width 43 height 27
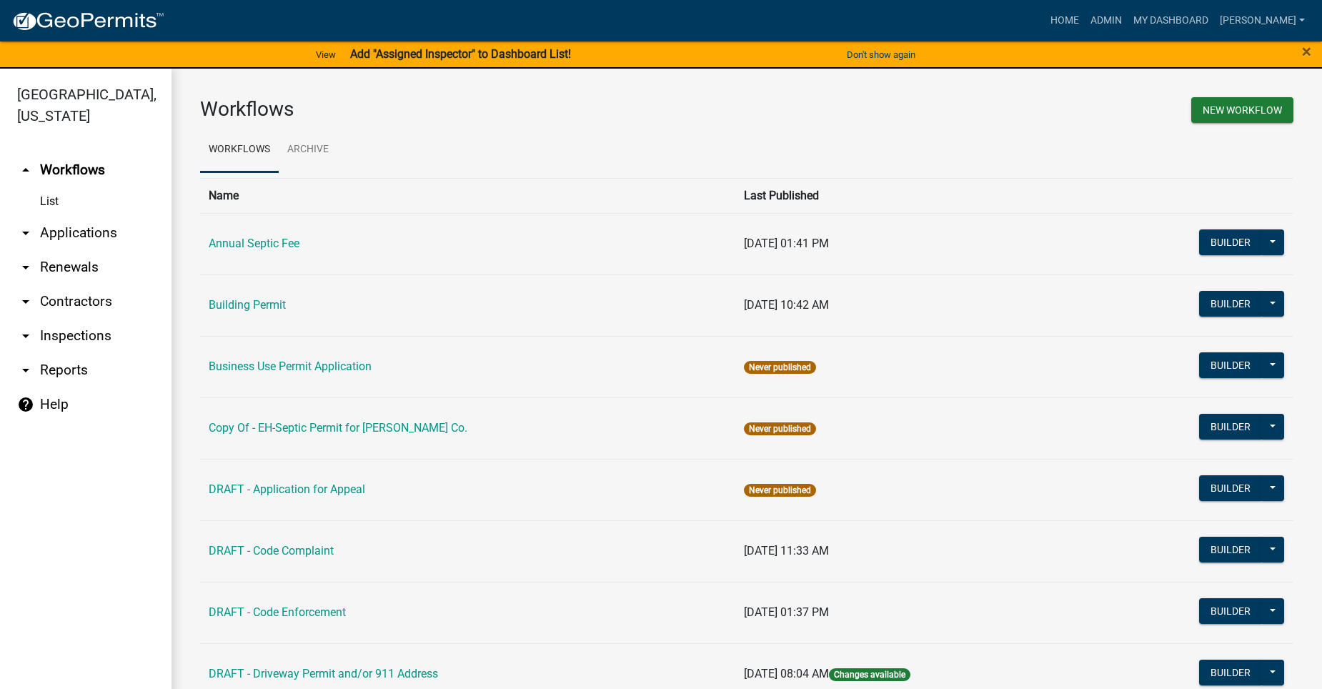
click at [92, 216] on link "arrow_drop_down Applications" at bounding box center [85, 233] width 171 height 34
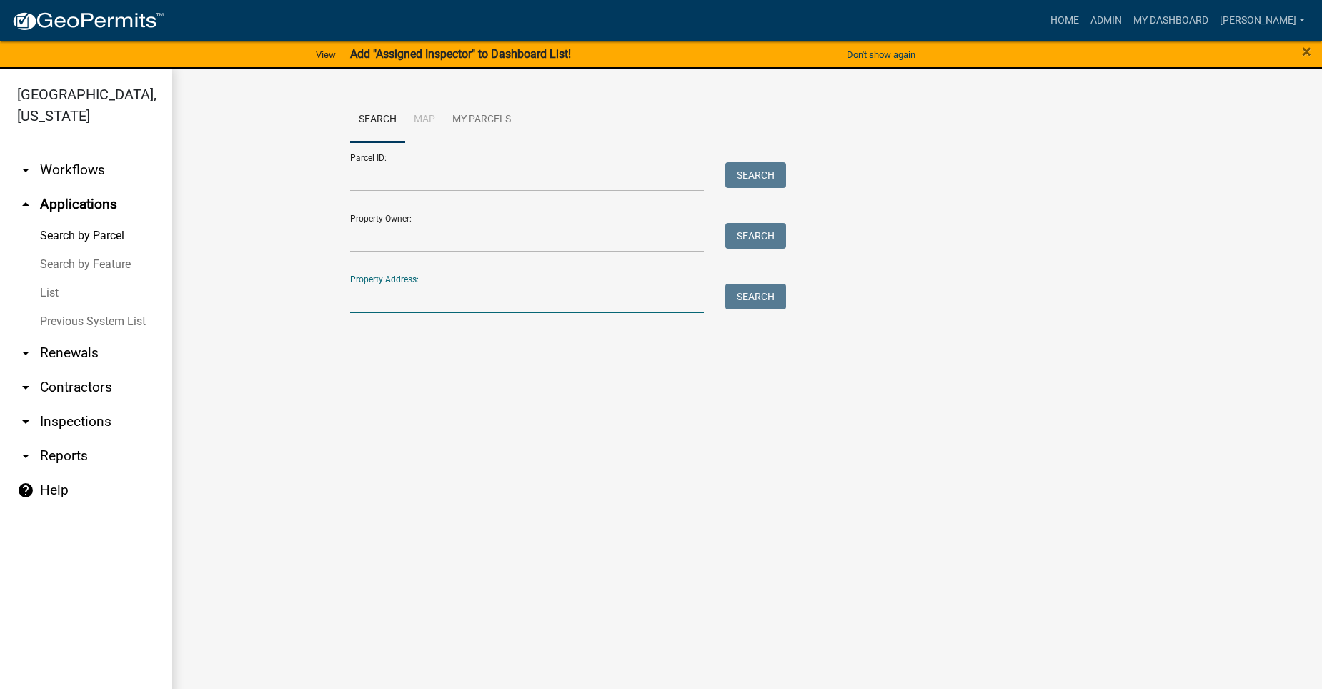
click at [382, 294] on input "Property Address:" at bounding box center [527, 298] width 354 height 29
type input "2029"
click at [763, 292] on button "Search" at bounding box center [755, 297] width 61 height 26
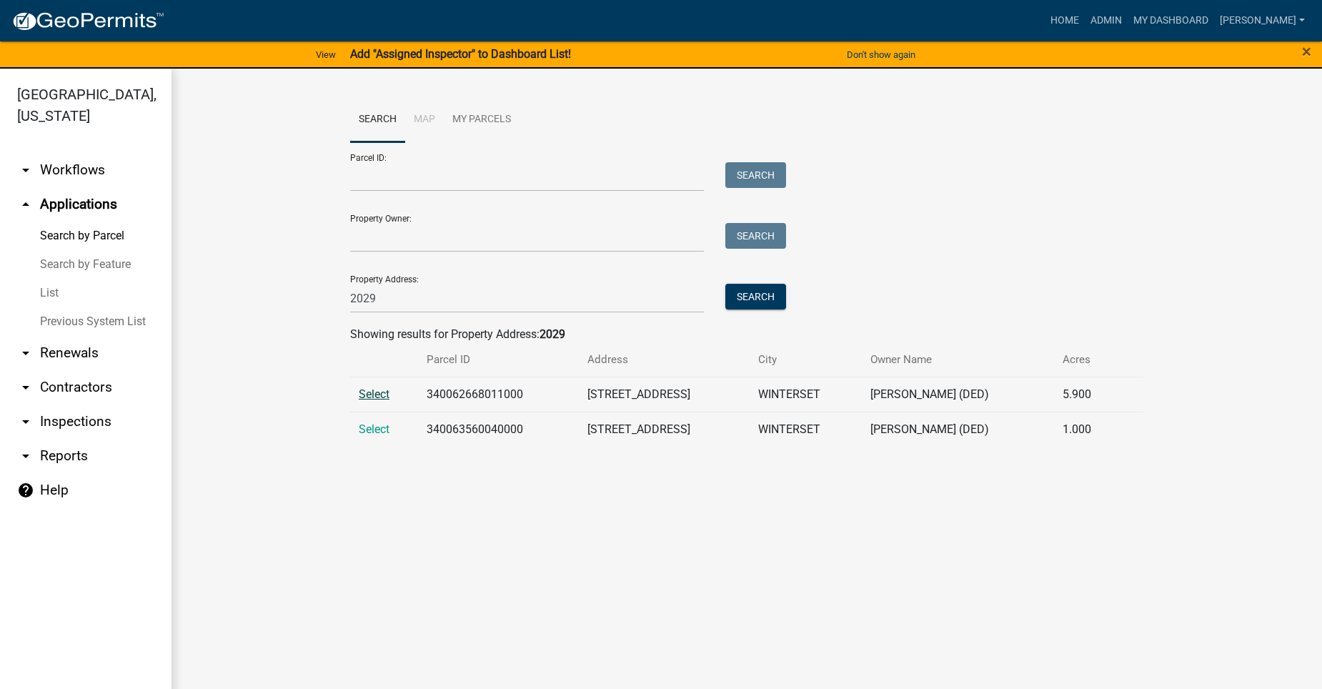
click at [374, 397] on span "Select" at bounding box center [374, 394] width 31 height 14
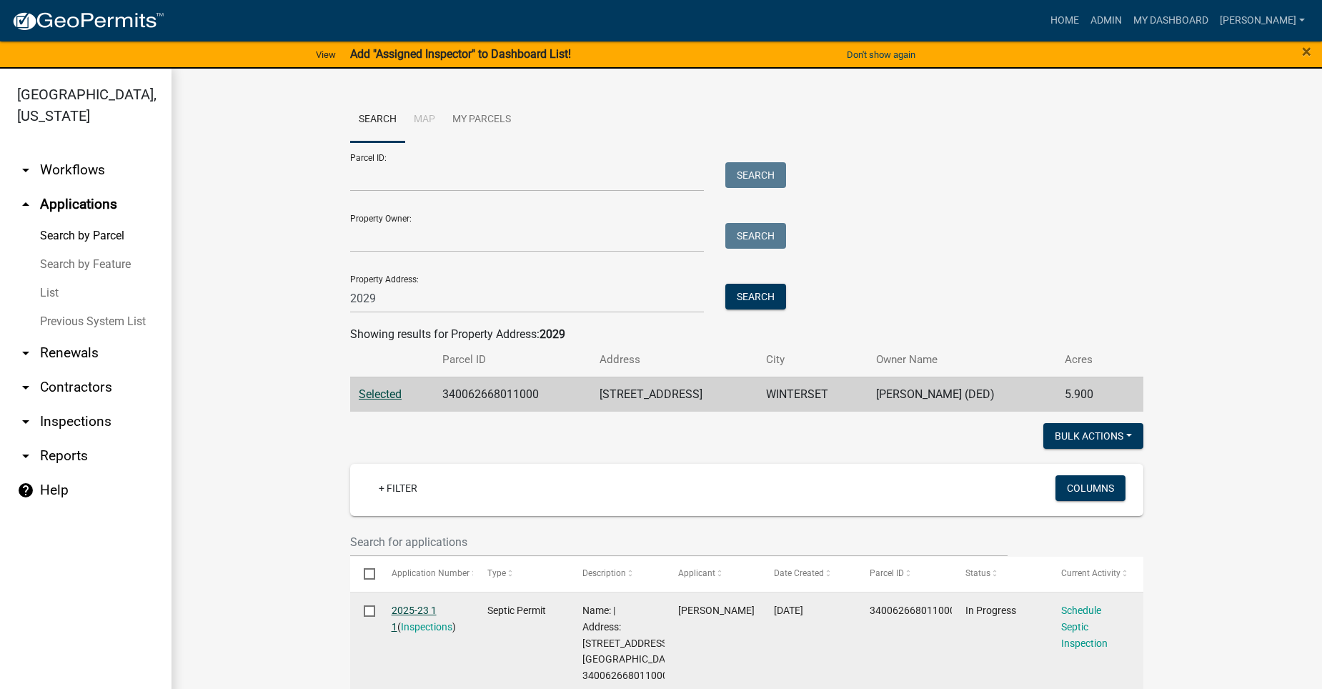
click at [416, 609] on link "2025-23 1 1" at bounding box center [414, 618] width 45 height 28
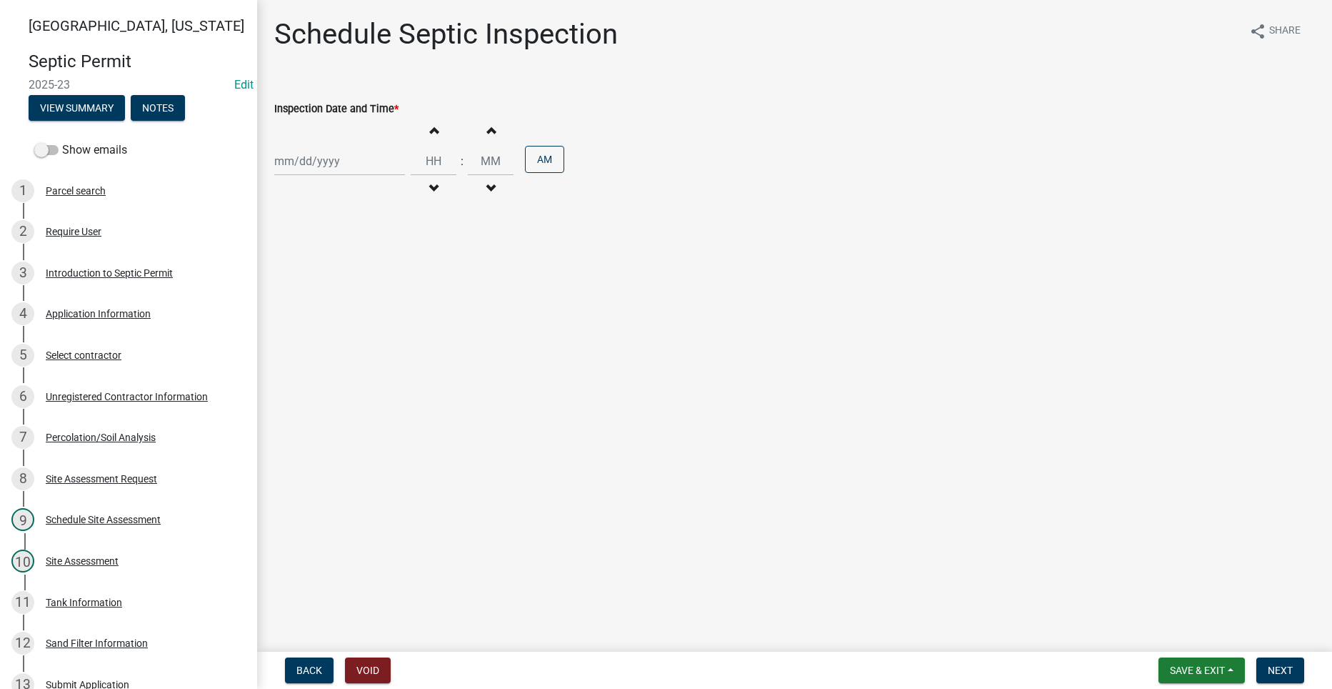
click at [308, 163] on div at bounding box center [339, 160] width 131 height 29
select select "8"
select select "2025"
click at [340, 278] on div "13" at bounding box center [334, 282] width 23 height 23
type input "[DATE]"
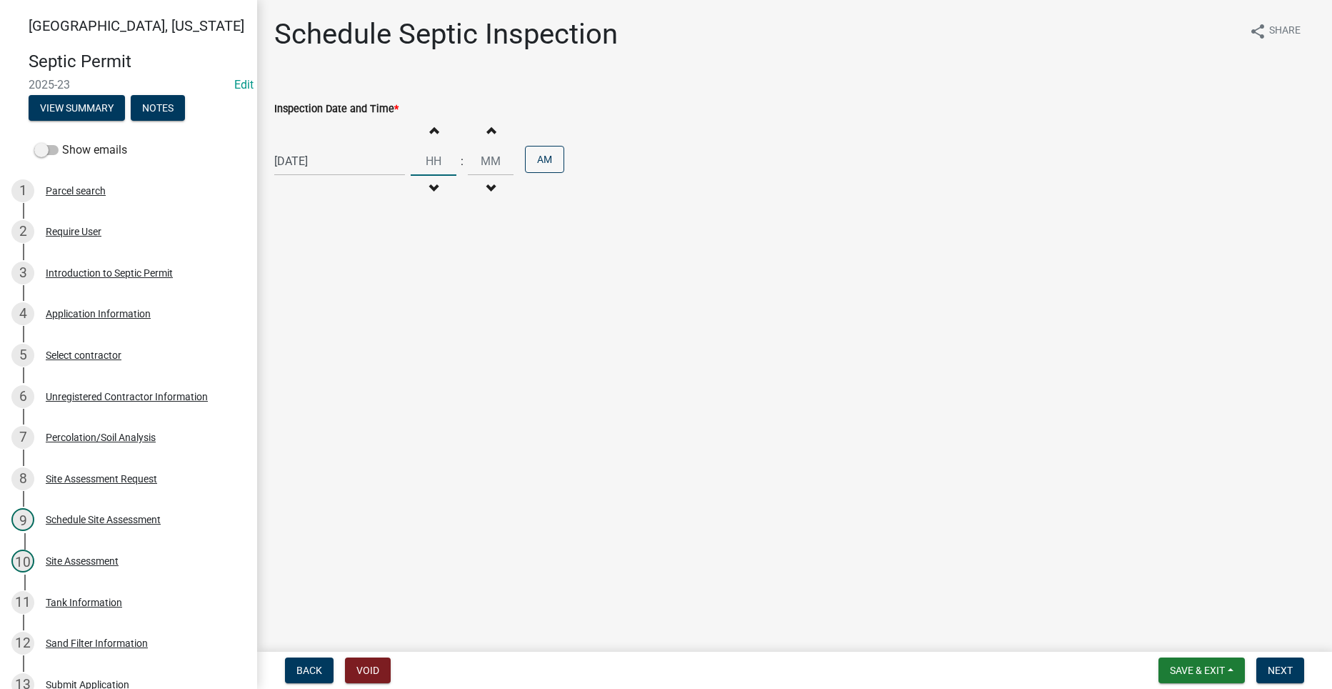
click at [427, 161] on input "Hours" at bounding box center [434, 160] width 46 height 29
type input "03"
type input "00"
click at [481, 159] on input "00" at bounding box center [491, 160] width 46 height 29
click at [534, 159] on button "AM" at bounding box center [544, 159] width 39 height 27
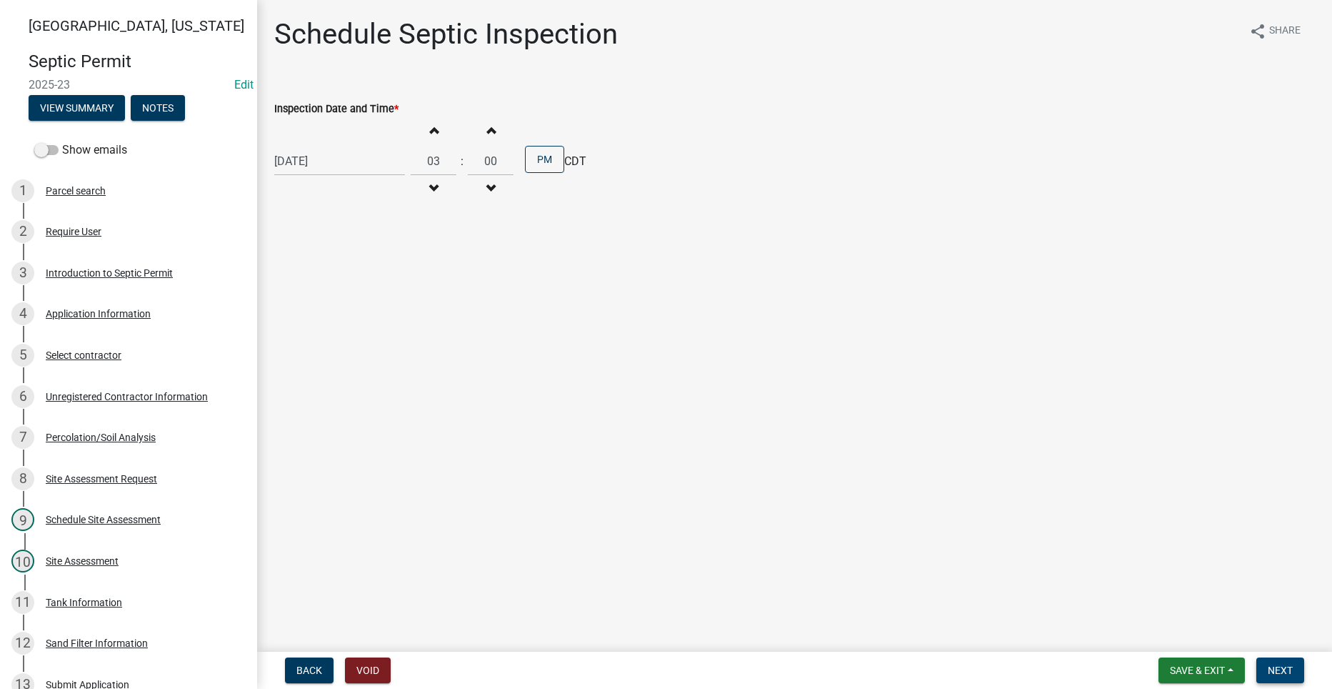
click at [1279, 668] on span "Next" at bounding box center [1280, 669] width 25 height 11
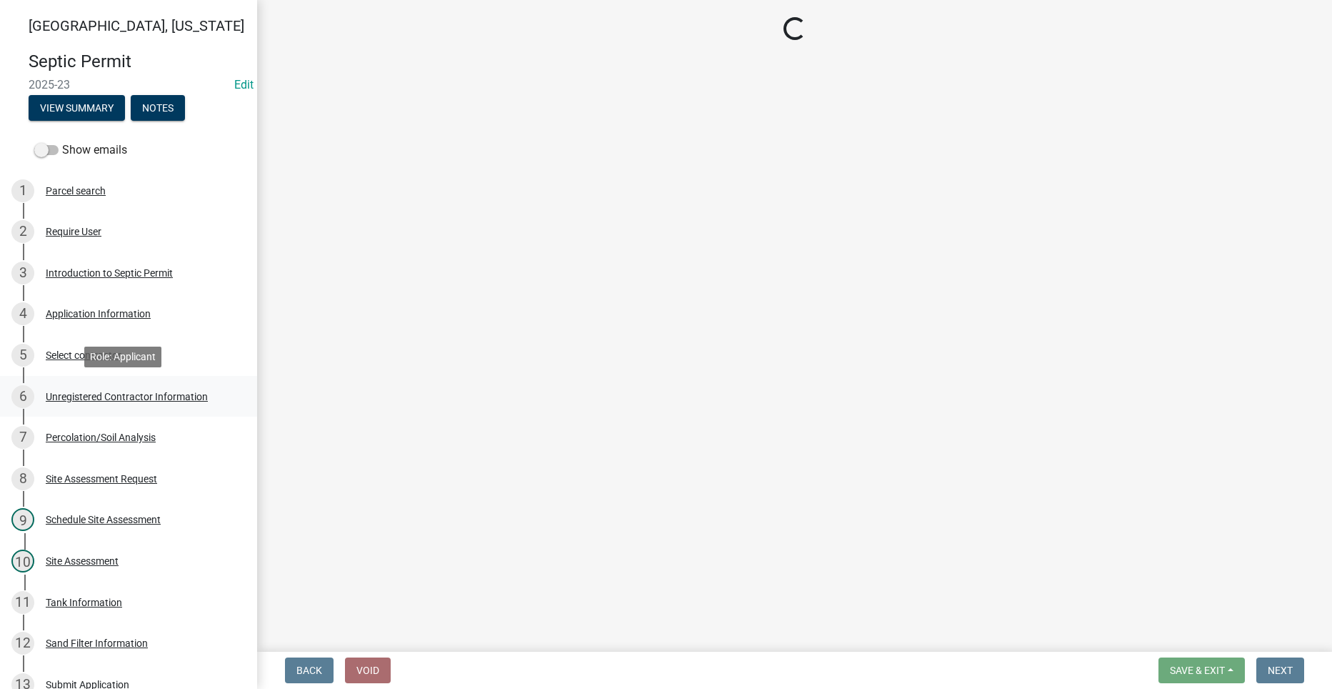
click at [166, 398] on div "Unregistered Contractor Information" at bounding box center [127, 397] width 162 height 10
select select "dbe3a1b9-a4b3-48fa-b9c0-fee70399abae"
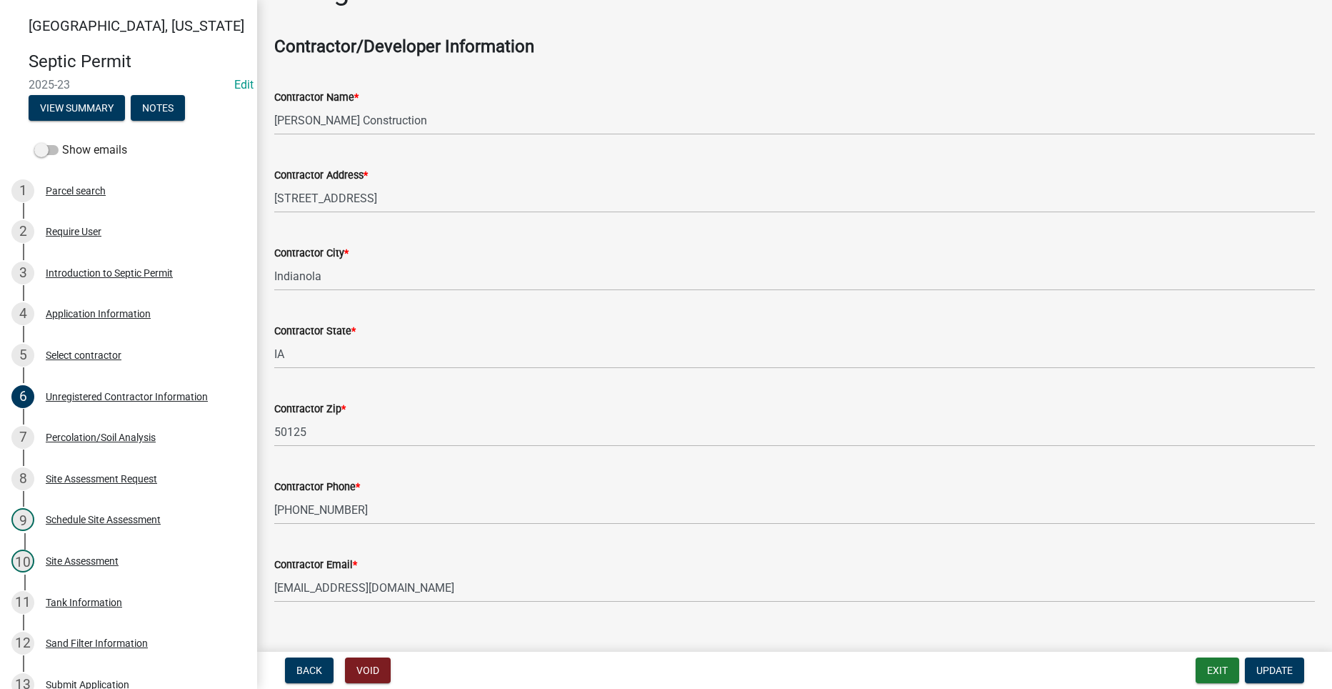
scroll to position [67, 0]
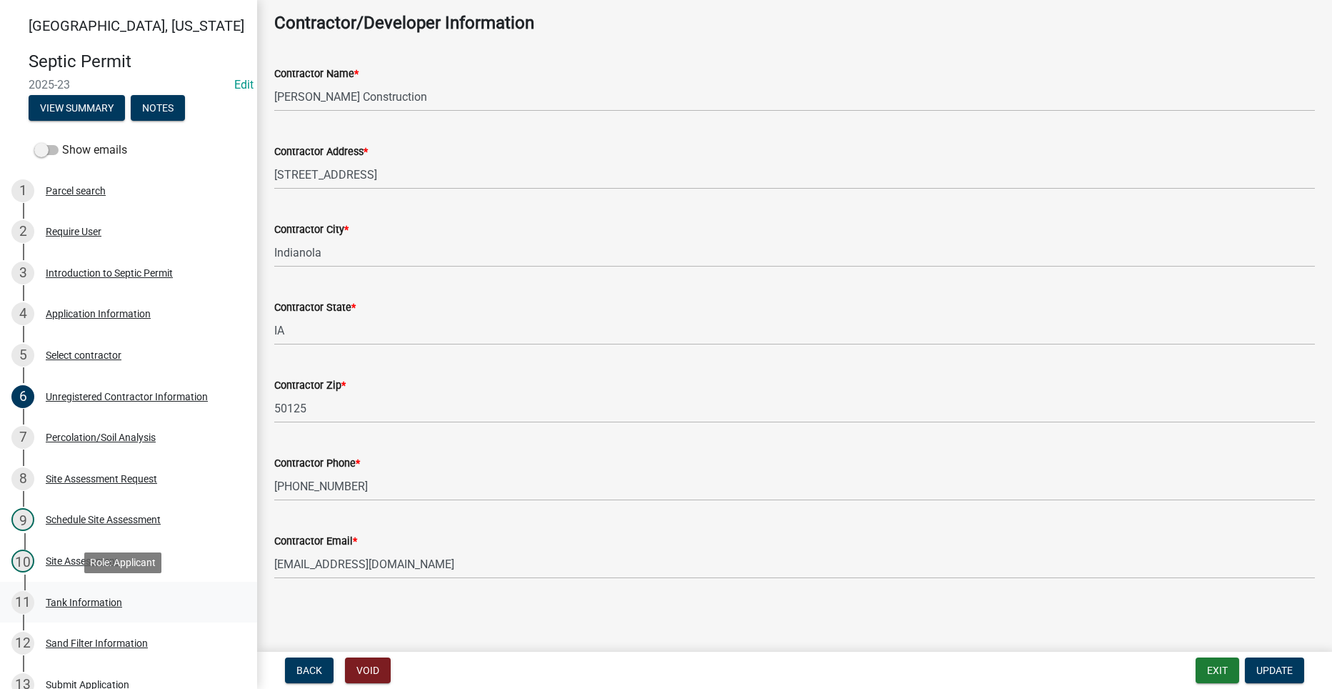
click at [72, 598] on div "Tank Information" at bounding box center [84, 602] width 76 height 10
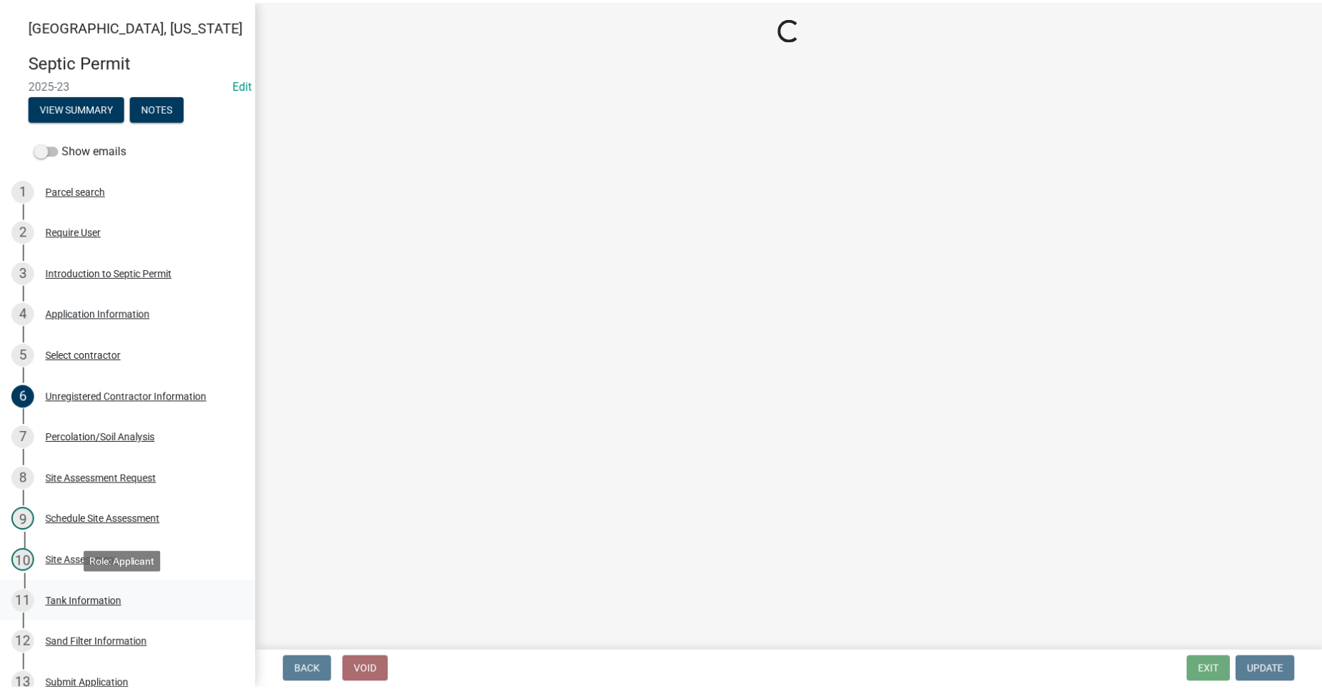
scroll to position [0, 0]
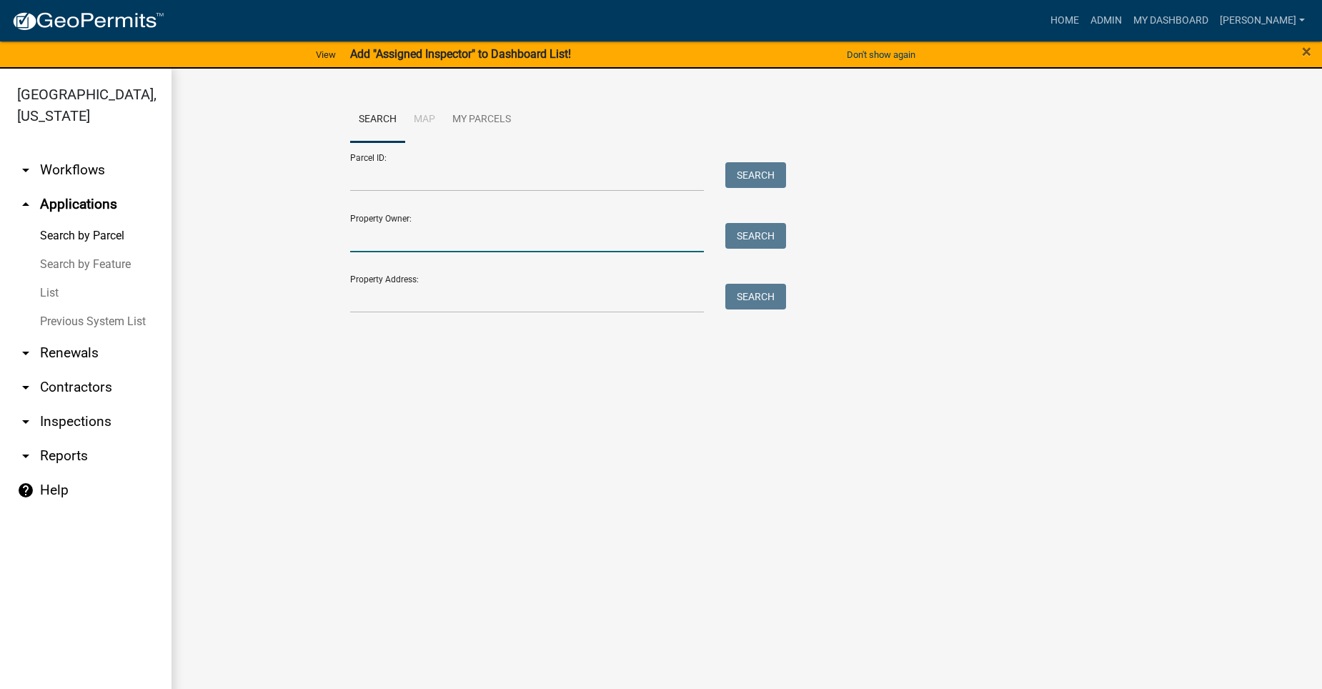
click at [448, 245] on input "Property Owner:" at bounding box center [527, 237] width 354 height 29
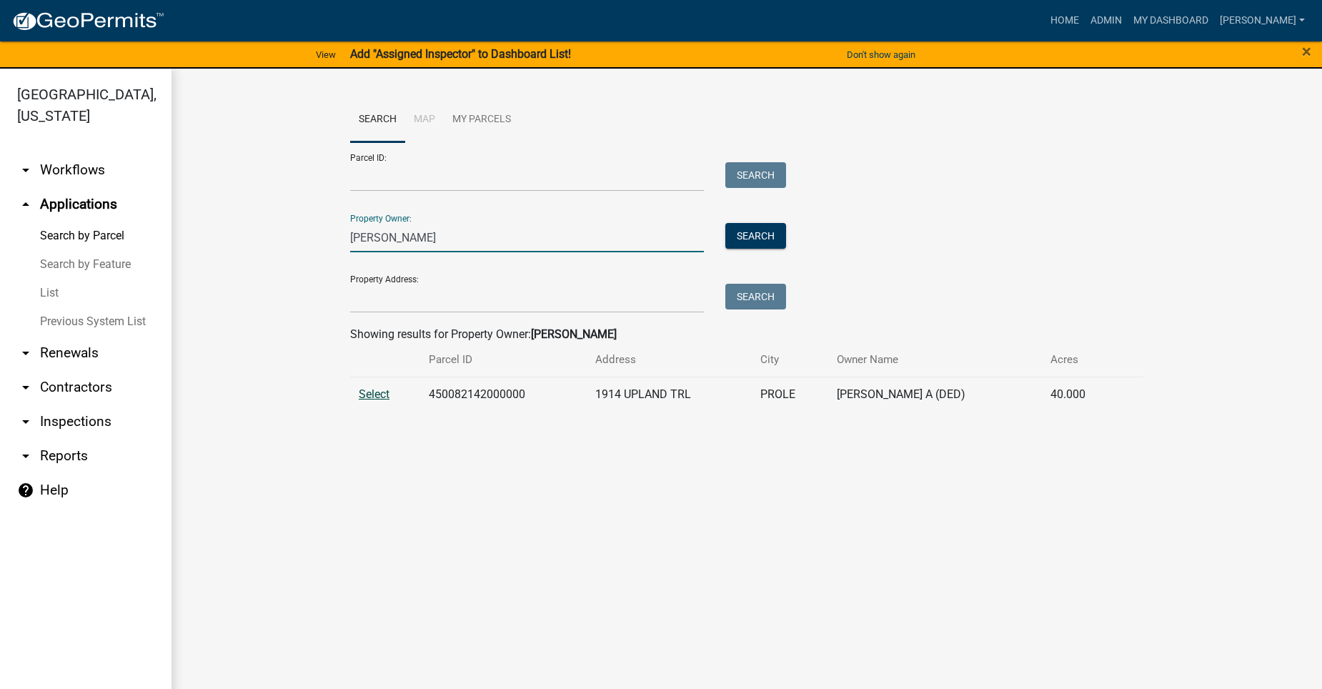
type input "[PERSON_NAME]"
click at [379, 397] on span "Select" at bounding box center [374, 394] width 31 height 14
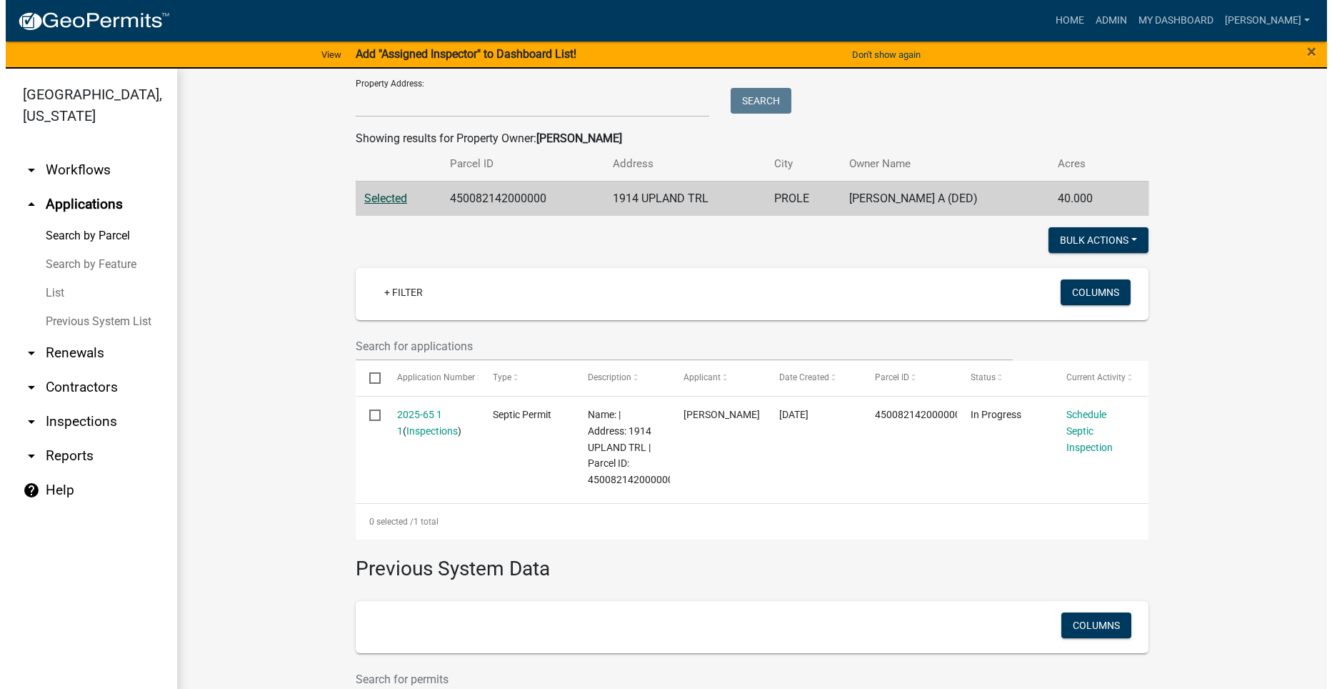
scroll to position [286, 0]
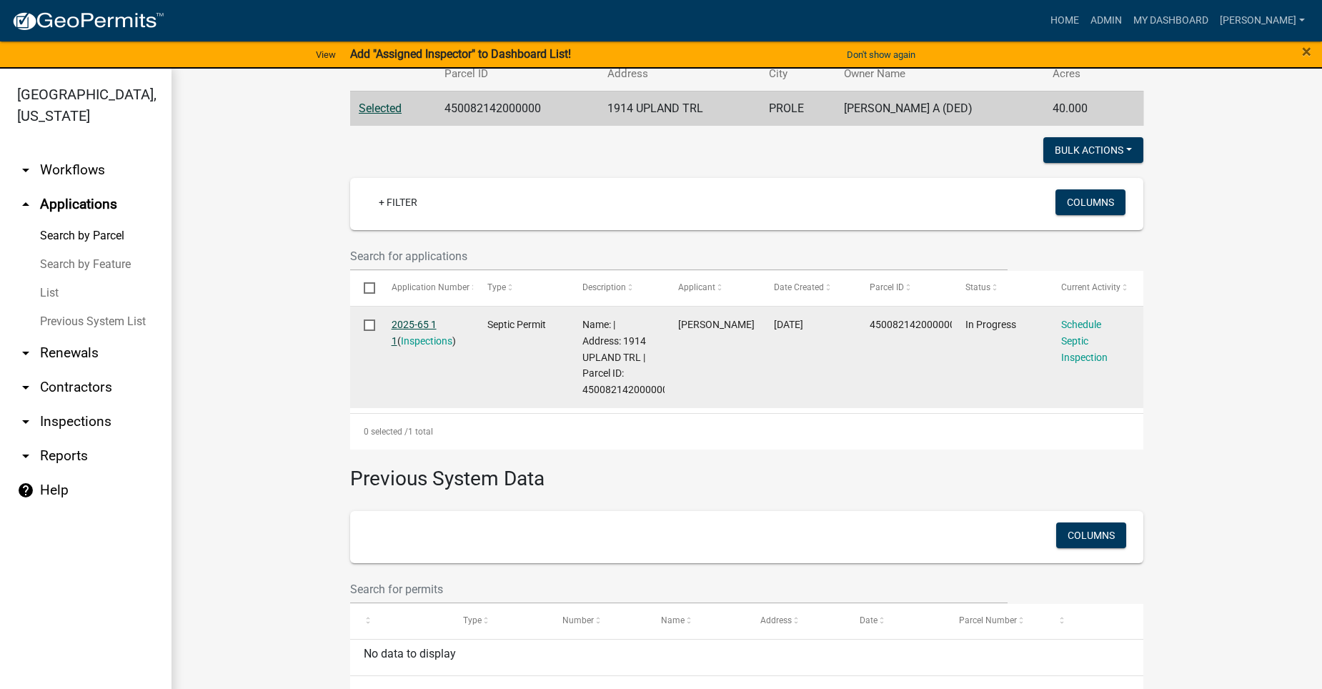
click at [398, 319] on link "2025-65 1 1" at bounding box center [414, 333] width 45 height 28
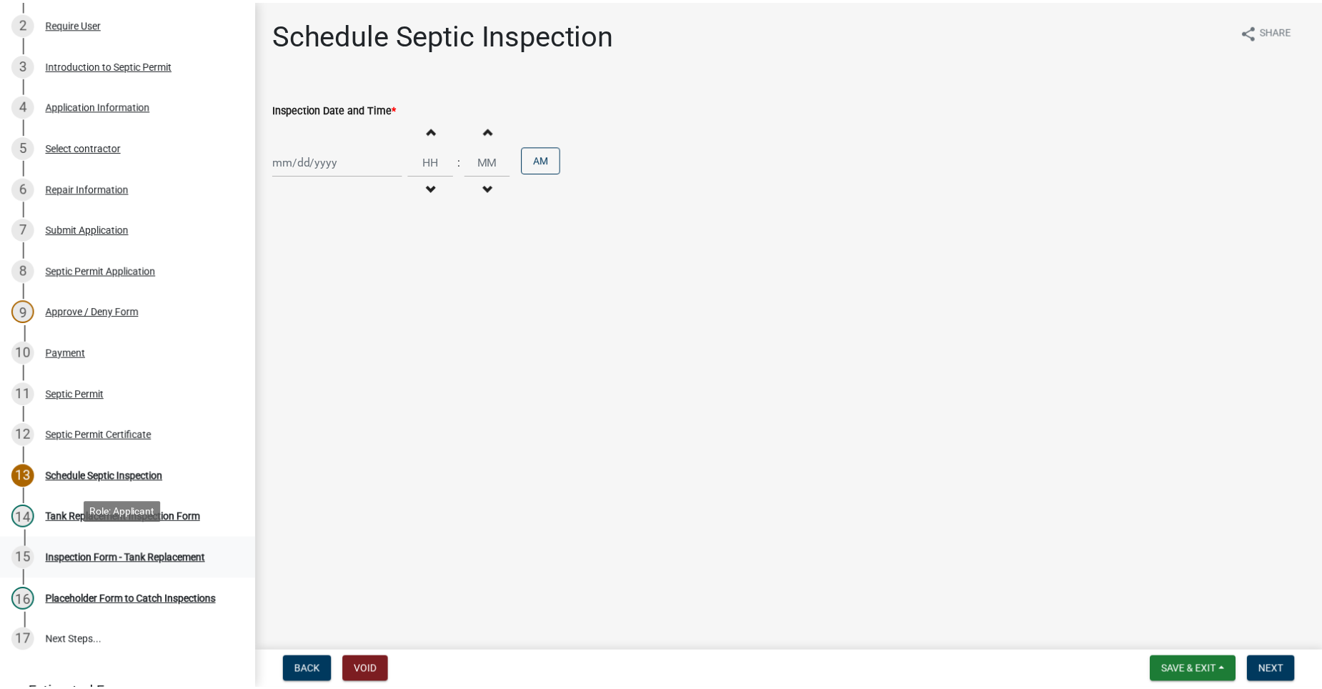
scroll to position [214, 0]
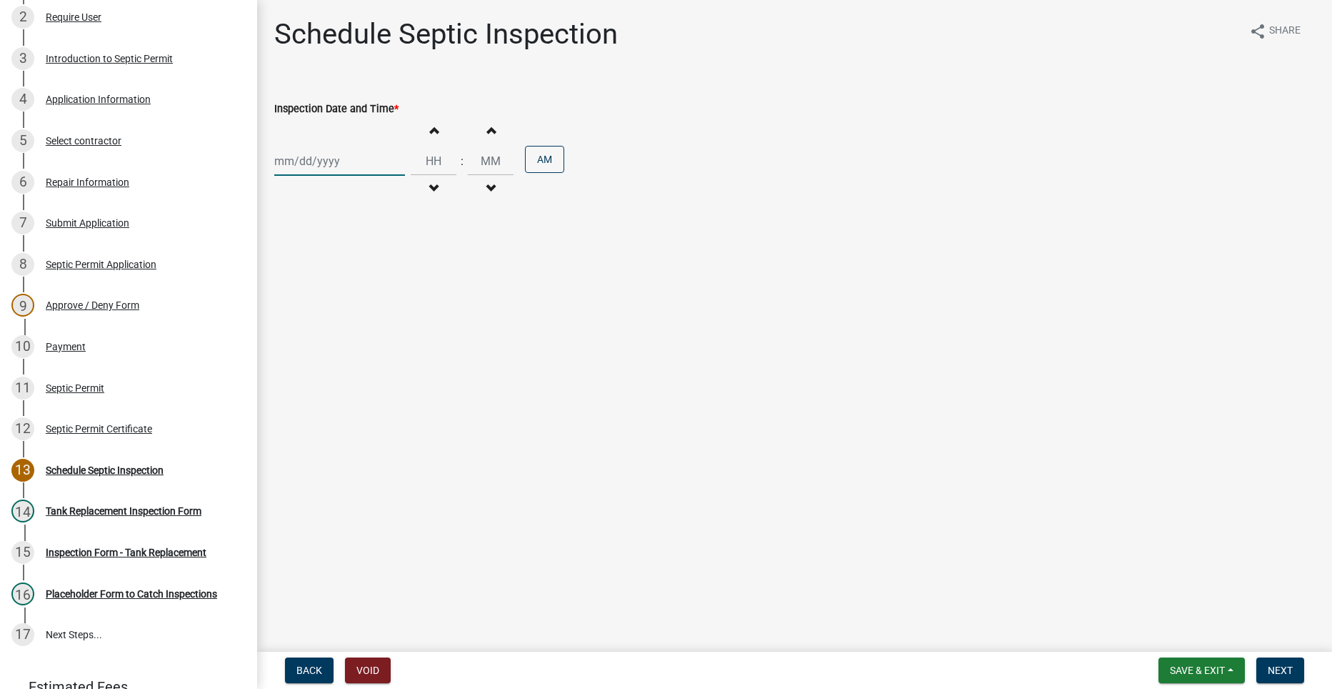
click at [297, 166] on div at bounding box center [339, 160] width 131 height 29
select select "8"
select select "2025"
click at [361, 279] on div "14" at bounding box center [357, 282] width 23 height 23
type input "[DATE]"
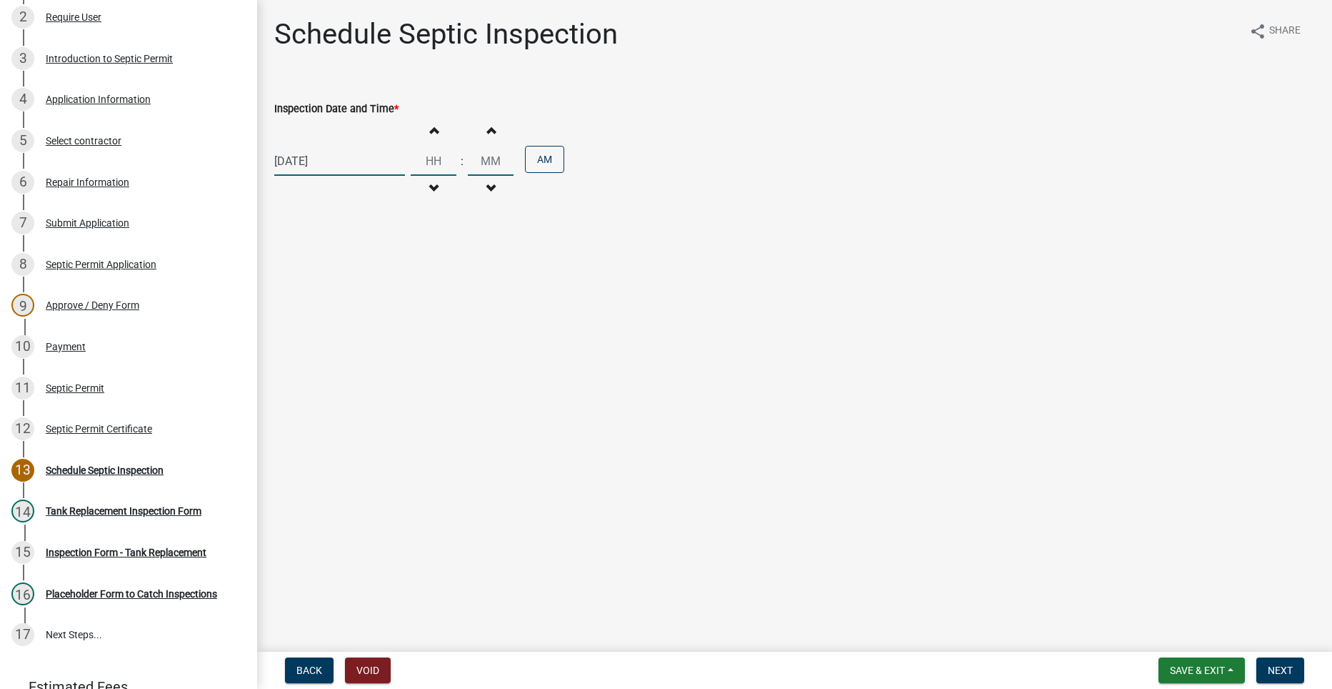
click at [429, 161] on input "Hours" at bounding box center [434, 160] width 46 height 29
type input "01"
click at [483, 160] on input "00" at bounding box center [491, 160] width 46 height 29
click at [478, 160] on input "00" at bounding box center [491, 160] width 46 height 29
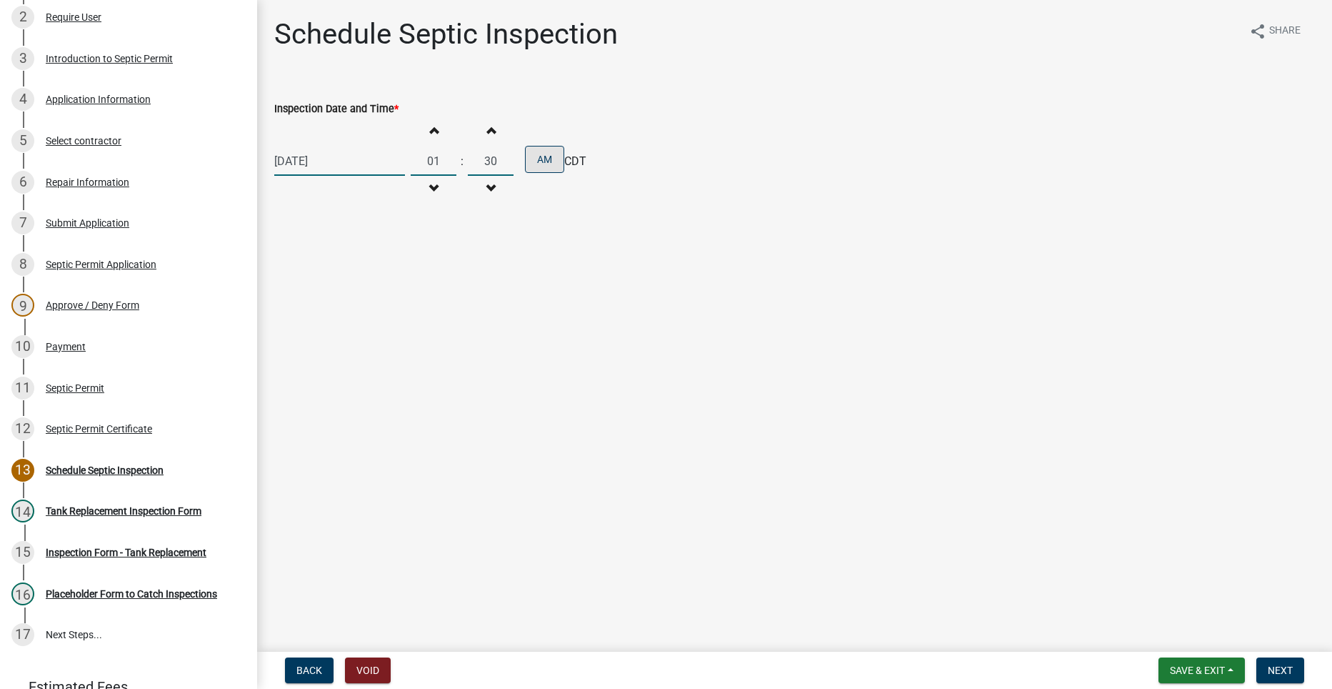
type input "30"
click at [539, 159] on button "AM" at bounding box center [544, 159] width 39 height 27
click at [1285, 666] on span "Next" at bounding box center [1280, 669] width 25 height 11
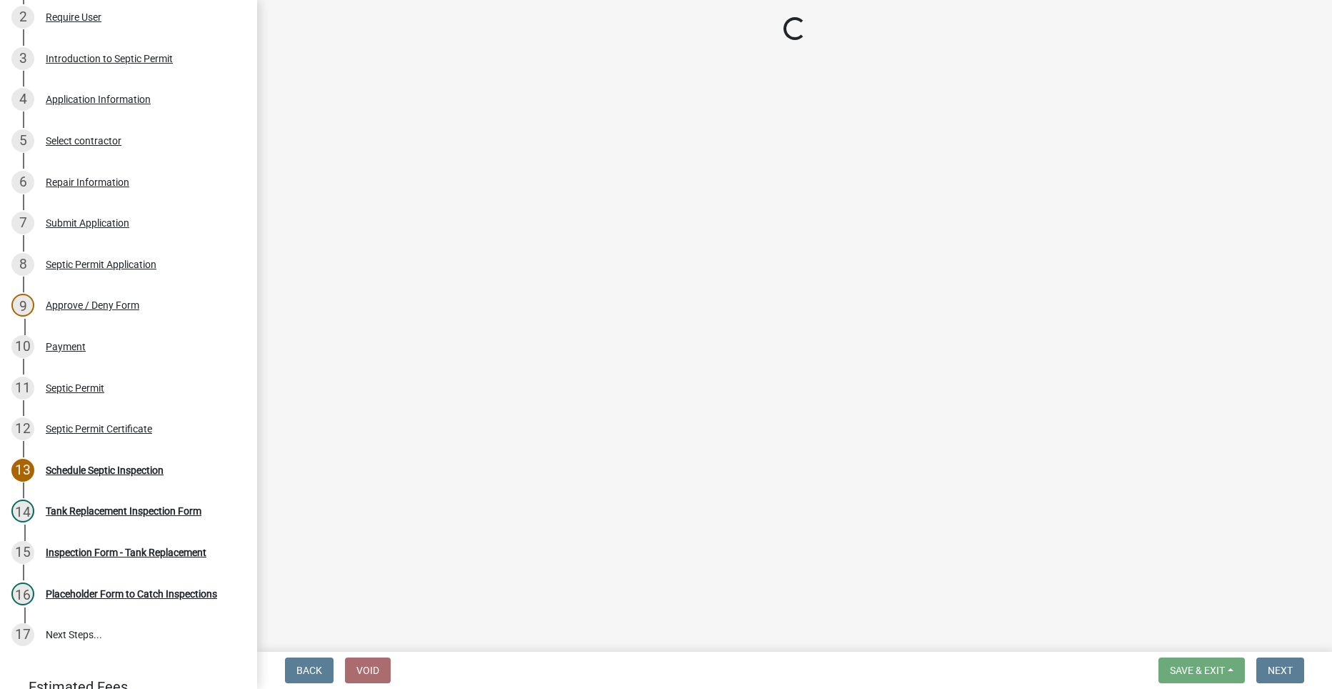
select select "dbe3a1b9-a4b3-48fa-b9c0-fee70399abae"
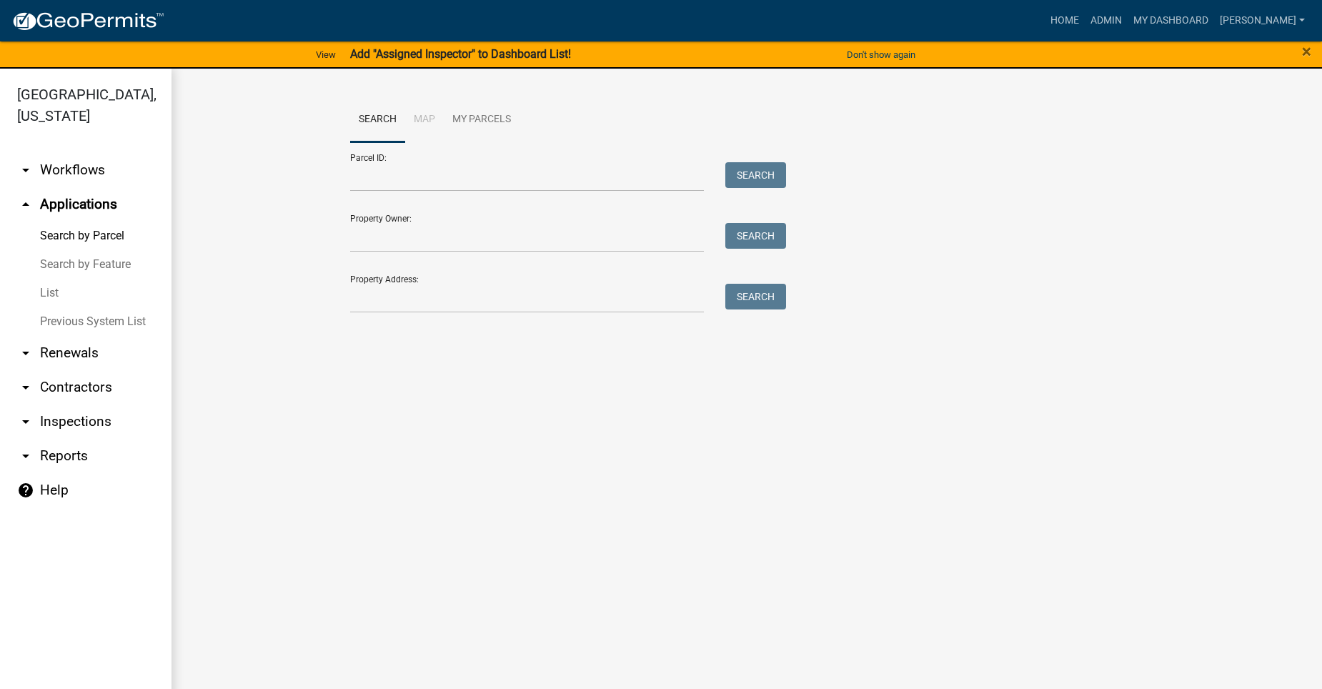
click at [50, 187] on link "arrow_drop_up Applications" at bounding box center [85, 204] width 171 height 34
click at [55, 155] on link "arrow_drop_down Workflows" at bounding box center [85, 170] width 171 height 34
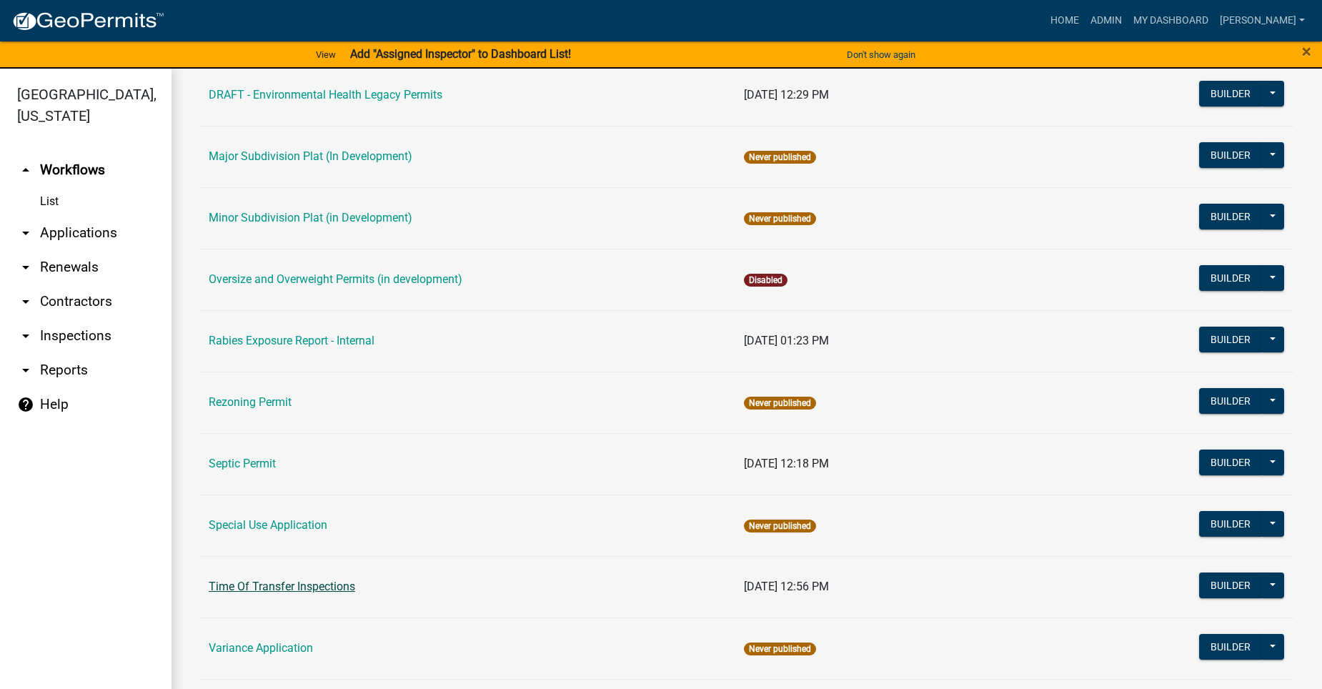
scroll to position [643, 0]
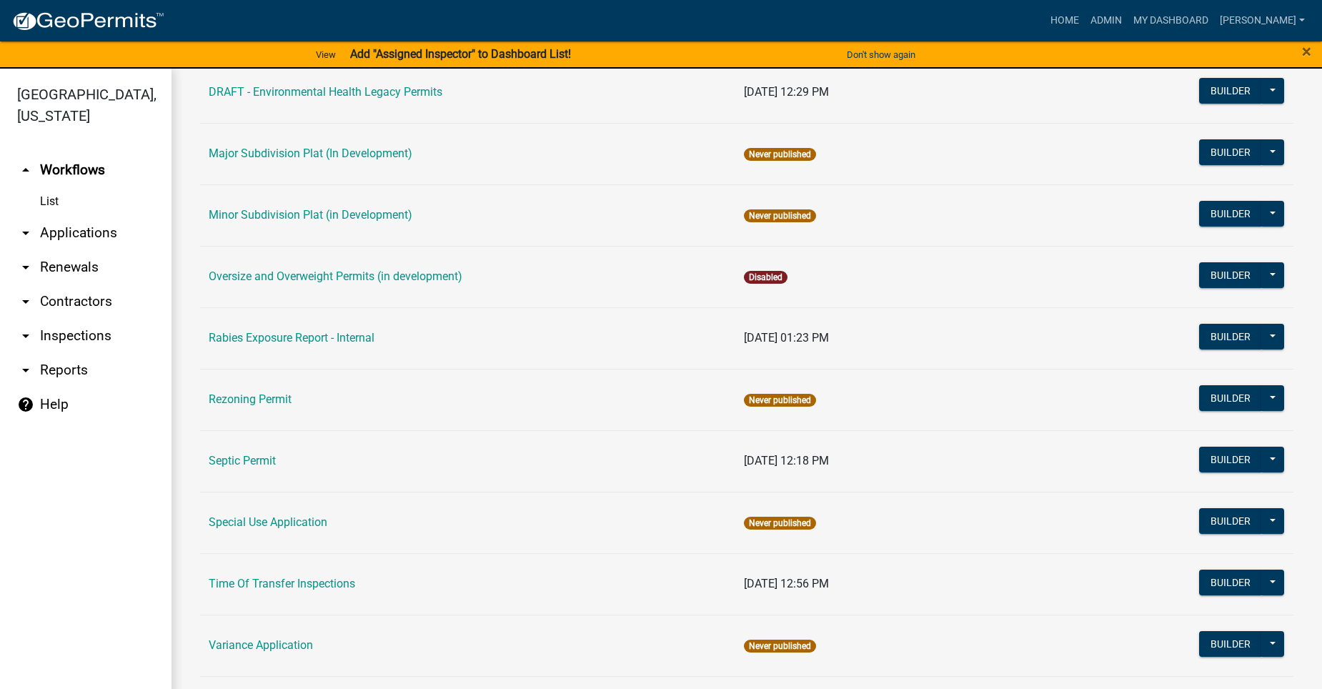
click at [261, 447] on td "Septic Permit" at bounding box center [467, 460] width 535 height 61
click at [237, 458] on link "Septic Permit" at bounding box center [242, 461] width 67 height 14
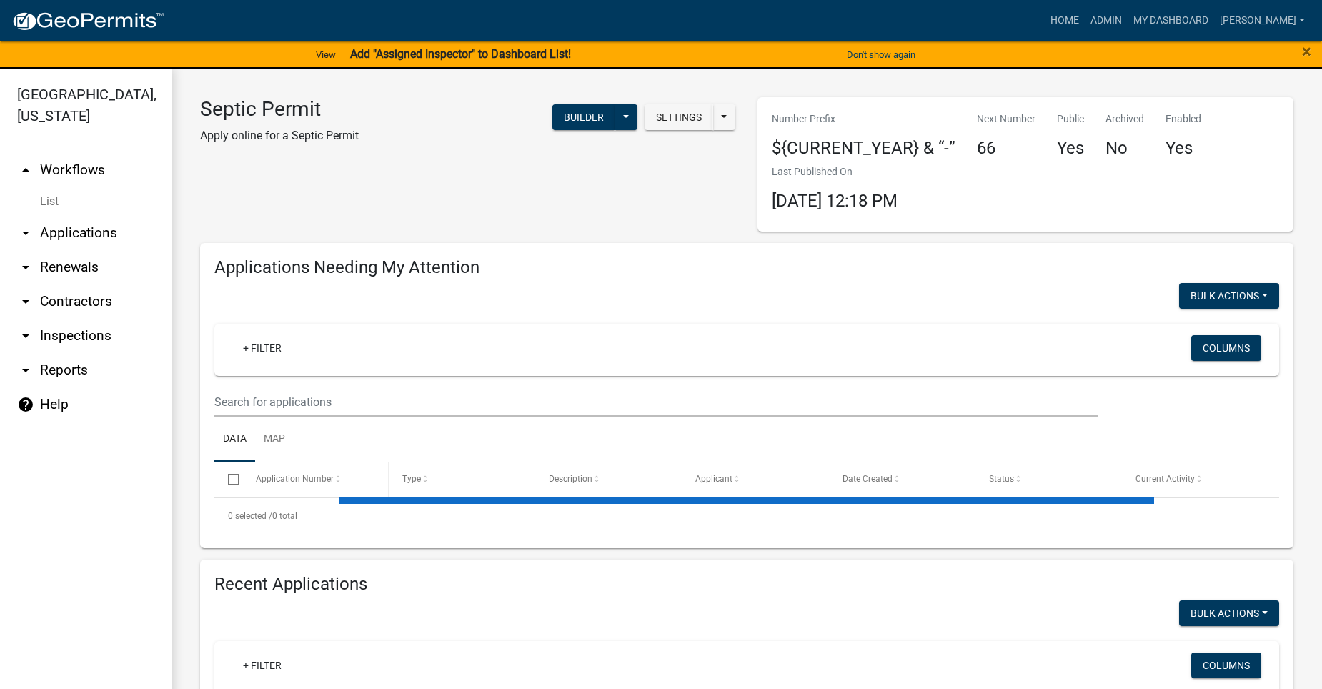
select select "2: 50"
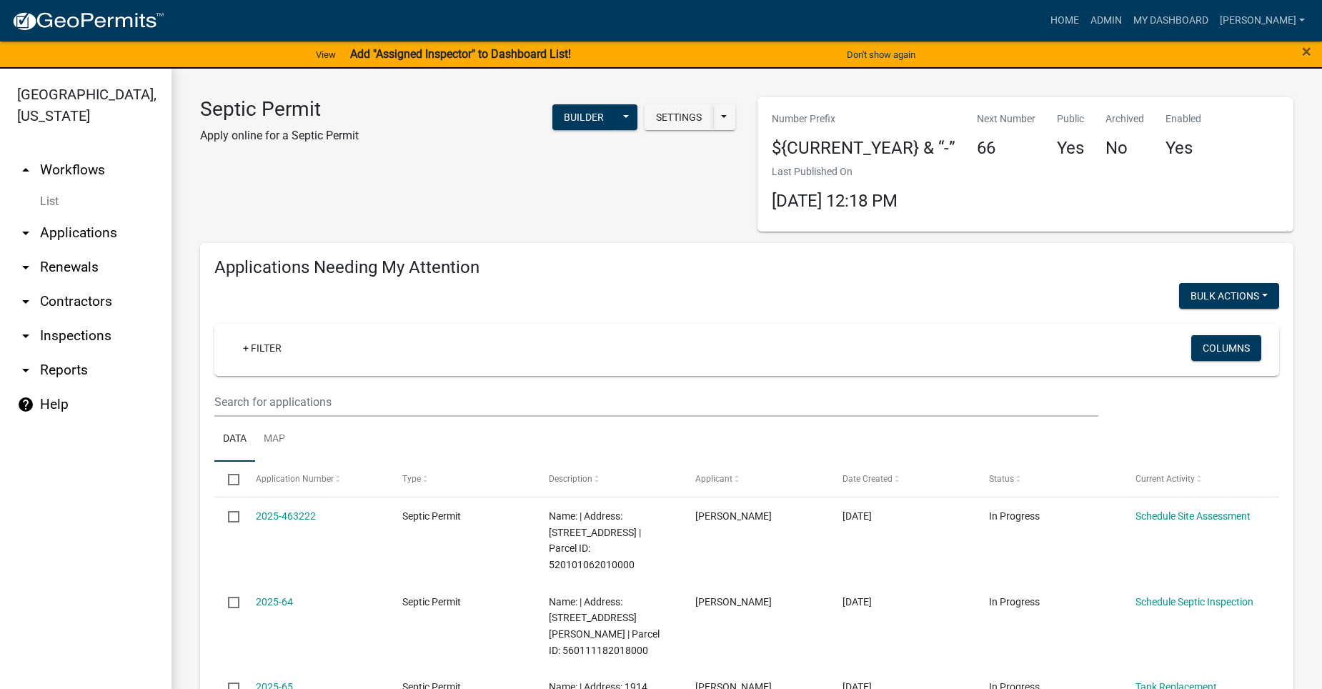
click at [30, 216] on link "arrow_drop_down Applications" at bounding box center [85, 233] width 171 height 34
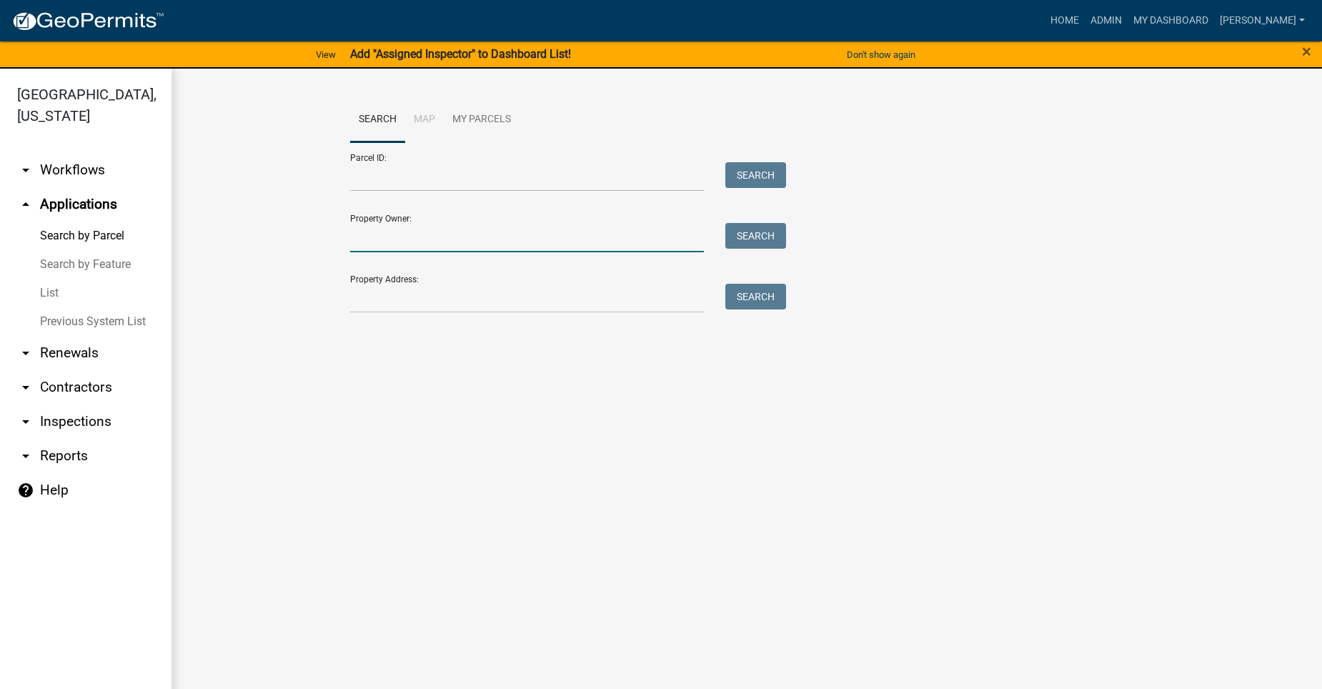
click at [412, 234] on input "Property Owner:" at bounding box center [527, 237] width 354 height 29
click at [443, 315] on div "Search Map My Parcels Parcel ID: Search Property Owner: Search Property Address…" at bounding box center [746, 211] width 814 height 229
click at [444, 311] on input "Property Address:" at bounding box center [527, 298] width 354 height 29
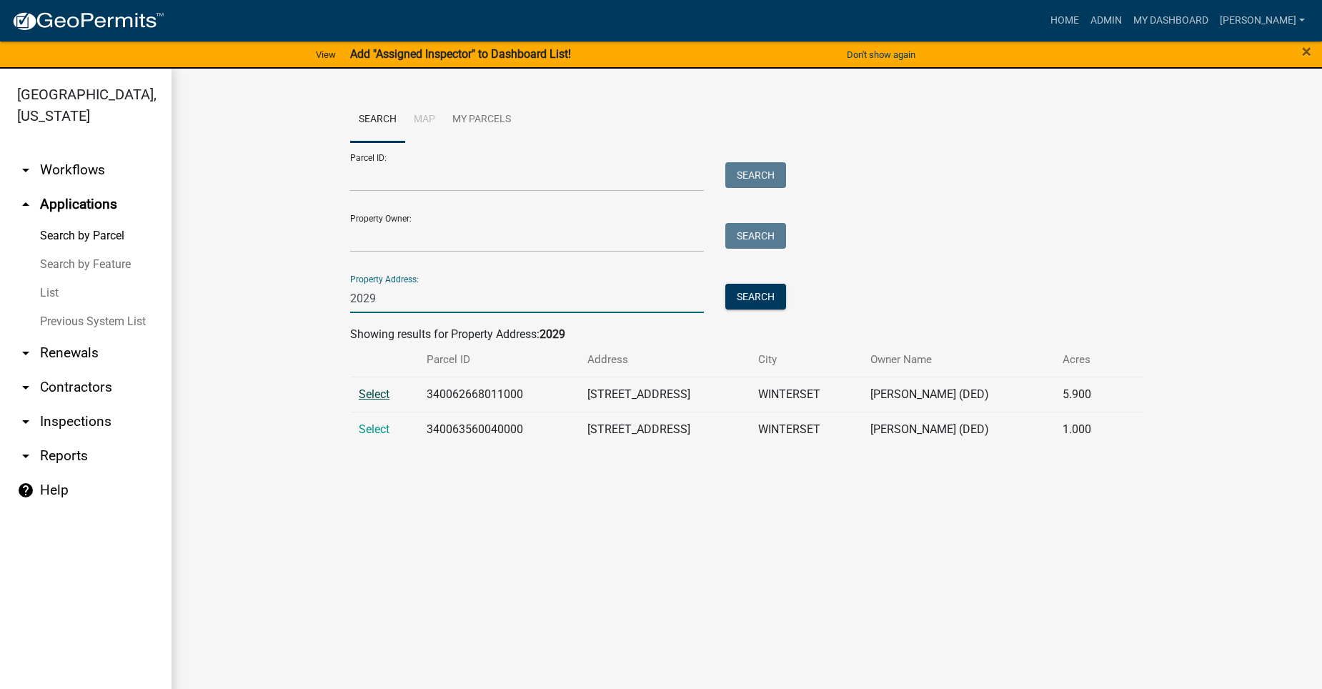
type input "2029"
click at [384, 392] on span "Select" at bounding box center [374, 394] width 31 height 14
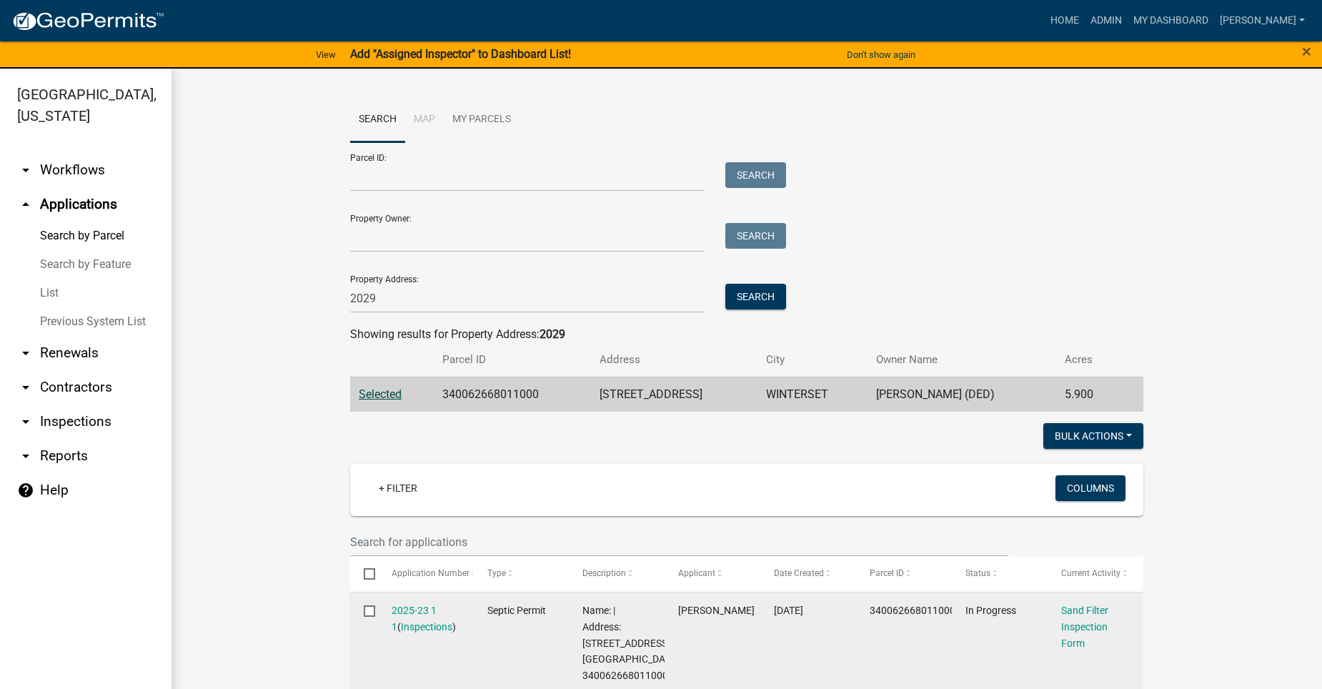
click at [401, 600] on datatable-body-cell "2025-23 1 1 ( Inspections )" at bounding box center [425, 643] width 96 height 102
click at [400, 607] on link "2025-23 1 1" at bounding box center [414, 618] width 45 height 28
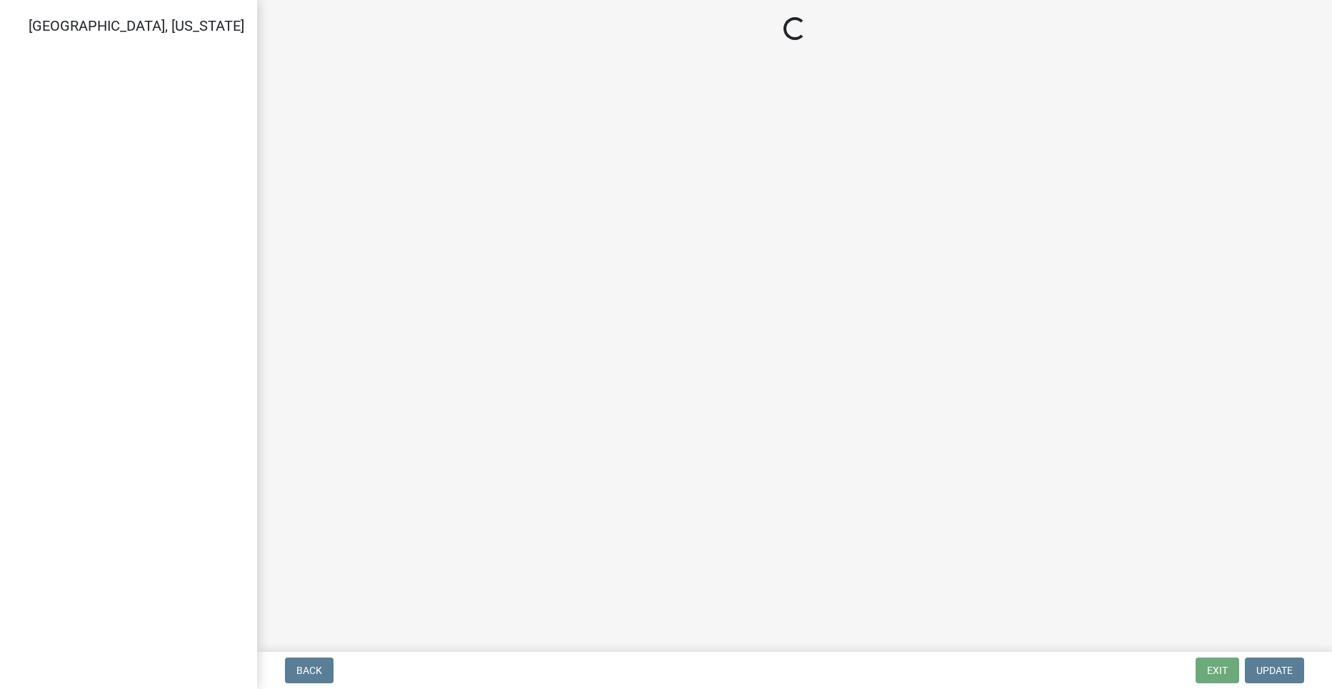
select select "dbe3a1b9-a4b3-48fa-b9c0-fee70399abae"
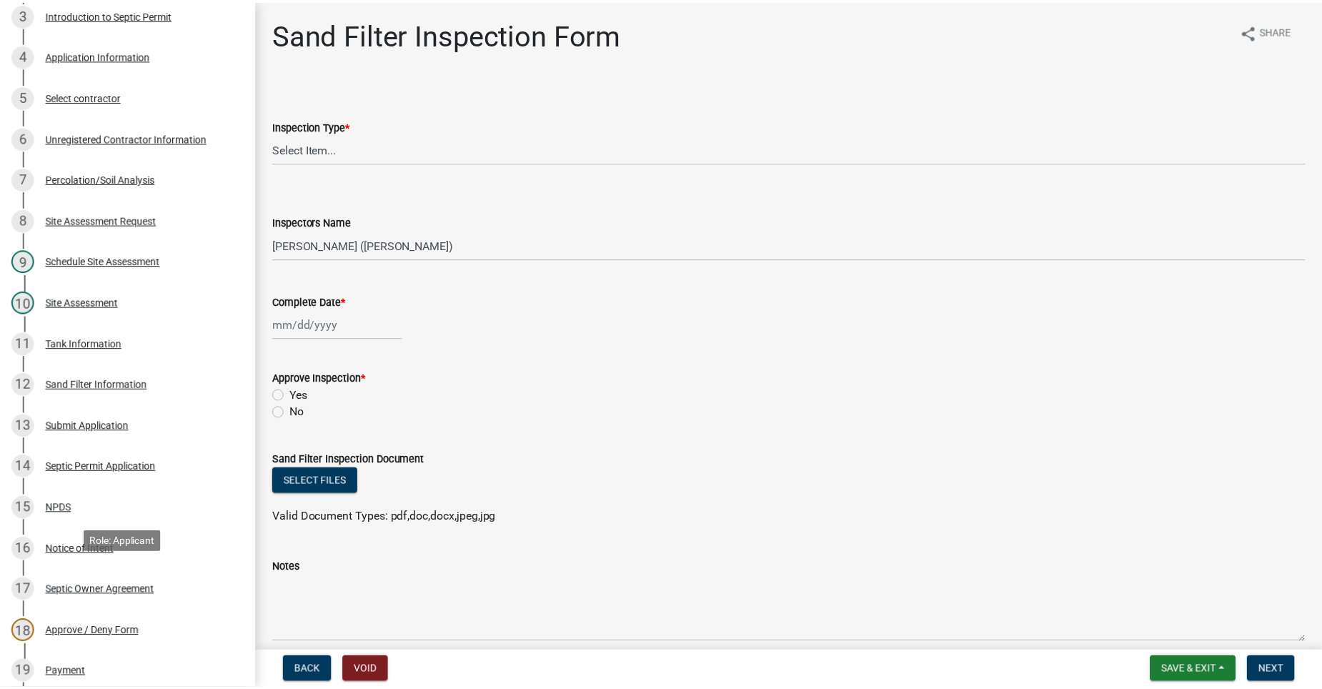
scroll to position [429, 0]
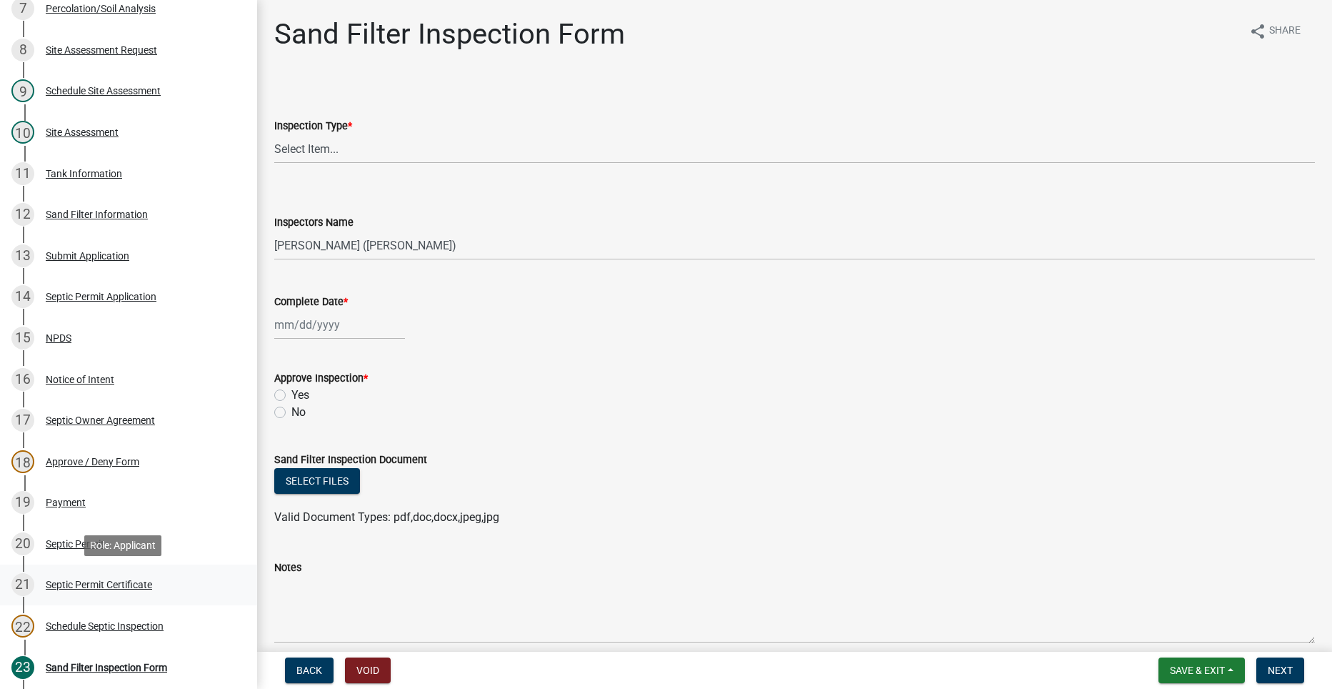
click at [84, 582] on div "Septic Permit Certificate" at bounding box center [99, 584] width 106 height 10
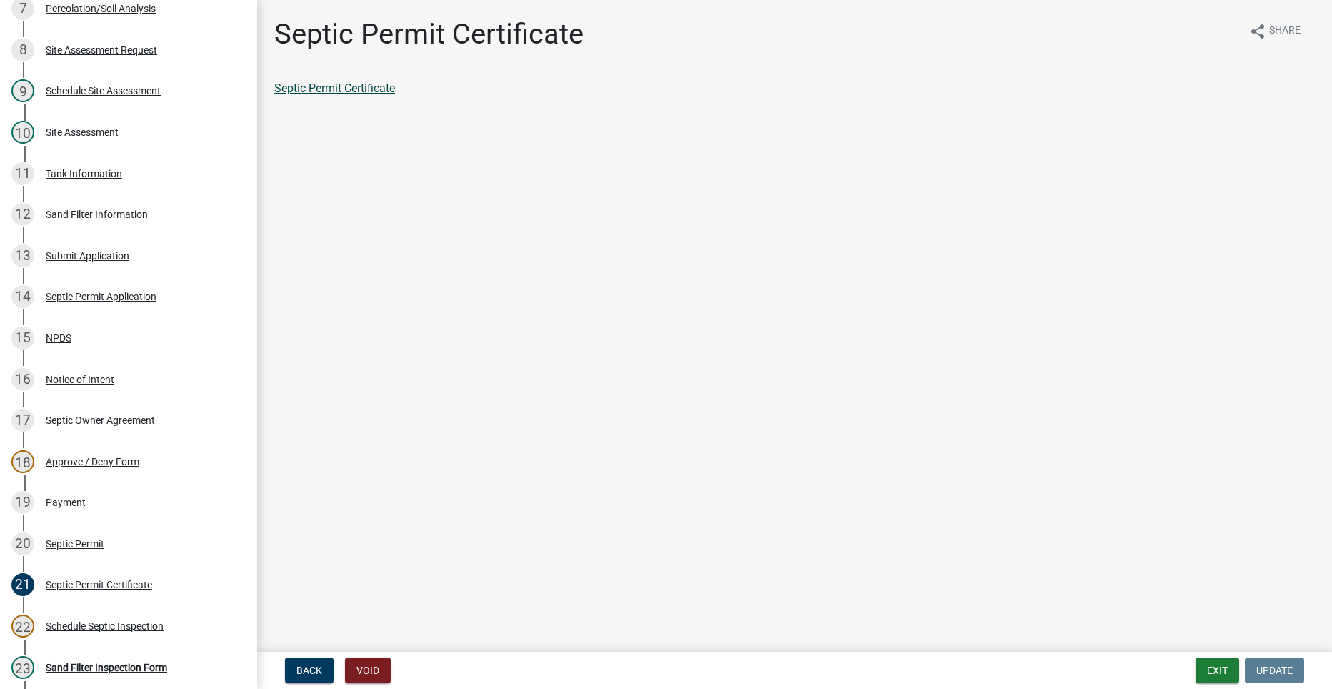
click at [370, 83] on link "Septic Permit Certificate" at bounding box center [334, 88] width 121 height 14
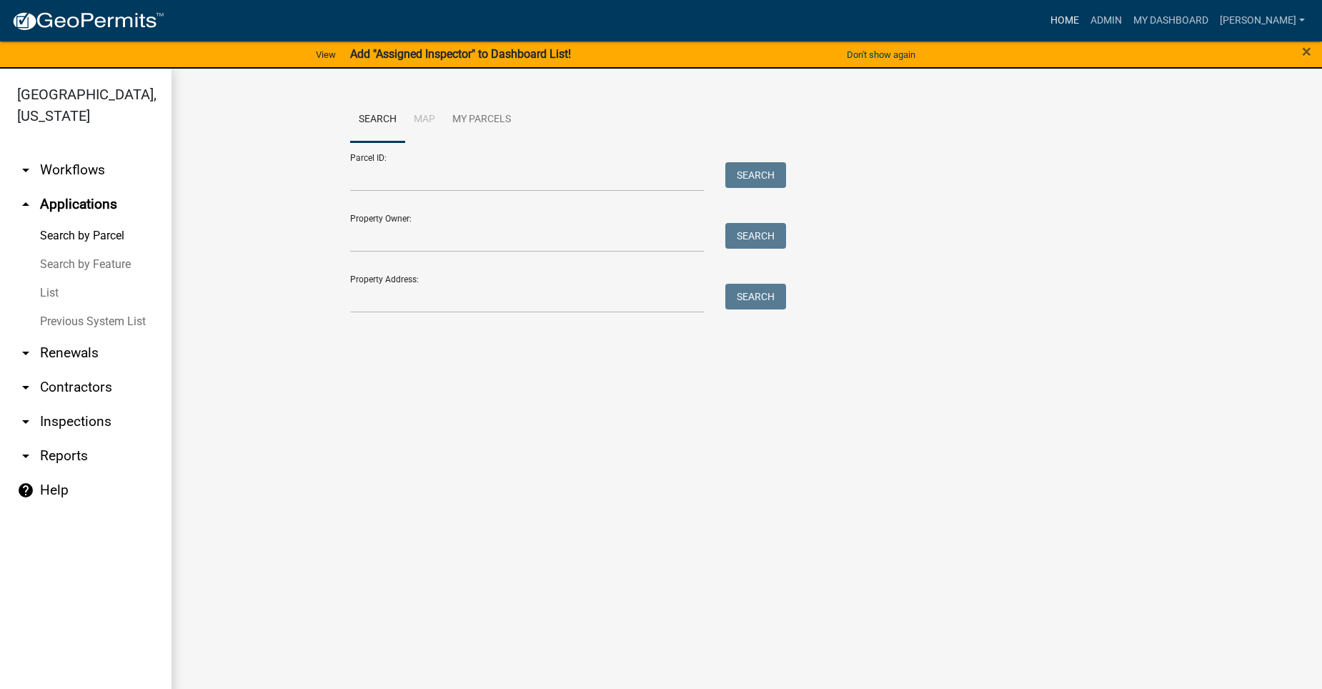
click at [1085, 24] on link "Home" at bounding box center [1065, 20] width 40 height 27
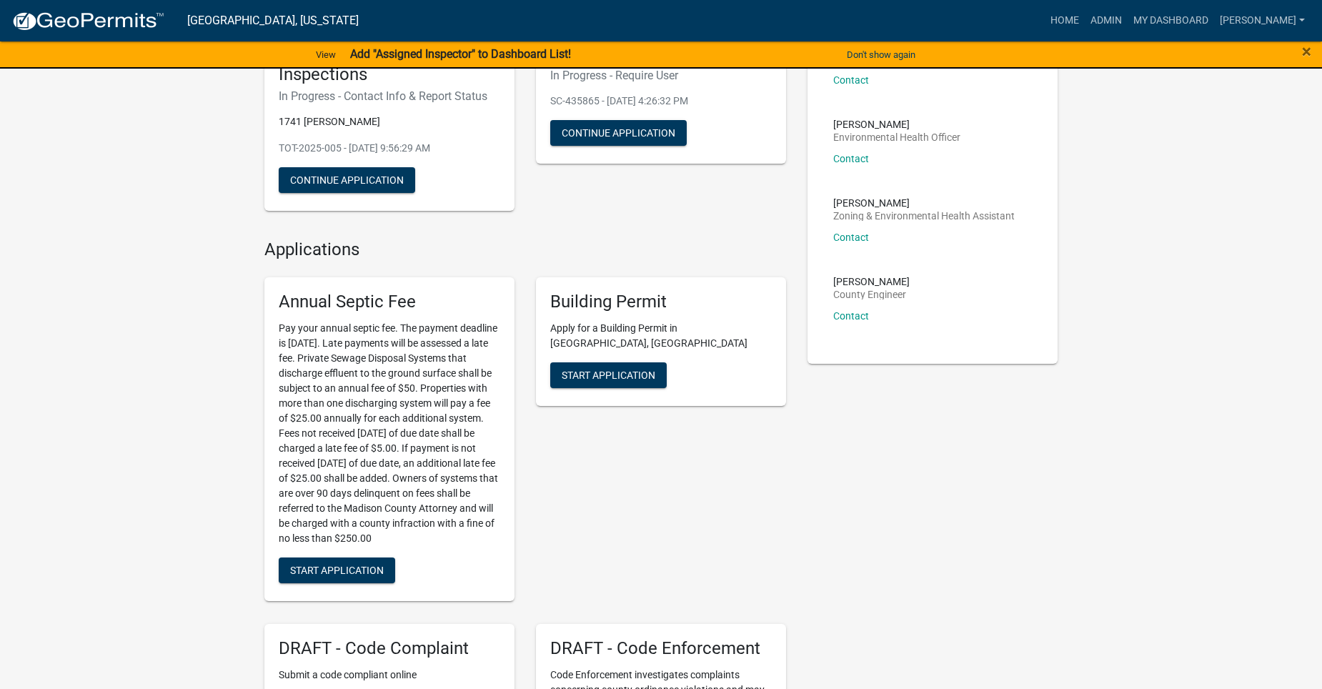
scroll to position [143, 0]
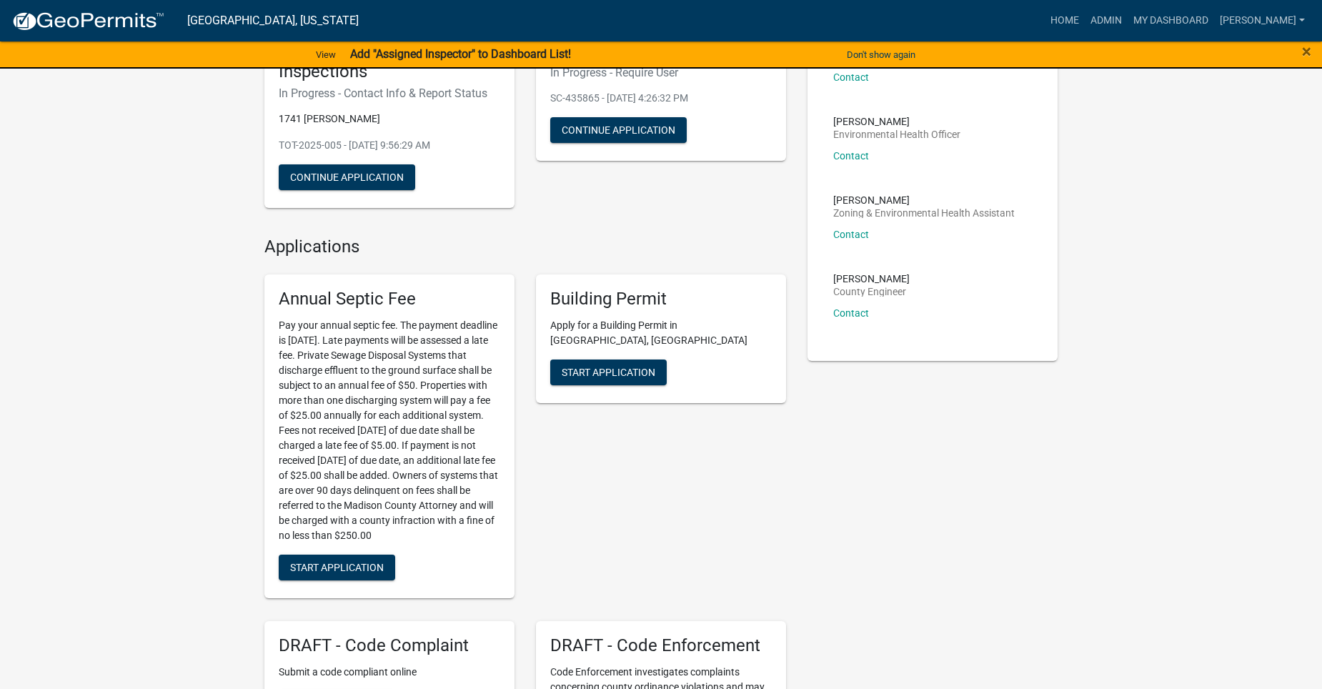
drag, startPoint x: 254, startPoint y: 0, endPoint x: 133, endPoint y: 89, distance: 150.3
